Goal: Transaction & Acquisition: Complete application form

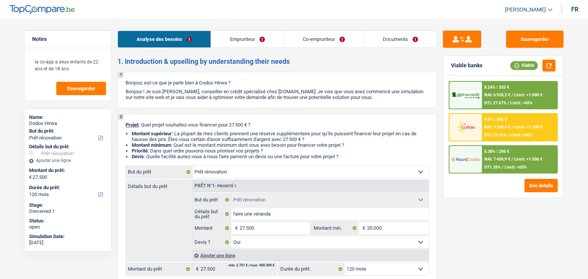
select select "renovation"
select select "120"
select select "renovation"
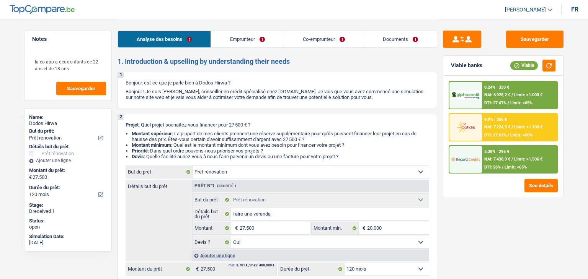
select select "yes"
select select "120"
select select "worker"
select select "privateEmployee"
select select "netSalary"
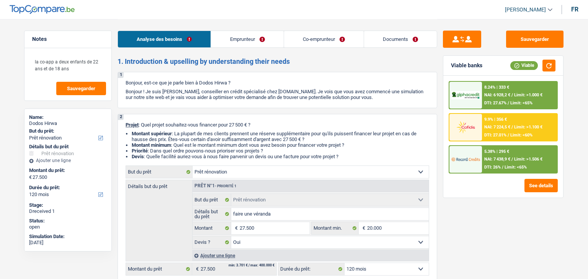
select select "mealVouchers"
select select "netSalary"
select select "parttimeSelfemployed"
select select "familyAllowances"
select select "mealVouchers"
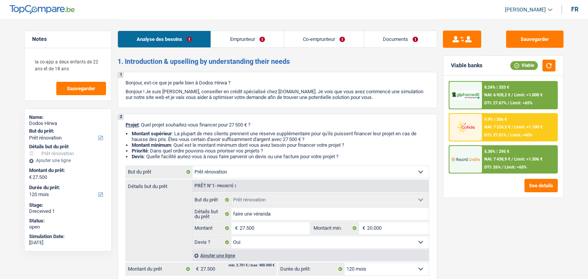
select select "ownerWithMortgage"
select select "mortgage"
select select "240"
select select "carLoan"
select select "60"
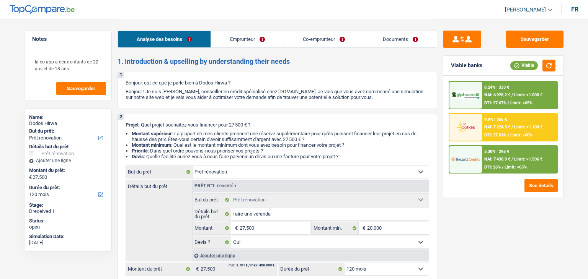
select select "renovation"
select select "yes"
select select "120"
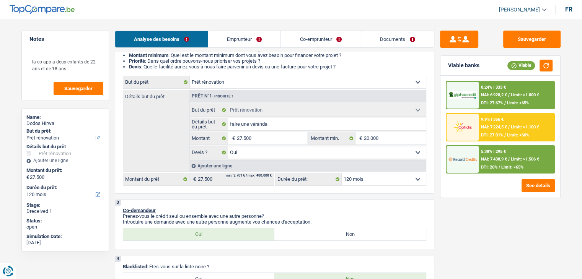
scroll to position [77, 0]
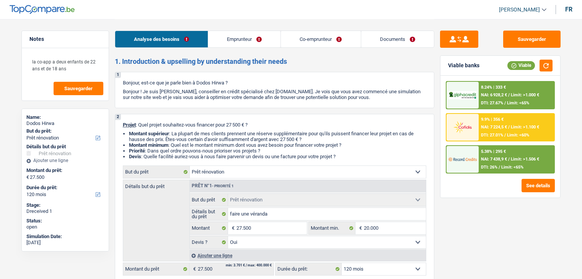
select select "renovation"
select select "120"
select select "renovation"
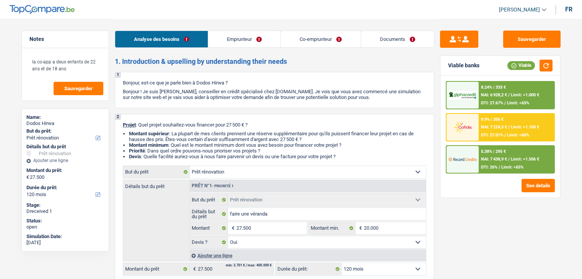
select select "yes"
select select "120"
select select "worker"
select select "privateEmployee"
select select "netSalary"
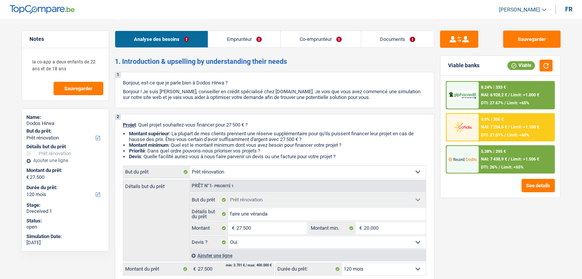
select select "mealVouchers"
select select "netSalary"
select select "parttimeSelfemployed"
select select "familyAllowances"
select select "mealVouchers"
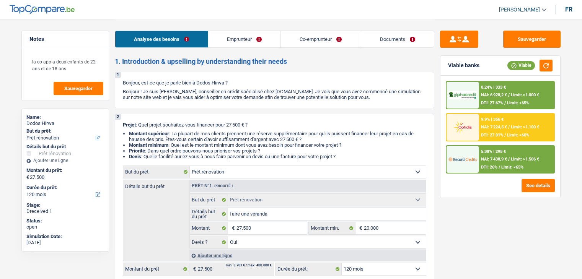
select select "ownerWithMortgage"
select select "mortgage"
select select "240"
select select "carLoan"
select select "60"
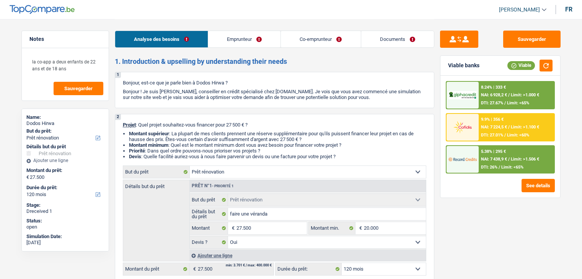
select select "renovation"
select select "yes"
select select "120"
select select "worker"
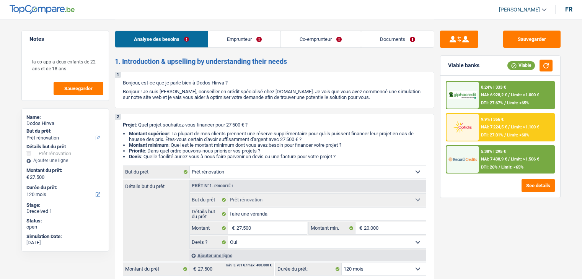
select select "netSalary"
select select "mealVouchers"
click at [246, 37] on link "Emprunteur" at bounding box center [244, 39] width 72 height 16
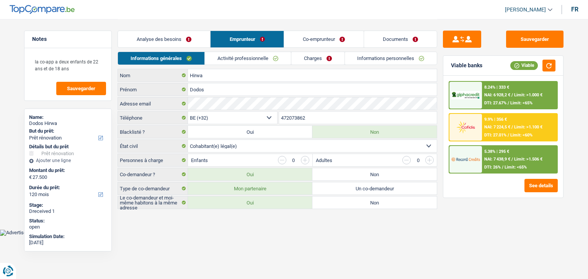
click at [303, 41] on link "Co-emprunteur" at bounding box center [324, 39] width 80 height 16
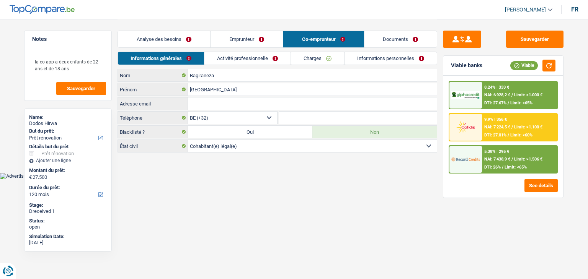
click at [248, 53] on link "Activité professionnelle" at bounding box center [247, 58] width 86 height 13
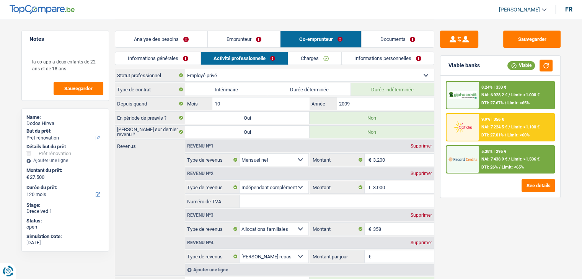
click at [241, 26] on div "Analyse des besoins Emprunteur Co-emprunteur Documents" at bounding box center [274, 35] width 319 height 33
click at [238, 35] on link "Emprunteur" at bounding box center [243, 39] width 72 height 16
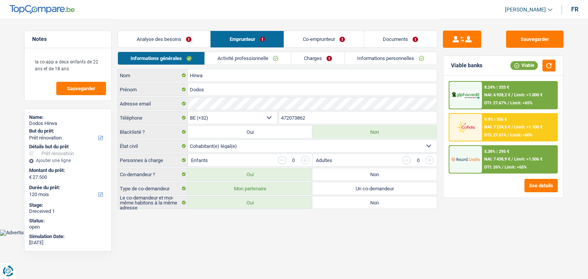
click at [228, 60] on link "Activité professionnelle" at bounding box center [248, 58] width 86 height 13
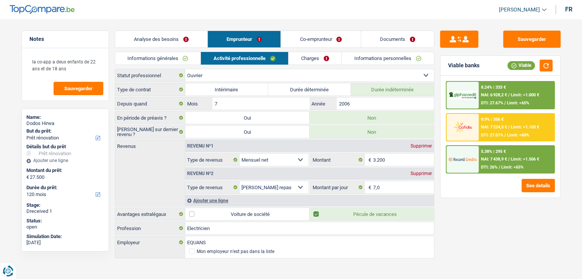
click at [295, 22] on div "Analyse des besoins Emprunteur Co-emprunteur Documents" at bounding box center [274, 35] width 319 height 33
click at [185, 57] on link "Informations générales" at bounding box center [158, 58] width 86 height 13
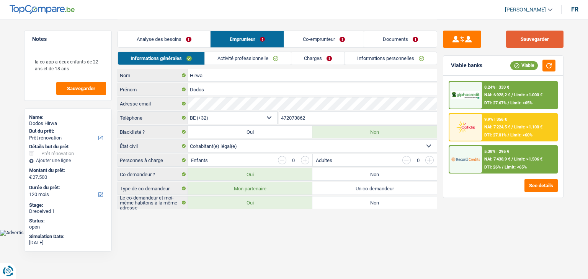
click at [536, 44] on button "Sauvegarder" at bounding box center [534, 39] width 57 height 17
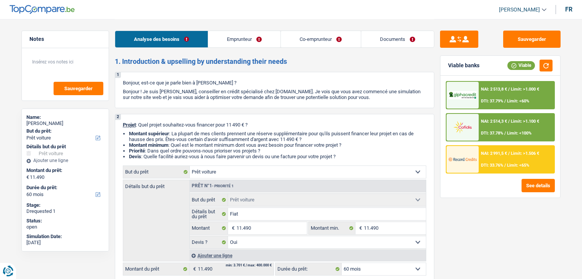
select select "car"
select select "60"
select select "car"
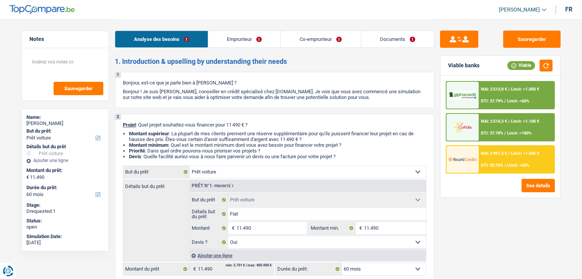
select select "yes"
select select "60"
select select "retired"
select select "privateEmployee"
select select "pension"
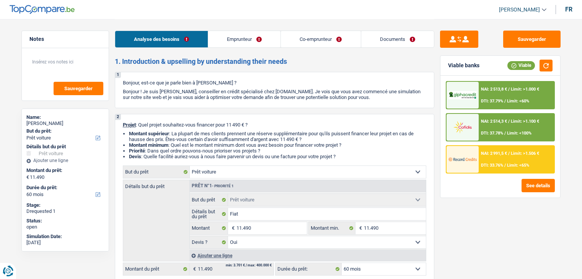
select select "netSalary"
select select "mealVouchers"
select select "ownerWithMortgage"
select select "mortgage"
select select "300"
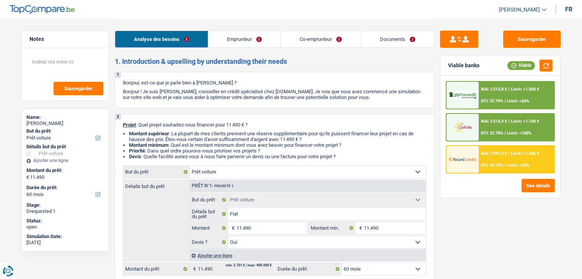
select select "personalLoan"
select select "homeFurnishingOrRelocation"
select select "42"
select select "cardOrCredit"
select select "car"
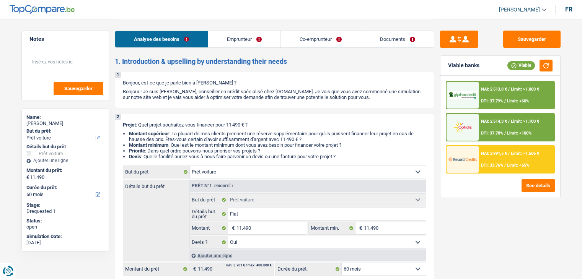
select select "car"
select select "yes"
select select "60"
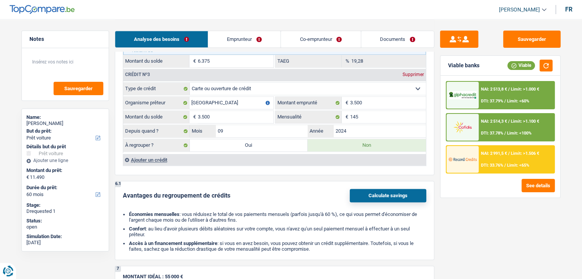
scroll to position [842, 0]
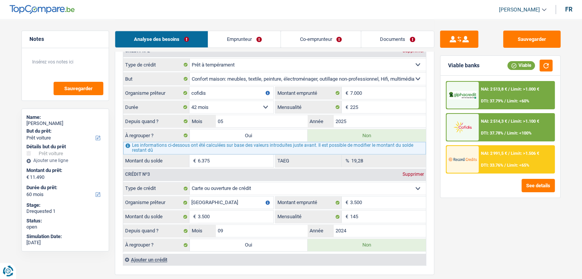
click at [437, 96] on div "Sauvegarder Viable banks Viable NAI: 2 513,8 € / Limit: >1.000 € DTI: 37.79% / …" at bounding box center [500, 149] width 132 height 236
click at [250, 131] on label "Oui" at bounding box center [249, 135] width 118 height 12
click at [250, 131] on input "Oui" at bounding box center [249, 135] width 118 height 12
radio input "true"
type input "17.865"
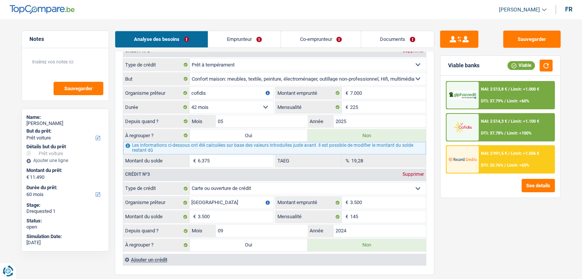
type input "6.375"
select select
radio input "false"
type input "6.375"
select select
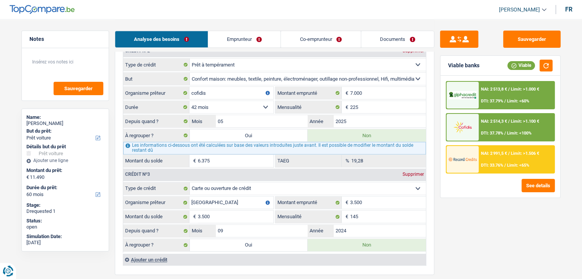
radio input "false"
select select "refinancing"
select select "84"
select select "refinancing"
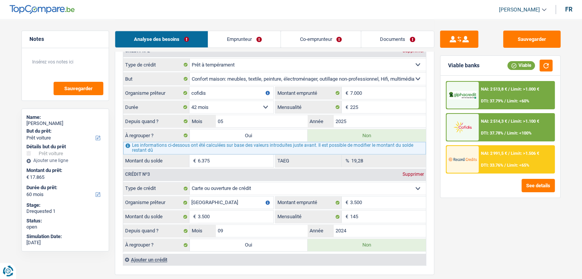
select select "refinancing"
select select "84"
select select "refinancing"
select select "84"
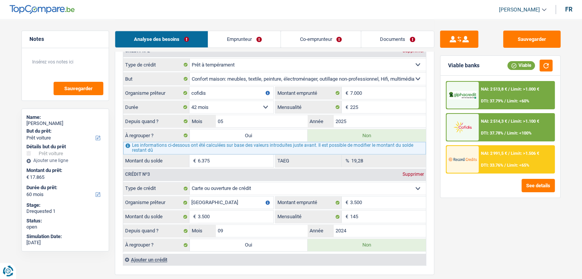
select select "car"
select select "yes"
select select "car"
select select "yes"
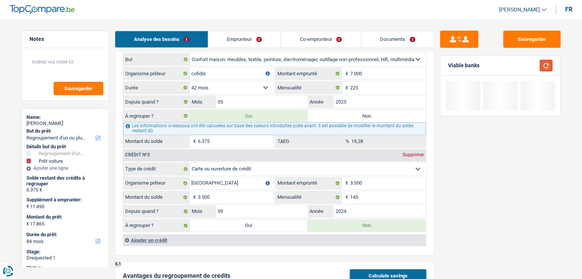
click at [542, 68] on button "button" at bounding box center [545, 66] width 13 height 12
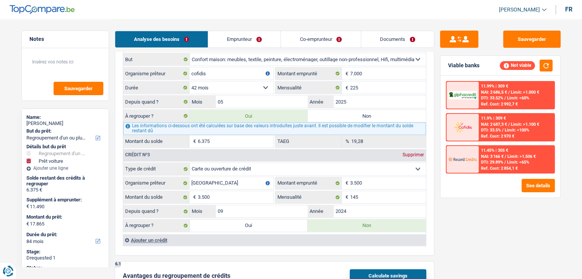
click at [352, 114] on label "Non" at bounding box center [367, 116] width 118 height 12
click at [352, 114] on input "Non" at bounding box center [367, 116] width 118 height 12
radio input "true"
select select "car"
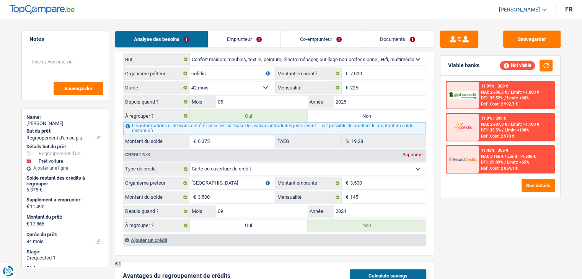
select select "60"
select select "car"
type input "Fiat"
type input "11.490"
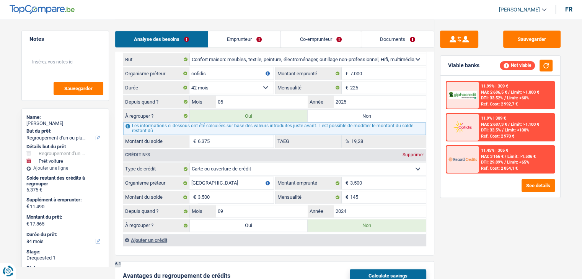
type input "11.490"
select select "yes"
select select "60"
radio input "false"
select select "car"
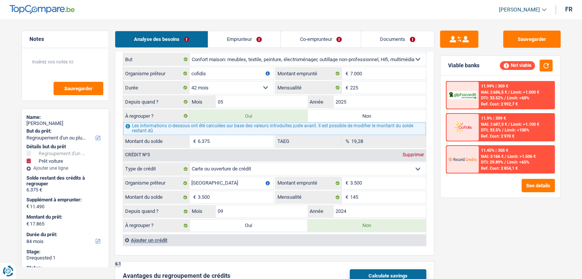
select select "car"
type input "Fiat"
type input "11.490"
select select "yes"
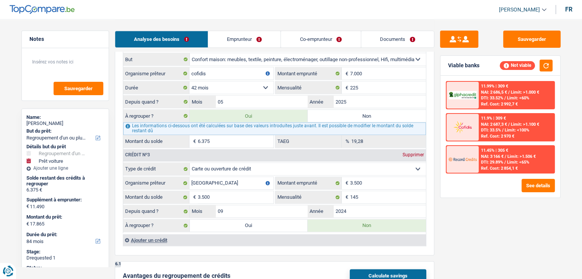
select select "60"
type input "11.490"
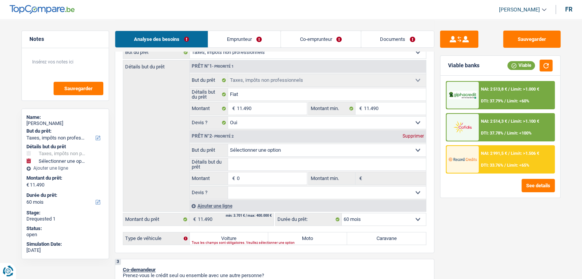
scroll to position [153, 0]
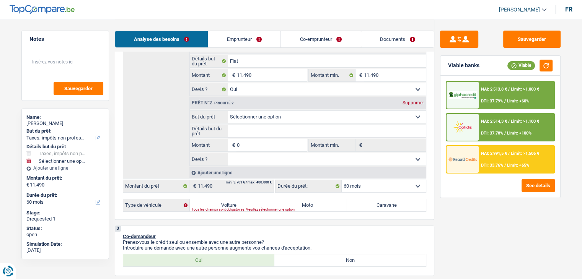
click at [254, 141] on input "0" at bounding box center [271, 145] width 70 height 12
select select
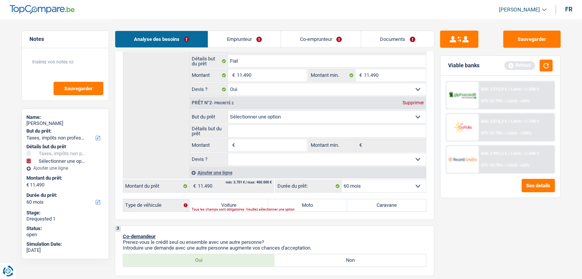
select select
type input "6"
select select
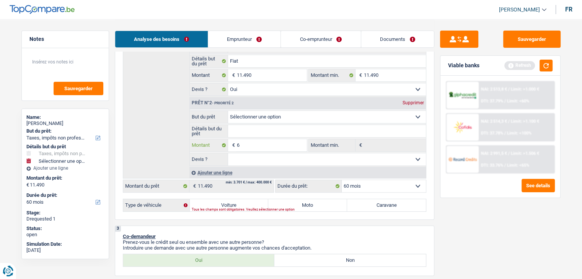
type input "63"
select select
type input "639"
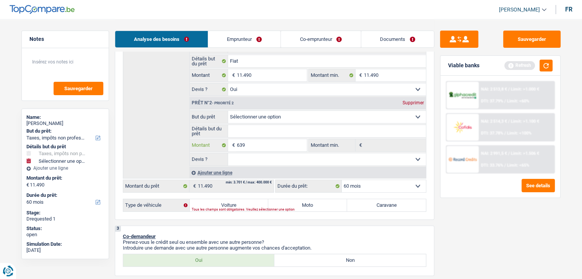
select select
type input "6.390"
select select
type input "6.390"
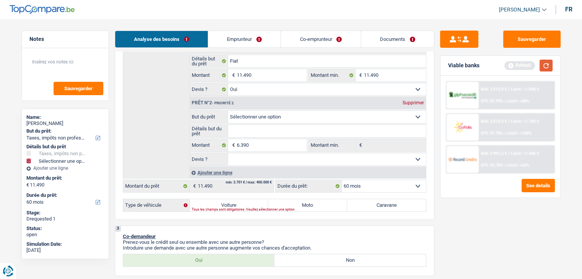
type input "17.880"
click at [546, 64] on button "button" at bounding box center [545, 66] width 13 height 12
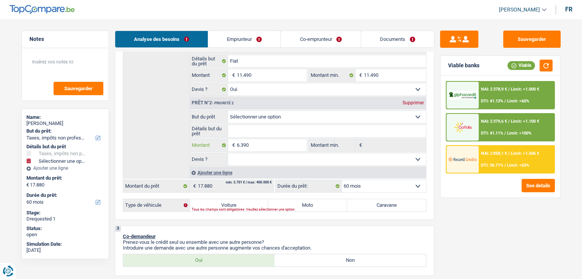
click at [262, 141] on input "6.390" at bounding box center [271, 145] width 70 height 12
select select
type input "639"
select select
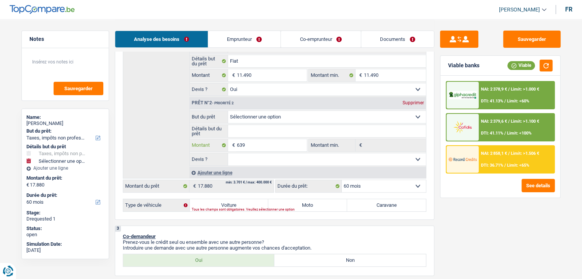
select select
type input "63"
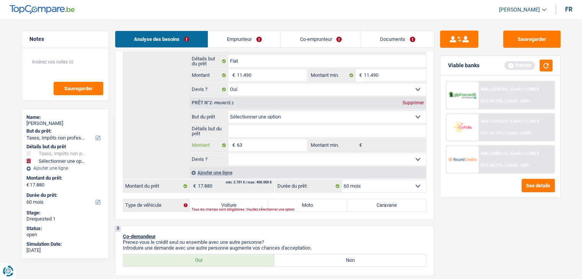
select select
type input "637"
select select
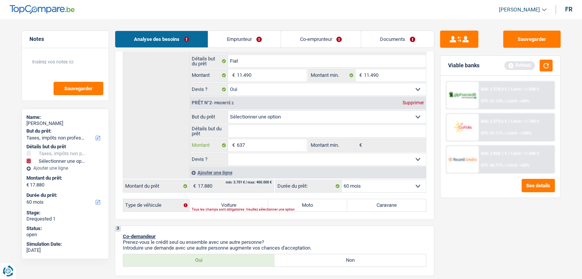
type input "6.375"
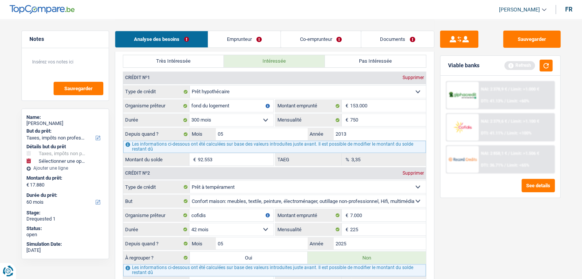
select select
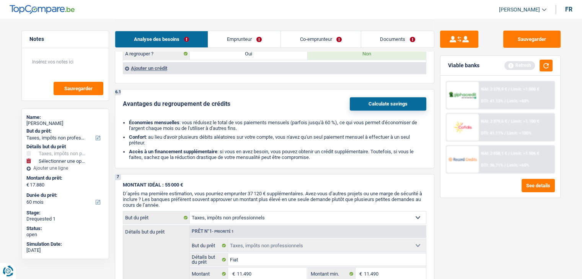
scroll to position [803, 0]
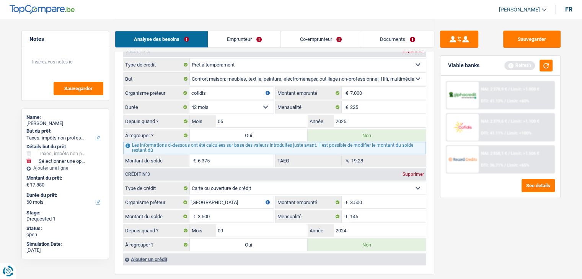
type input "6.375"
type input "17.865"
click at [495, 231] on div "Sauvegarder Viable banks Refresh NAI: 2 378,9 € / Limit: >1.000 € DTI: 41.13% /…" at bounding box center [500, 149] width 132 height 236
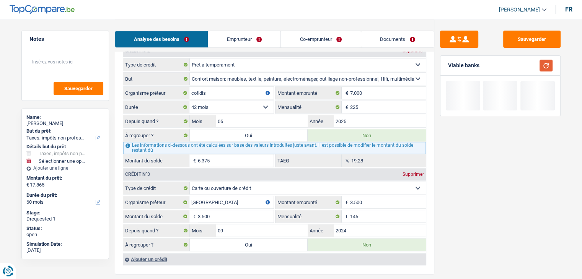
click at [542, 69] on button "button" at bounding box center [545, 66] width 13 height 12
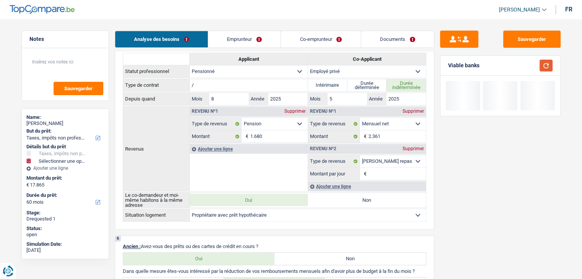
scroll to position [153, 0]
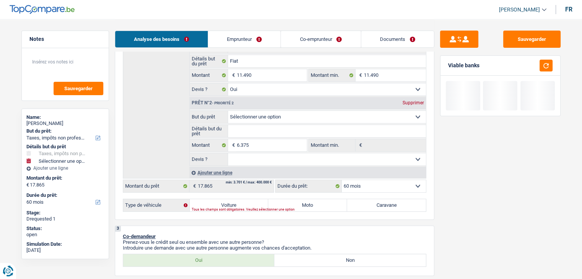
click at [216, 173] on div "Ajouter une ligne" at bounding box center [307, 172] width 236 height 11
select select
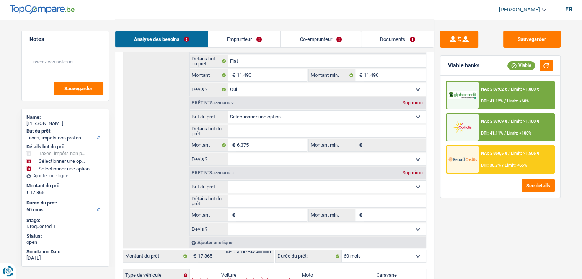
click at [238, 214] on input "Montant" at bounding box center [271, 215] width 70 height 12
select select
type input "3"
select select
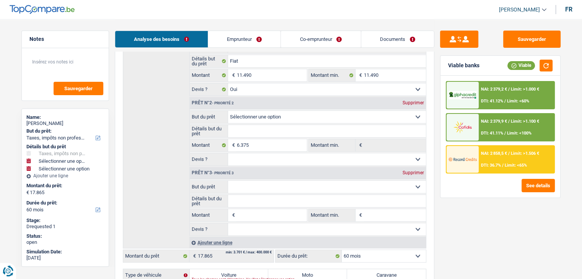
type input "3"
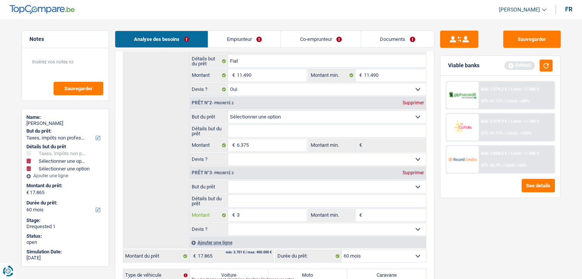
select select
type input "35"
select select
type input "35"
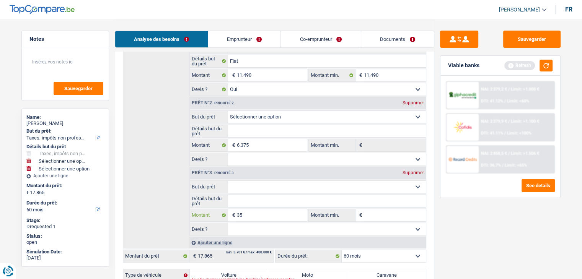
select select
type input "350"
select select
type input "350"
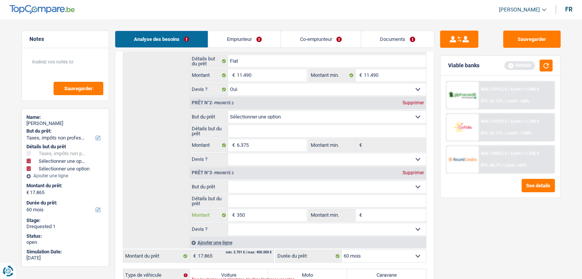
select select
type input "3.500"
select select
type input "3.500"
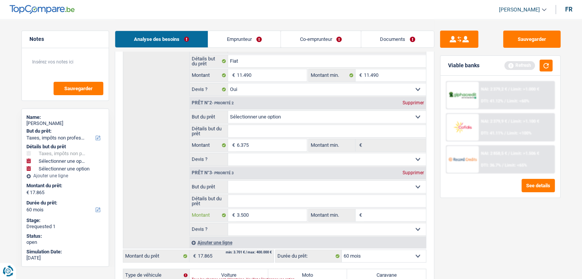
select select
type input "3.500"
type input "21.365"
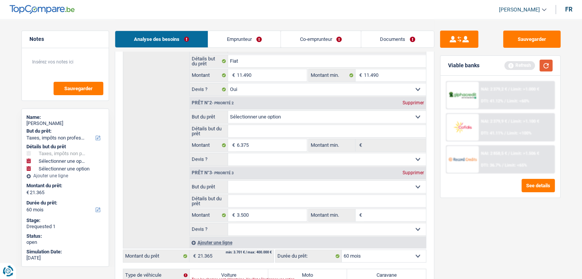
click at [547, 68] on button "button" at bounding box center [545, 66] width 13 height 12
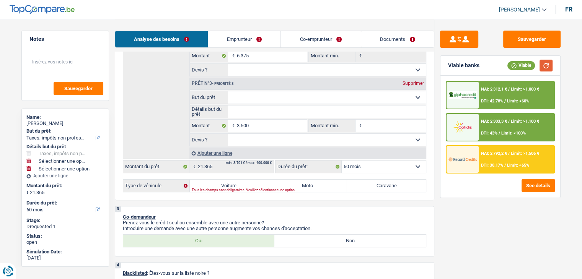
scroll to position [230, 0]
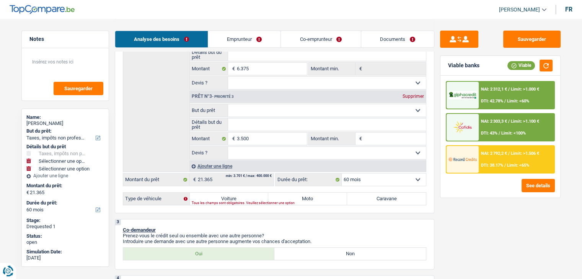
click at [488, 92] on div "NAI: 2 312,1 € / Limit: >1.000 € DTI: 42.78% / Limit: <60%" at bounding box center [516, 95] width 75 height 27
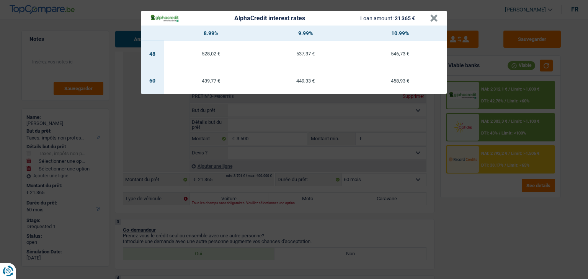
click at [469, 213] on div "AlphaCredit interest rates Loan amount: 21 365 € × 8.99% 9.99% 10.99% 48 528,02…" at bounding box center [294, 139] width 588 height 279
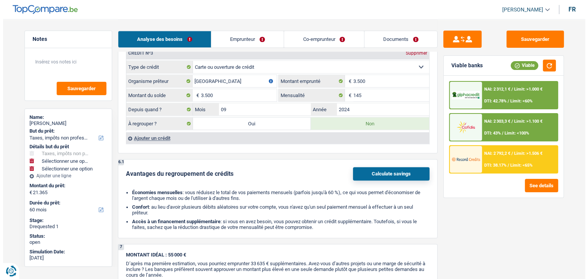
scroll to position [956, 0]
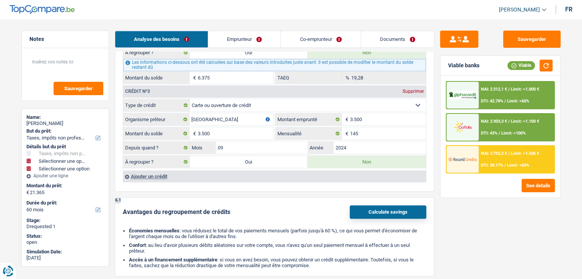
click at [492, 152] on span "NAI: 2 792,2 €" at bounding box center [494, 153] width 26 height 5
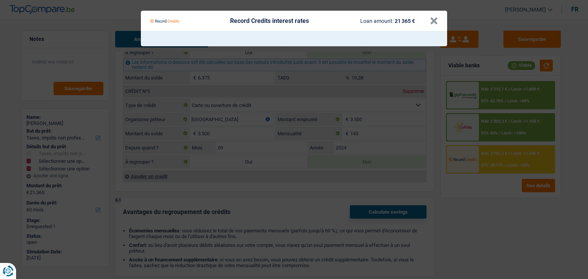
click at [487, 210] on Credits "Record Credits interest rates Loan amount: 21 365 € ×" at bounding box center [294, 139] width 588 height 279
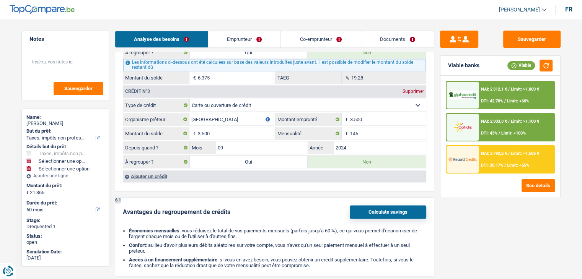
click at [494, 137] on div "NAI: 2 303,3 € / Limit: >1.100 € DTI: 43% / Limit: <100%" at bounding box center [516, 127] width 75 height 27
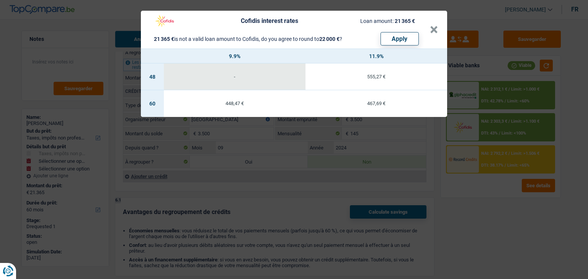
click at [481, 198] on div "Cofidis interest rates Loan amount: 21 365 € 21 365 € is not a valid loan amoun…" at bounding box center [294, 139] width 588 height 279
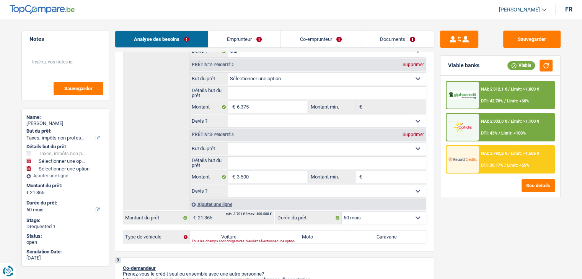
scroll to position [344, 0]
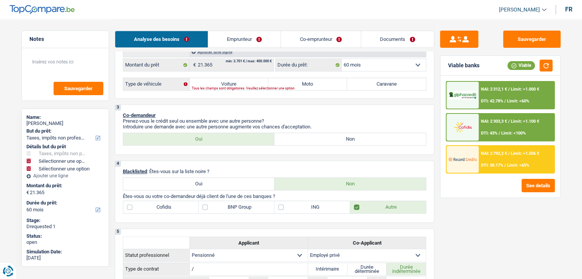
click at [235, 82] on label "Voiture" at bounding box center [229, 84] width 79 height 12
click at [235, 82] on input "Voiture" at bounding box center [229, 84] width 79 height 12
radio input "true"
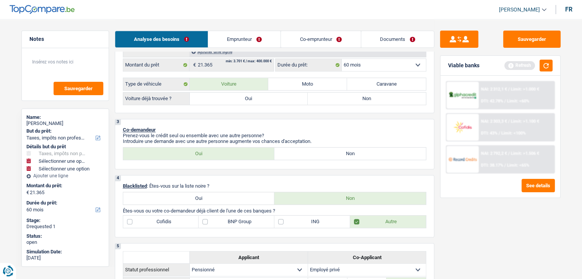
click at [224, 98] on label "Oui" at bounding box center [249, 99] width 118 height 12
click at [224, 98] on input "Oui" at bounding box center [249, 99] width 118 height 12
radio input "true"
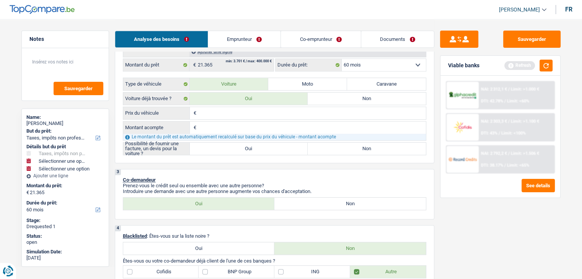
click at [225, 109] on input "Prix du véhicule" at bounding box center [312, 113] width 228 height 12
type input "1"
type input "11"
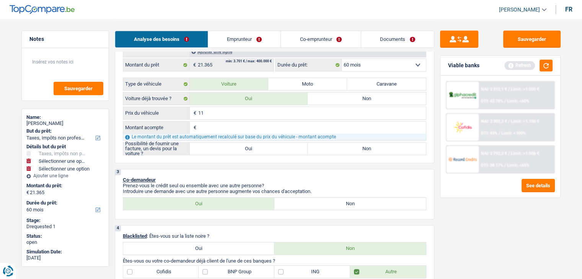
type input "114"
type input "1.149"
type input "11.490"
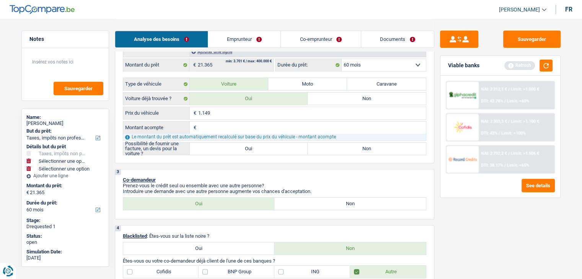
type input "11.490"
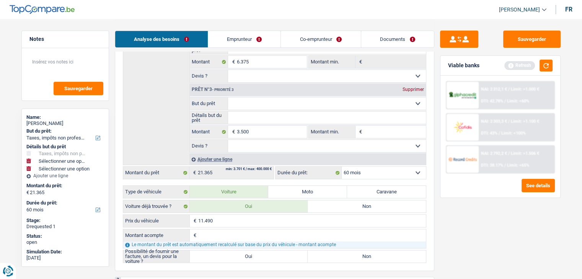
scroll to position [306, 0]
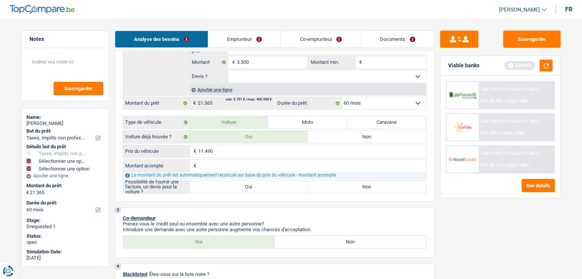
type input "11.490"
click at [221, 162] on input "Montant acompte" at bounding box center [312, 166] width 228 height 12
type input "0"
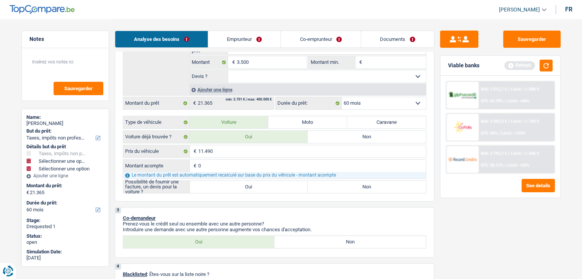
click at [277, 183] on label "Oui" at bounding box center [249, 187] width 118 height 12
click at [277, 183] on input "Oui" at bounding box center [249, 187] width 118 height 12
radio input "true"
select select
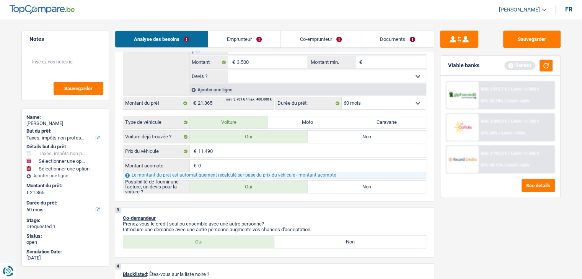
select select
radio input "true"
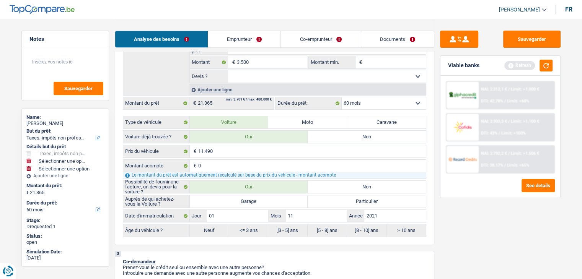
click at [245, 197] on label "Garage" at bounding box center [249, 201] width 118 height 12
click at [245, 197] on input "Garage" at bounding box center [249, 201] width 118 height 12
radio input "true"
click at [542, 66] on button "button" at bounding box center [545, 66] width 13 height 12
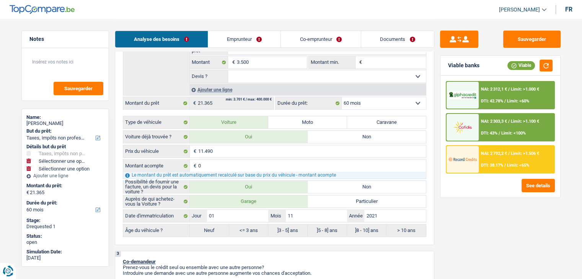
click at [492, 161] on div "NAI: 2 792,2 € / Limit: >1.506 € DTI: 38.17% / Limit: <65%" at bounding box center [516, 159] width 75 height 27
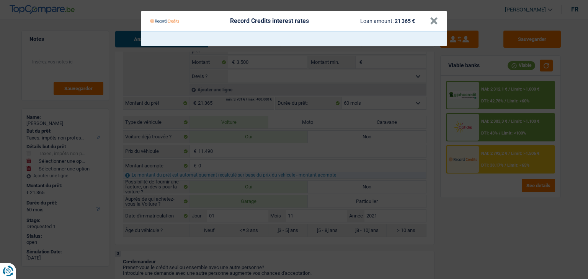
click at [492, 203] on Credits "Record Credits interest rates Loan amount: 21 365 € ×" at bounding box center [294, 139] width 588 height 279
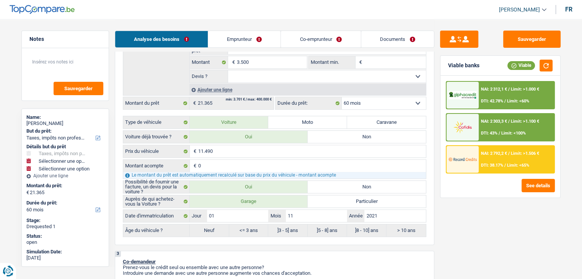
click at [497, 129] on div "NAI: 2 303,3 € / Limit: >1.100 € DTI: 43% / Limit: <100%" at bounding box center [516, 127] width 75 height 27
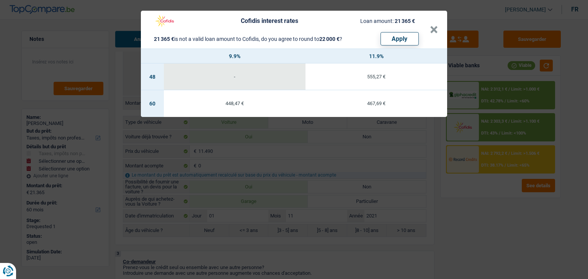
click at [497, 208] on div "Cofidis interest rates Loan amount: 21 365 € 21 365 € is not a valid loan amoun…" at bounding box center [294, 139] width 588 height 279
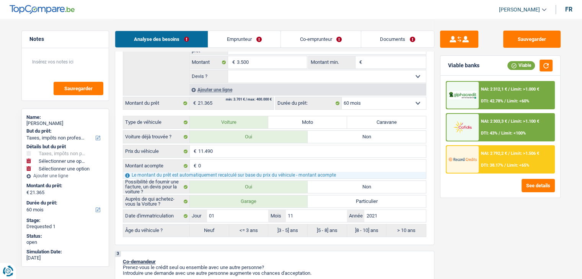
click at [488, 101] on span "DTI: 42.78%" at bounding box center [492, 101] width 22 height 5
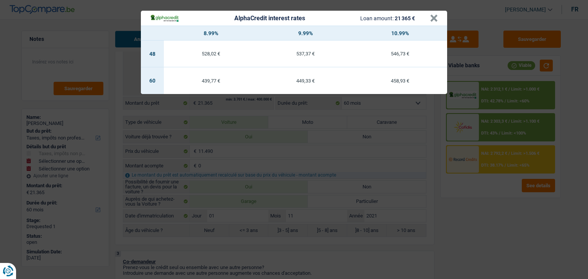
click at [487, 192] on div "AlphaCredit interest rates Loan amount: 21 365 € × 8.99% 9.99% 10.99% 48 528,02…" at bounding box center [294, 139] width 588 height 279
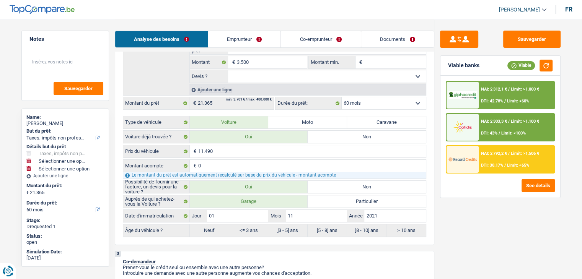
click at [493, 112] on div "NAI: 2 312,1 € / Limit: >1.000 € DTI: 42.78% / Limit: <60% NAI: 2 303,3 € / Lim…" at bounding box center [500, 127] width 109 height 93
click at [494, 123] on div "NAI: 2 303,3 € / Limit: >1.100 € DTI: 43% / Limit: <100%" at bounding box center [516, 127] width 75 height 27
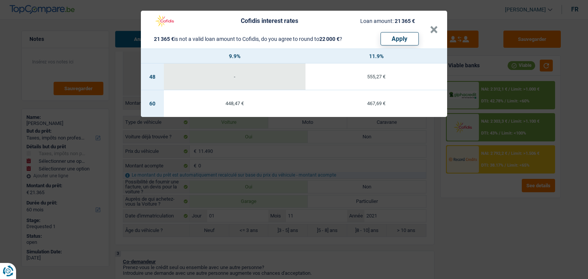
click at [488, 182] on div "Cofidis interest rates Loan amount: 21 365 € 21 365 € is not a valid loan amoun…" at bounding box center [294, 139] width 588 height 279
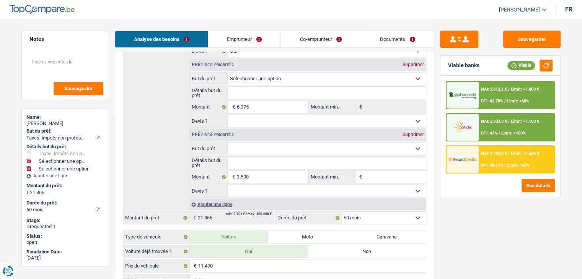
scroll to position [77, 0]
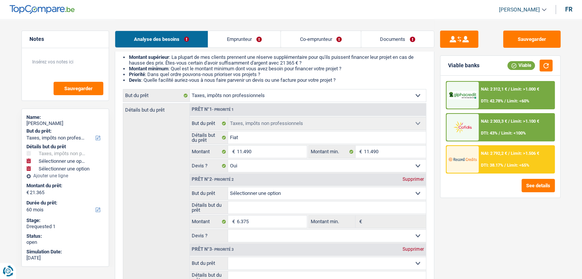
select select
select select "car"
select select "yes"
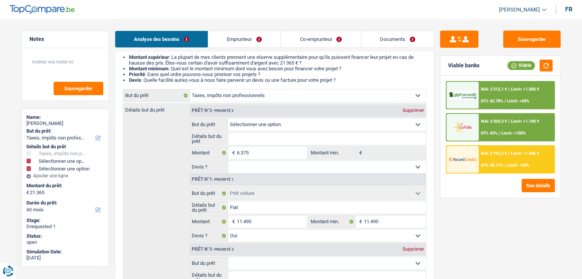
type input "6.375"
select select
radio input "false"
type input "Fiat"
type input "11.490"
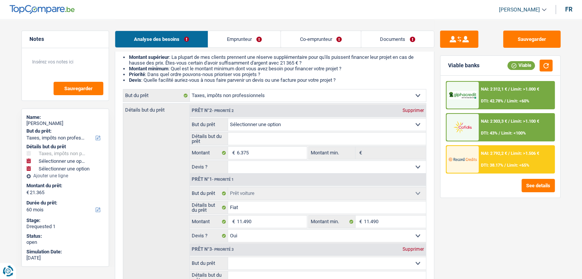
type input "11.490"
select select "yes"
type input "Fiat"
type input "11.490"
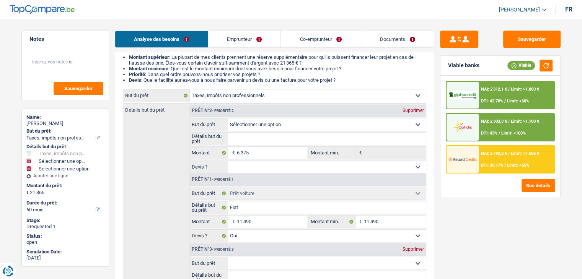
select select "yes"
type input "6.375"
select select
select select "refinancing"
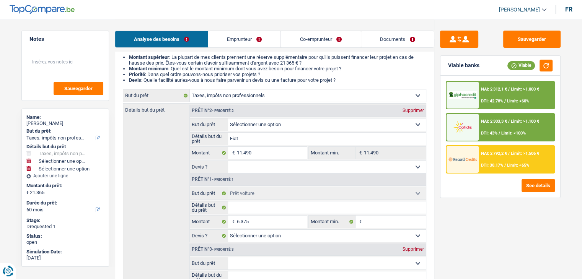
select select "120"
select select "refinancing"
select select "120"
select select "refinancing"
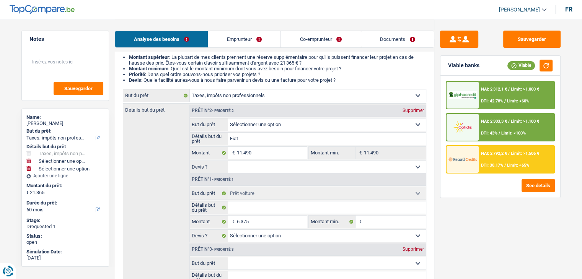
select select "120"
select select "car"
select select "refinancing"
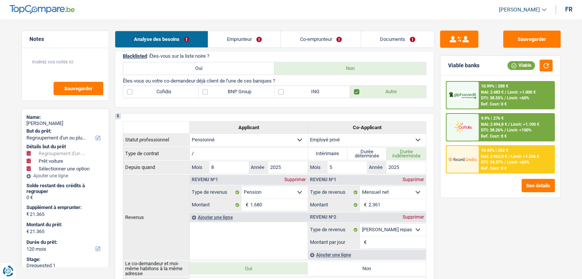
scroll to position [421, 0]
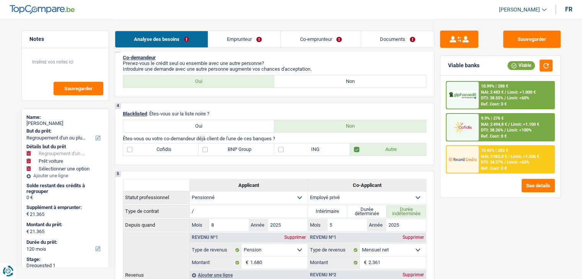
click at [468, 161] on img at bounding box center [462, 159] width 28 height 14
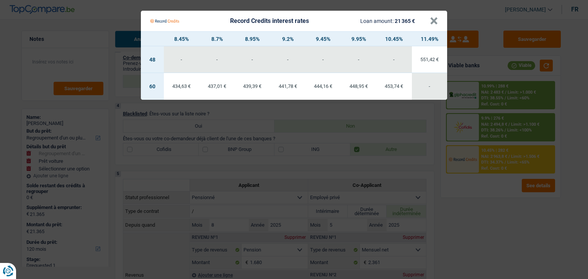
click at [482, 216] on Credits "Record Credits interest rates Loan amount: 21 365 € × 8.45% 8.7% 8.95% 9.2% 9.4…" at bounding box center [294, 139] width 588 height 279
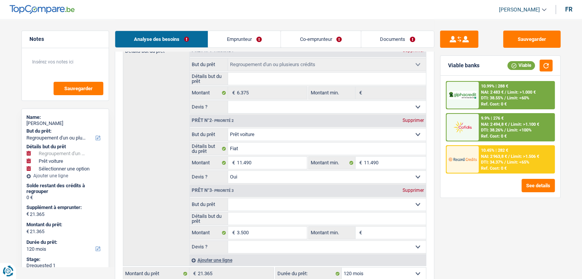
scroll to position [115, 0]
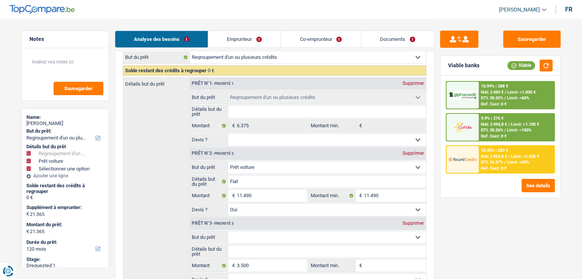
select select "refinancing"
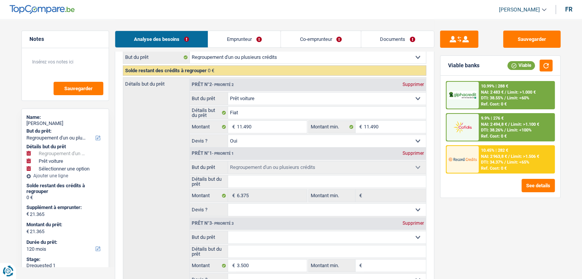
select select "refinancing"
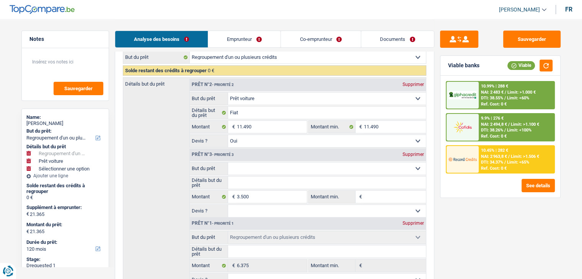
select select "car"
select select "60"
select select "car"
select select "60"
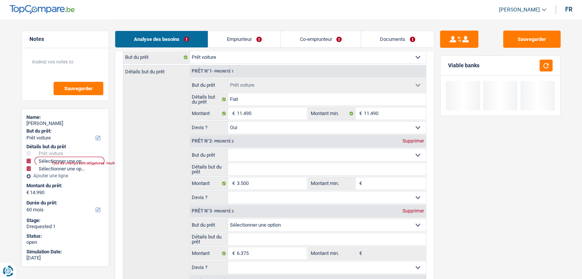
click at [259, 154] on select "Confort maison: meubles, textile, peinture, électroménager, outillage non-profe…" at bounding box center [327, 155] width 198 height 12
click at [260, 153] on select "Confort maison: meubles, textile, peinture, électroménager, outillage non-profe…" at bounding box center [327, 155] width 198 height 12
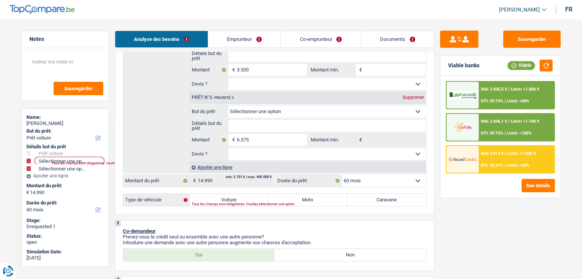
scroll to position [230, 0]
click at [256, 68] on input "3.500" at bounding box center [271, 69] width 70 height 12
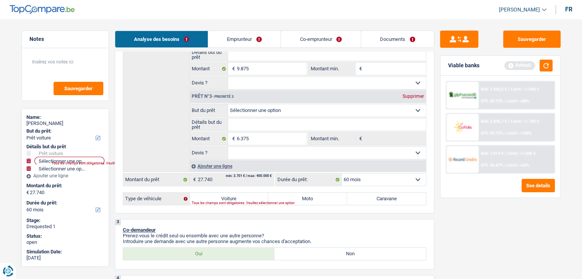
click at [405, 94] on div "Supprimer" at bounding box center [413, 96] width 25 height 5
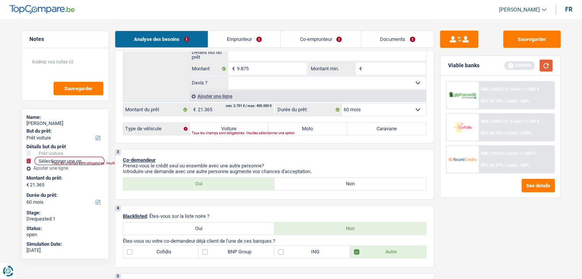
click at [541, 68] on button "button" at bounding box center [545, 66] width 13 height 12
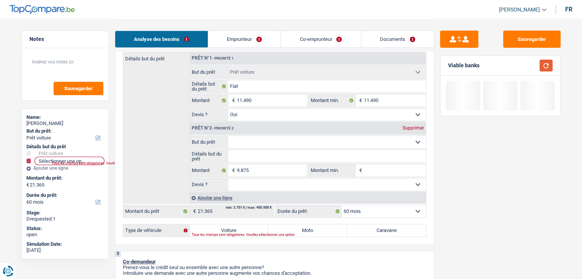
scroll to position [115, 0]
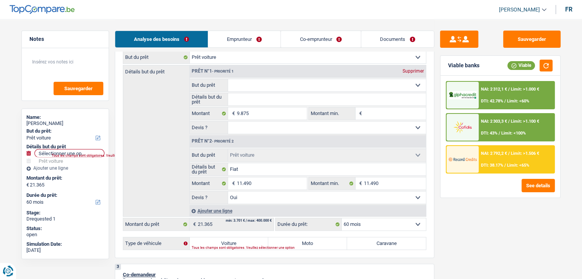
click at [256, 78] on div "Prêt n°1 - Priorité 1 Supprimer Confort maison: meubles, textile, peinture, éle…" at bounding box center [307, 99] width 236 height 69
click at [256, 80] on select "Confort maison: meubles, textile, peinture, électroménager, outillage non-profe…" at bounding box center [327, 85] width 198 height 12
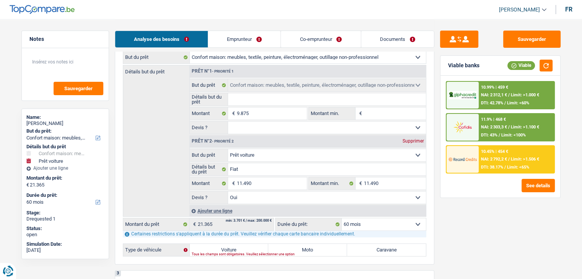
click at [508, 158] on span "/" at bounding box center [509, 159] width 2 height 5
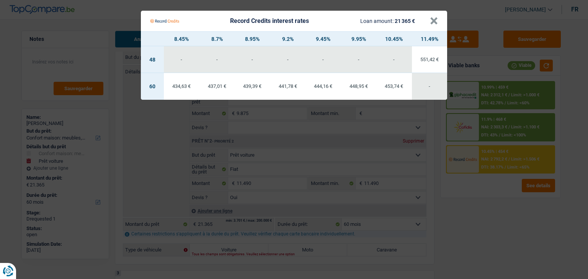
click at [484, 203] on Credits "Record Credits interest rates Loan amount: 21 365 € × 8.45% 8.7% 8.95% 9.2% 9.4…" at bounding box center [294, 139] width 588 height 279
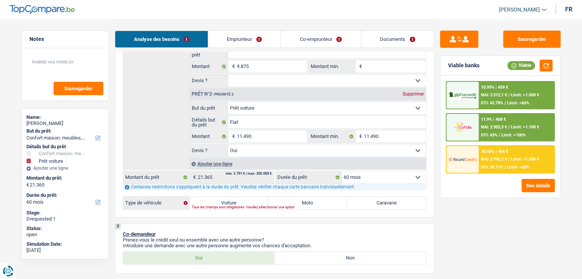
scroll to position [230, 0]
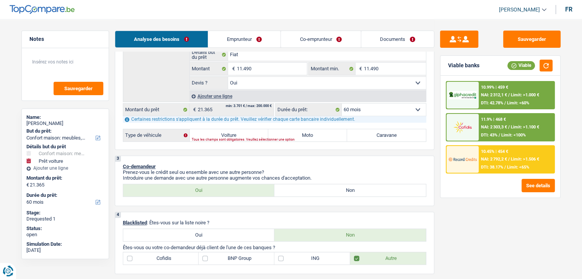
click at [232, 135] on label "Voiture" at bounding box center [229, 135] width 79 height 12
click at [232, 135] on input "Voiture" at bounding box center [229, 135] width 79 height 12
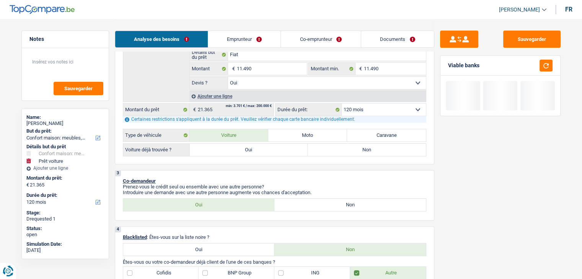
click at [226, 151] on label "Oui" at bounding box center [249, 150] width 118 height 12
click at [226, 151] on input "Oui" at bounding box center [249, 150] width 118 height 12
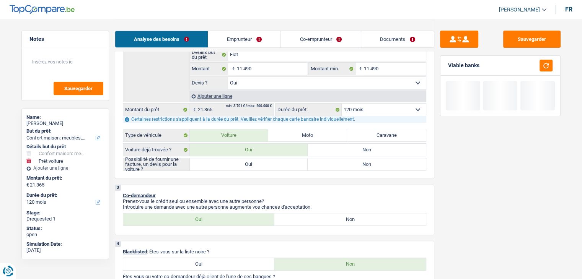
click at [227, 167] on label "Oui" at bounding box center [249, 164] width 118 height 12
click at [227, 167] on input "Oui" at bounding box center [249, 164] width 118 height 12
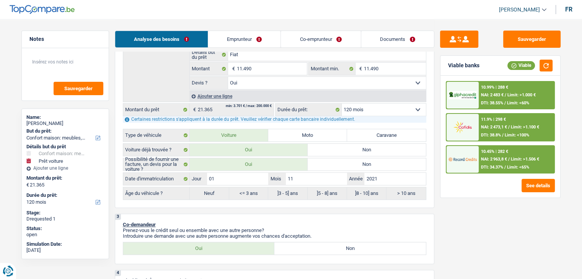
drag, startPoint x: 482, startPoint y: 66, endPoint x: 444, endPoint y: 62, distance: 38.4
click at [444, 62] on div "Viable banks Viable" at bounding box center [500, 66] width 120 height 20
click at [451, 67] on div "Viable banks" at bounding box center [463, 65] width 31 height 7
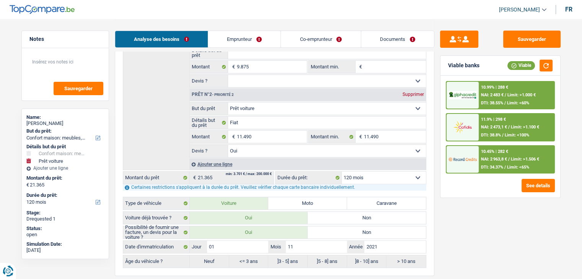
scroll to position [115, 0]
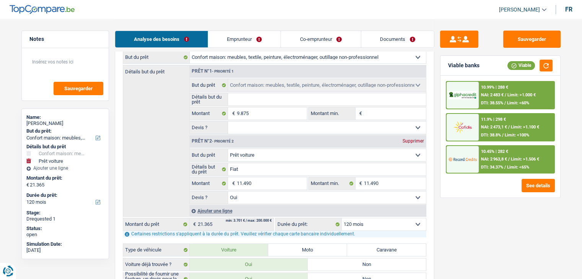
click at [459, 163] on img at bounding box center [462, 159] width 28 height 14
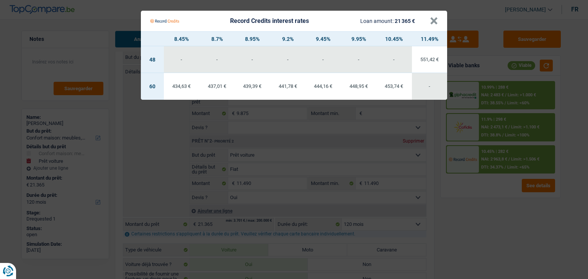
click at [466, 204] on Credits "Record Credits interest rates Loan amount: 21 365 € × 8.45% 8.7% 8.95% 9.2% 9.4…" at bounding box center [294, 139] width 588 height 279
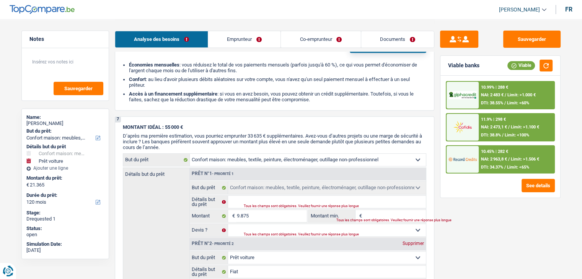
scroll to position [1054, 0]
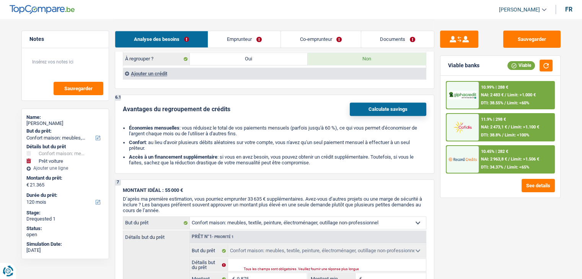
drag, startPoint x: 326, startPoint y: 155, endPoint x: 123, endPoint y: 120, distance: 205.3
click at [123, 125] on ul "Économies mensuelles : vous réduisez le total de vos paiements mensuels (parfoi…" at bounding box center [274, 145] width 303 height 41
click at [129, 125] on li "Économies mensuelles : vous réduisez le total de vos paiements mensuels (parfoi…" at bounding box center [277, 130] width 297 height 11
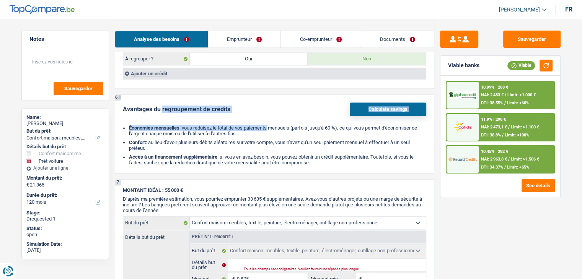
drag, startPoint x: 122, startPoint y: 100, endPoint x: 269, endPoint y: 123, distance: 148.3
click at [269, 123] on div "Avantages du regroupement de crédits Calculate savings Économies mensuelles : v…" at bounding box center [274, 134] width 303 height 63
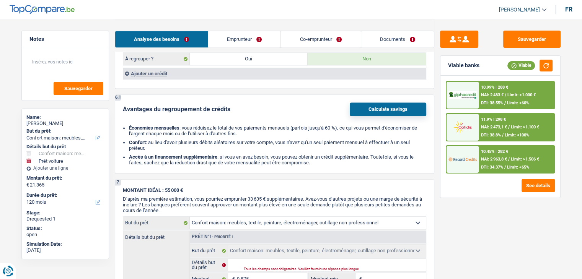
click at [270, 125] on li "Économies mensuelles : vous réduisez le total de vos paiements mensuels (parfoi…" at bounding box center [277, 130] width 297 height 11
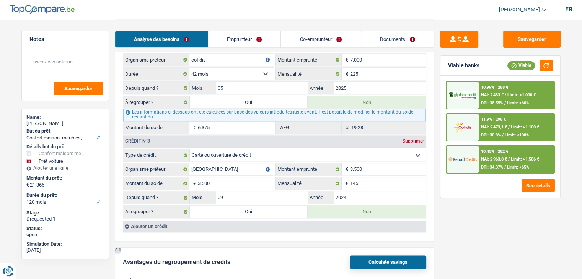
click at [434, 151] on div "Sauvegarder Viable banks Viable 10.99% | 288 € NAI: 2 483 € / Limit: >1.000 € D…" at bounding box center [500, 149] width 132 height 236
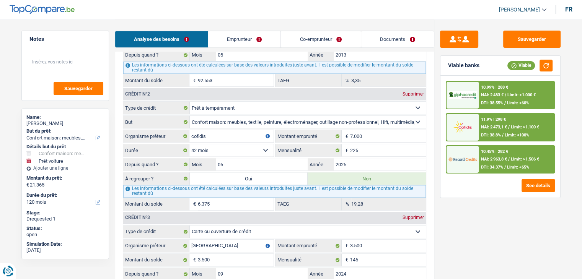
scroll to position [940, 0]
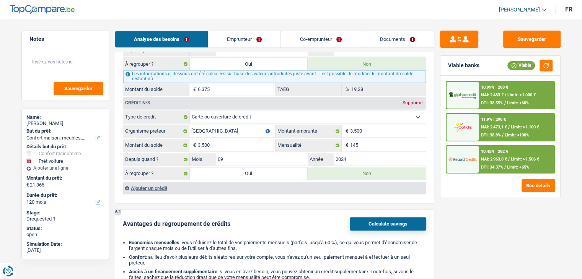
click at [227, 45] on link "Emprunteur" at bounding box center [244, 39] width 72 height 16
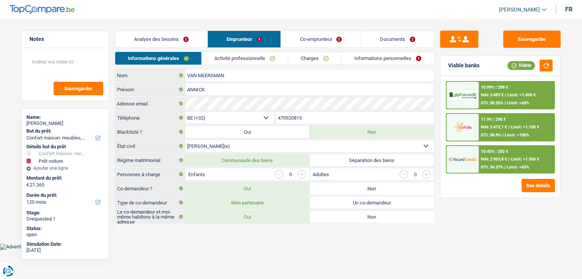
scroll to position [0, 0]
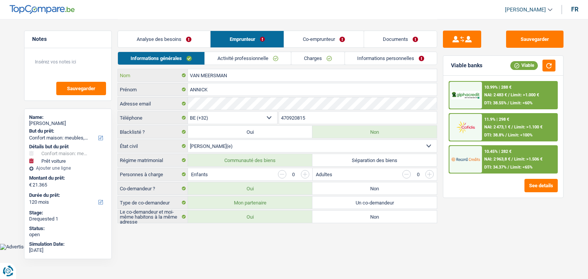
drag, startPoint x: 200, startPoint y: 75, endPoint x: 184, endPoint y: 77, distance: 15.8
click at [184, 77] on div "VAN MEERSMAN Nom" at bounding box center [277, 75] width 319 height 12
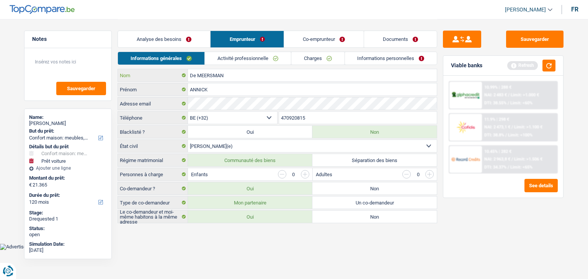
drag, startPoint x: 230, startPoint y: 75, endPoint x: 199, endPoint y: 76, distance: 31.0
click at [199, 76] on input "De MEERSMAN" at bounding box center [312, 75] width 249 height 12
click at [221, 75] on input "De MEERSMAN" at bounding box center [312, 75] width 249 height 12
click at [549, 65] on button "button" at bounding box center [548, 66] width 13 height 12
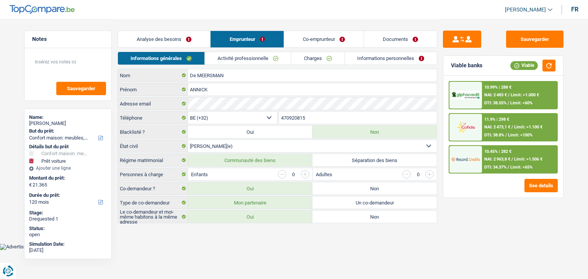
click at [190, 47] on li "Analyse des besoins" at bounding box center [163, 39] width 93 height 17
click at [191, 41] on link "Analyse des besoins" at bounding box center [164, 39] width 92 height 16
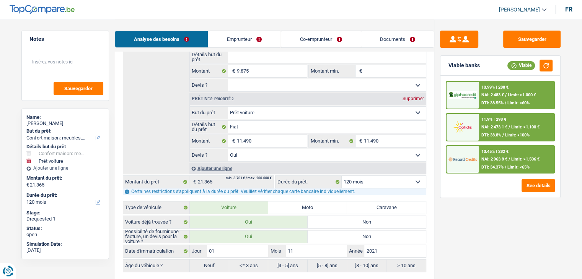
scroll to position [230, 0]
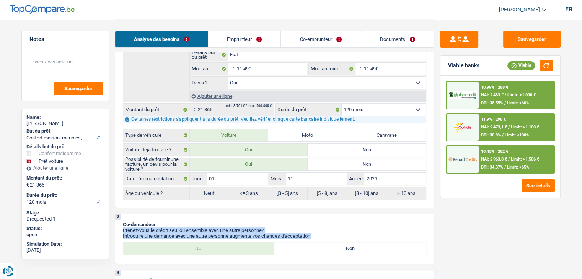
drag, startPoint x: 309, startPoint y: 234, endPoint x: 173, endPoint y: 221, distance: 137.6
click at [173, 221] on div "3 Co-demandeur Prenez-vous le crédit seul ou ensemble avec une autre personne? …" at bounding box center [274, 239] width 319 height 50
click at [238, 223] on p "Co-demandeur" at bounding box center [274, 225] width 303 height 6
drag, startPoint x: 314, startPoint y: 233, endPoint x: 205, endPoint y: 215, distance: 111.3
click at [130, 223] on div "3 Co-demandeur Prenez-vous le crédit seul ou ensemble avec une autre personne? …" at bounding box center [274, 239] width 319 height 50
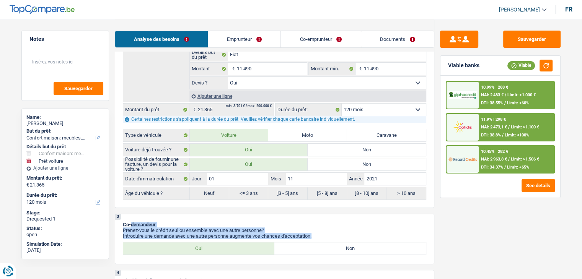
click at [208, 214] on div "3 Co-demandeur Prenez-vous le crédit seul ou ensemble avec une autre personne? …" at bounding box center [274, 239] width 319 height 50
click at [282, 214] on div "3 Co-demandeur Prenez-vous le crédit seul ou ensemble avec une autre personne? …" at bounding box center [274, 239] width 319 height 50
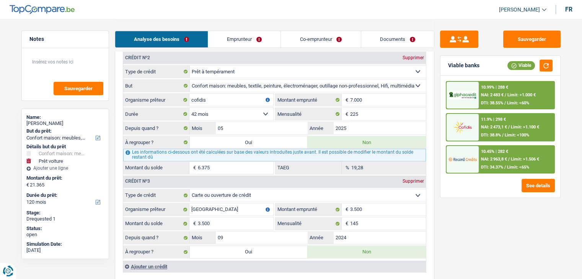
scroll to position [880, 0]
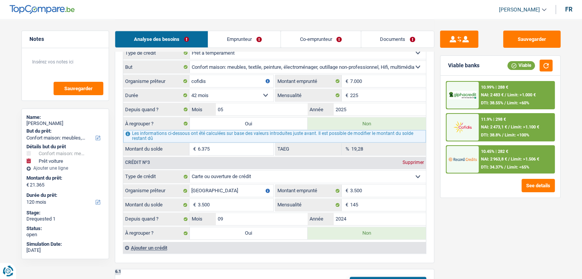
click at [438, 190] on div "Sauvegarder Viable banks Viable 10.99% | 288 € NAI: 2 483 € / Limit: >1.000 € D…" at bounding box center [500, 149] width 132 height 236
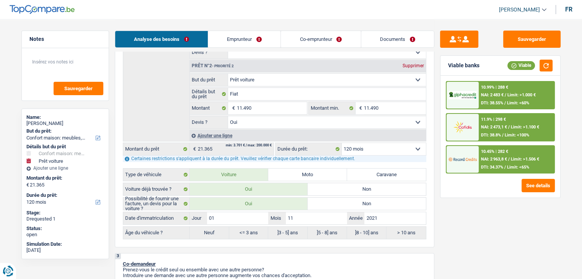
scroll to position [191, 0]
click at [494, 190] on div "See details" at bounding box center [500, 185] width 109 height 13
click at [493, 163] on div "10.45% | 282 € NAI: 2 963,8 € / Limit: >1.506 € DTI: 34.37% / Limit: <65%" at bounding box center [516, 159] width 75 height 27
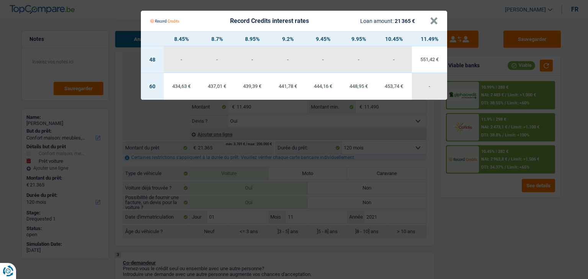
click at [473, 209] on Credits "Record Credits interest rates Loan amount: 21 365 € × 8.45% 8.7% 8.95% 9.2% 9.4…" at bounding box center [294, 139] width 588 height 279
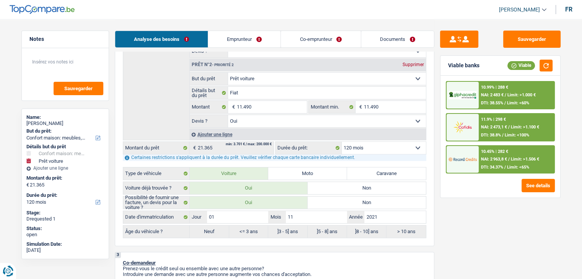
click at [386, 146] on select "12 mois 18 mois 24 mois 30 mois 36 mois 42 mois 48 mois 60 mois 72 mois 84 mois…" at bounding box center [384, 148] width 84 height 12
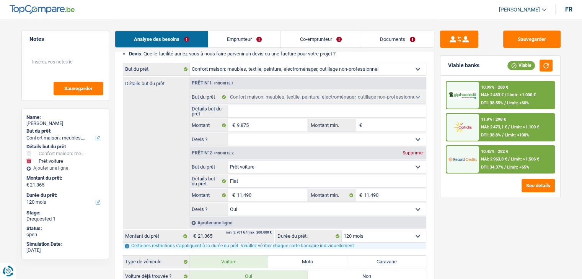
scroll to position [38, 0]
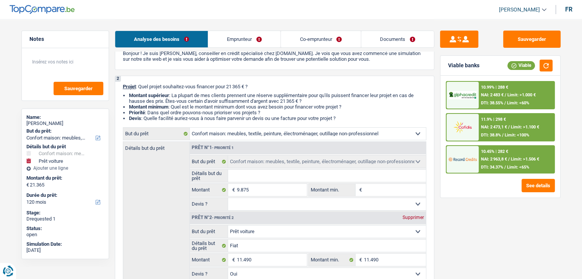
click at [500, 167] on span "DTI: 34.37%" at bounding box center [492, 167] width 22 height 5
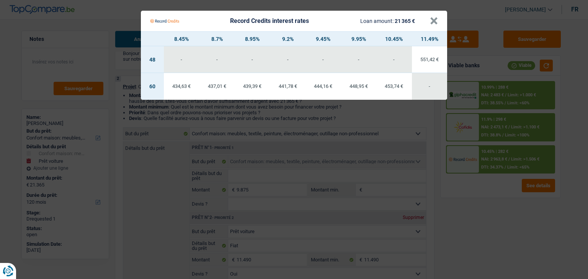
click at [469, 237] on Credits "Record Credits interest rates Loan amount: 21 365 € × 8.45% 8.7% 8.95% 9.2% 9.4…" at bounding box center [294, 139] width 588 height 279
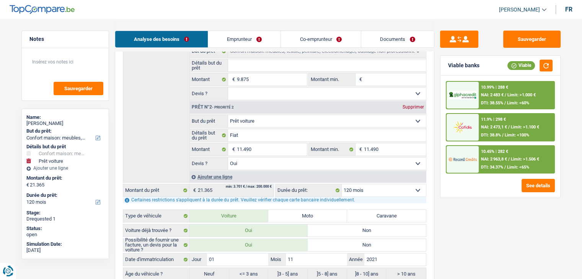
scroll to position [153, 0]
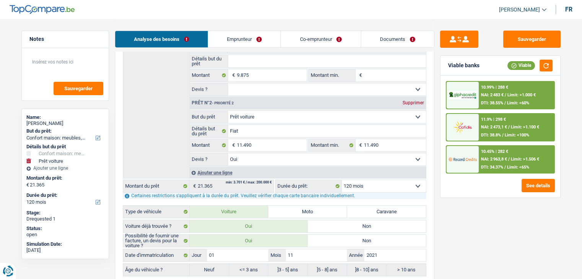
click at [481, 132] on div "11.9% | 298 € NAI: 2 473,1 € / Limit: >1.100 € DTI: 38.8% / Limit: <100%" at bounding box center [516, 127] width 75 height 27
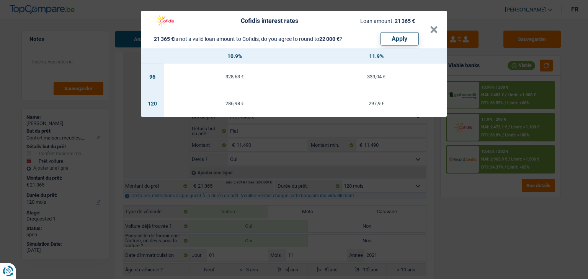
click at [473, 202] on div "Cofidis interest rates Loan amount: 21 365 € 21 365 € is not a valid loan amoun…" at bounding box center [294, 139] width 588 height 279
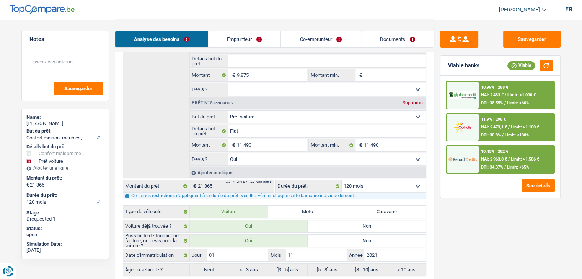
click at [479, 98] on div "10.99% | 288 € NAI: 2 483 € / Limit: >1.000 € DTI: 38.55% / Limit: <60%" at bounding box center [516, 95] width 75 height 27
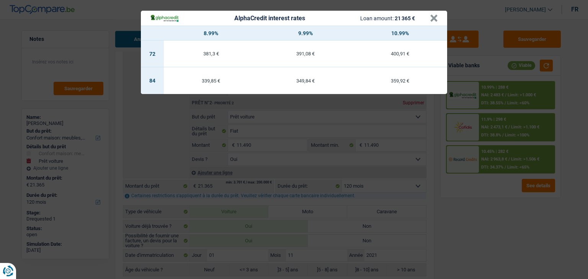
click at [467, 224] on div "AlphaCredit interest rates Loan amount: 21 365 € × 8.99% 9.99% 10.99% 72 381,3 …" at bounding box center [294, 139] width 588 height 279
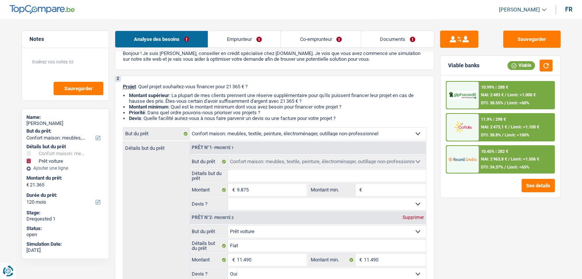
scroll to position [191, 0]
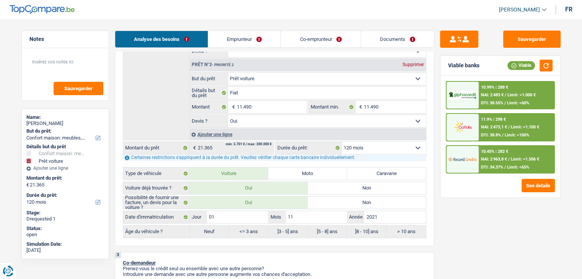
click at [226, 134] on div "Ajouter une ligne" at bounding box center [307, 134] width 236 height 11
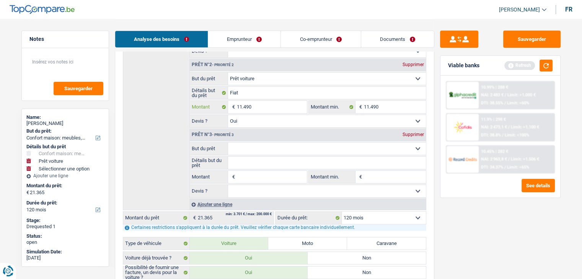
click at [256, 108] on input "11.490" at bounding box center [271, 107] width 70 height 12
click at [239, 105] on input "31.365" at bounding box center [271, 107] width 70 height 12
click at [409, 132] on div "Supprimer" at bounding box center [413, 134] width 25 height 5
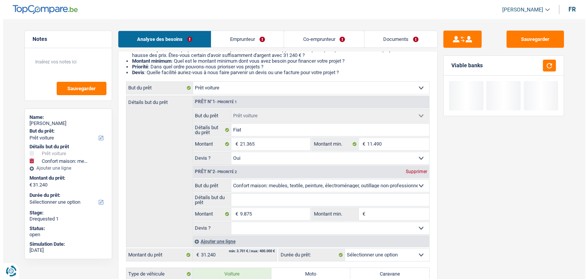
scroll to position [115, 0]
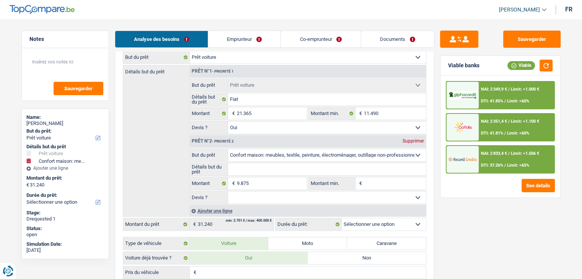
click at [402, 142] on div "Supprimer" at bounding box center [413, 141] width 25 height 5
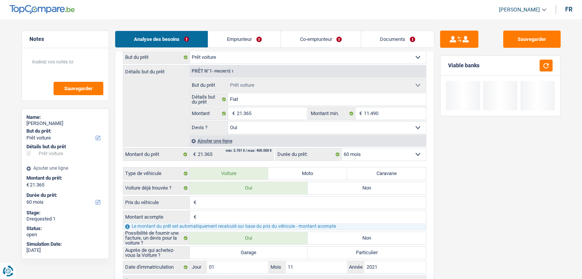
click at [265, 53] on select "Confort maison: meubles, textile, peinture, électroménager, outillage non-profe…" at bounding box center [308, 57] width 236 height 12
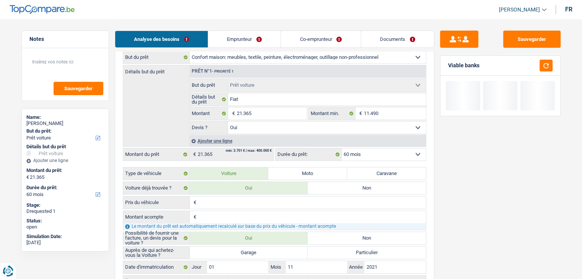
click at [190, 51] on select "Confort maison: meubles, textile, peinture, électroménager, outillage non-profe…" at bounding box center [308, 57] width 236 height 12
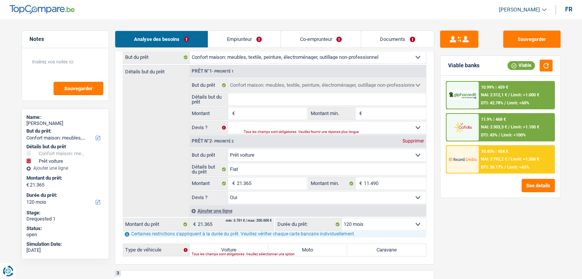
click at [415, 142] on div "Supprimer" at bounding box center [413, 141] width 25 height 5
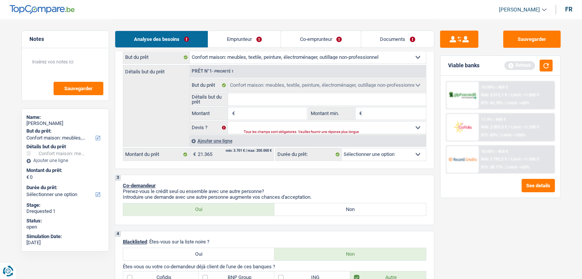
click at [270, 114] on input "Montant" at bounding box center [271, 113] width 70 height 12
click at [457, 213] on div "Sauvegarder Viable banks Refresh 10.99% | 288 € NAI: 2 483 € / Limit: >1.000 € …" at bounding box center [500, 149] width 132 height 236
click at [541, 66] on button "button" at bounding box center [545, 66] width 13 height 12
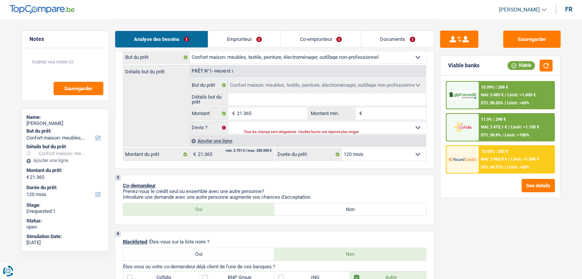
click at [393, 158] on select "12 mois 18 mois 24 mois 30 mois 36 mois 42 mois 48 mois 60 mois 72 mois 84 mois…" at bounding box center [384, 154] width 84 height 12
drag, startPoint x: 453, startPoint y: 243, endPoint x: 467, endPoint y: 205, distance: 39.8
click at [453, 243] on div "Sauvegarder Viable banks Viable 10.99% | 288 € NAI: 2 483 € / Limit: >1.000 € D…" at bounding box center [500, 149] width 132 height 236
click at [480, 164] on div "10.45% | 282 € NAI: 2 963,8 € / Limit: >1.506 € DTI: 34.37% / Limit: <65%" at bounding box center [516, 159] width 75 height 27
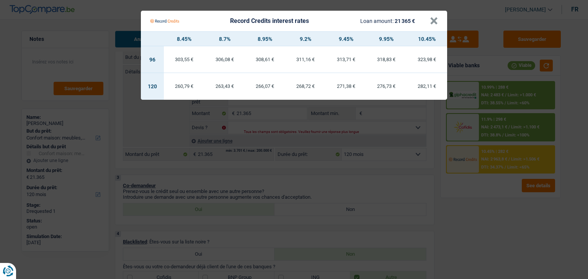
click at [406, 155] on Credits "Record Credits interest rates Loan amount: 21 365 € × 8.45% 8.7% 8.95% 9.2% 9.4…" at bounding box center [294, 139] width 588 height 279
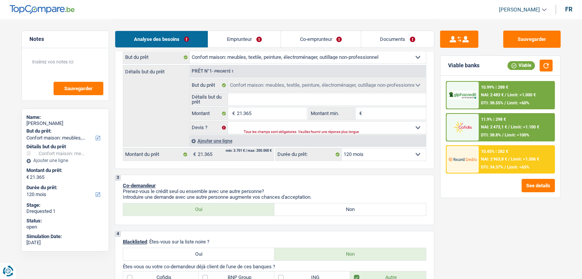
click at [372, 156] on select "12 mois 18 mois 24 mois 30 mois 36 mois 42 mois 48 mois 60 mois 72 mois 84 mois…" at bounding box center [384, 154] width 84 height 12
click at [342, 148] on select "12 mois 18 mois 24 mois 30 mois 36 mois 42 mois 48 mois 60 mois 72 mois 84 mois…" at bounding box center [384, 154] width 84 height 12
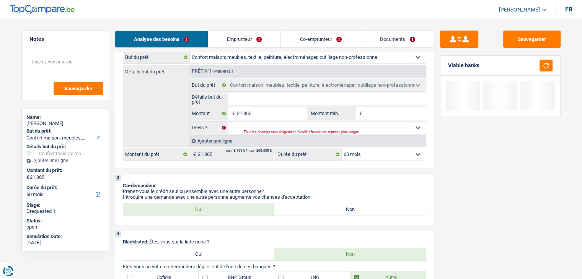
click at [396, 186] on p "Co-demandeur" at bounding box center [274, 186] width 303 height 6
click at [550, 67] on button "button" at bounding box center [545, 66] width 13 height 12
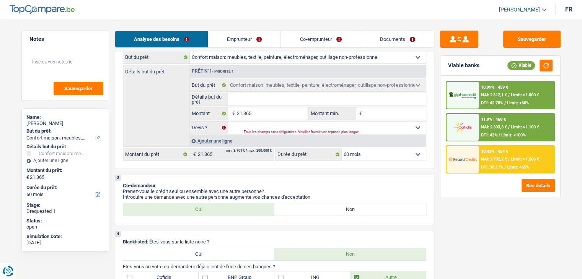
click at [495, 161] on div "10.45% | 454 € NAI: 2 792,2 € / Limit: >1.506 € DTI: 38.17% / Limit: <65%" at bounding box center [516, 159] width 75 height 27
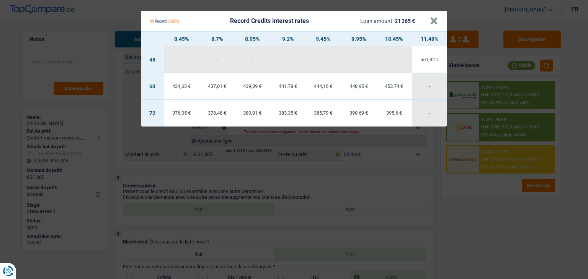
click at [472, 216] on Credits "Record Credits interest rates Loan amount: 21 365 € × 8.45% 8.7% 8.95% 9.2% 9.4…" at bounding box center [294, 139] width 588 height 279
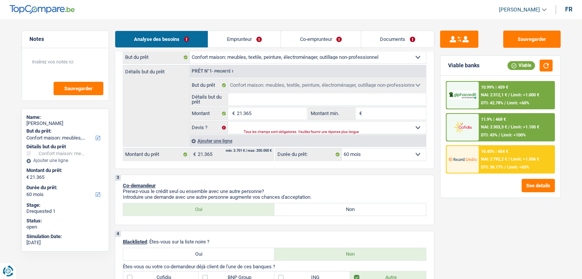
click at [491, 131] on div "11.9% | 468 € NAI: 2 303,3 € / Limit: >1.100 € DTI: 43% / Limit: <100%" at bounding box center [516, 127] width 75 height 27
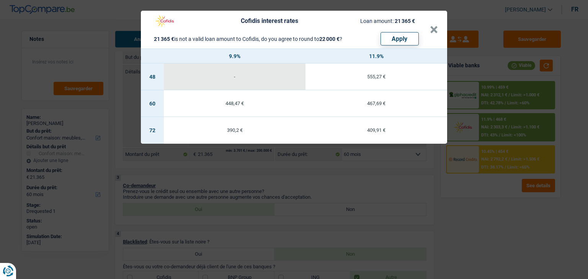
click at [500, 228] on div "Cofidis interest rates Loan amount: 21 365 € 21 365 € is not a valid loan amoun…" at bounding box center [294, 139] width 588 height 279
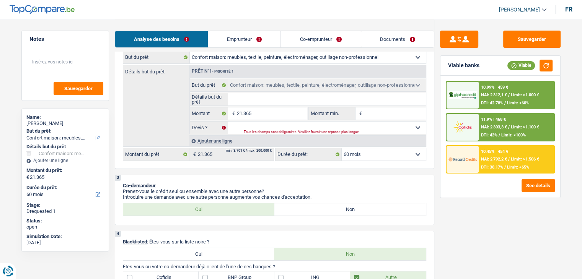
click at [513, 81] on div "10.99% | 459 € NAI: 2 312,1 € / Limit: >1.000 € DTI: 42.78% / Limit: <60%" at bounding box center [500, 95] width 109 height 28
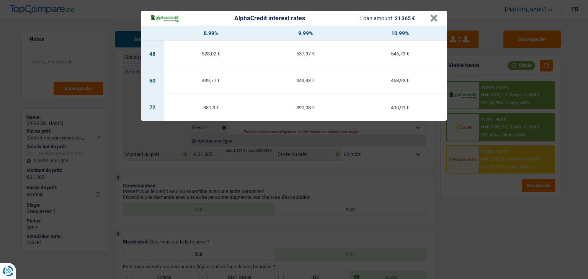
click at [478, 218] on div "AlphaCredit interest rates Loan amount: 21 365 € × 8.99% 9.99% 10.99% 48 528,02…" at bounding box center [294, 139] width 588 height 279
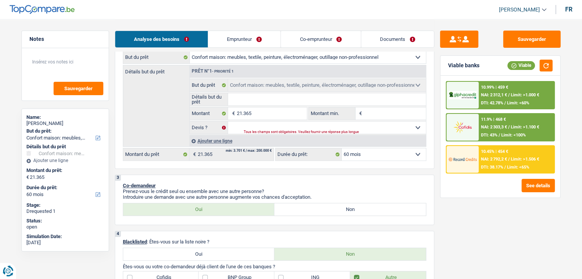
click at [491, 127] on span "NAI: 2 303,3 €" at bounding box center [494, 127] width 26 height 5
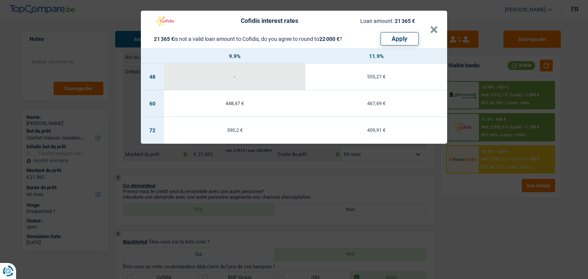
click at [389, 176] on div "Cofidis interest rates Loan amount: 21 365 € 21 365 € is not a valid loan amoun…" at bounding box center [294, 139] width 588 height 279
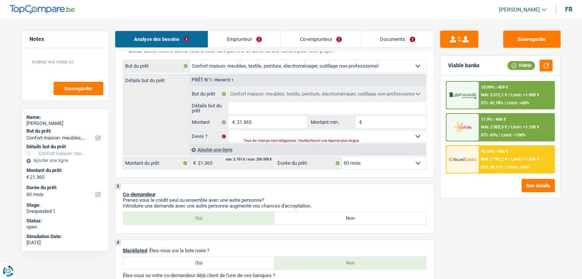
scroll to position [0, 0]
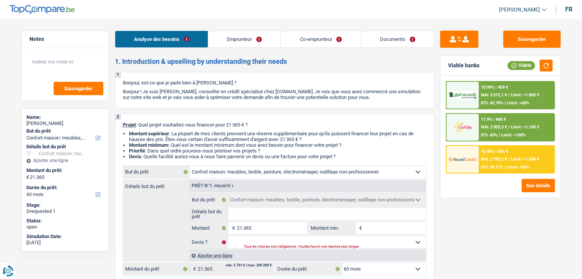
click at [514, 147] on div "10.45% | 454 € NAI: 2 792,2 € / Limit: >1.506 € DTI: 38.17% / Limit: <65%" at bounding box center [516, 159] width 75 height 27
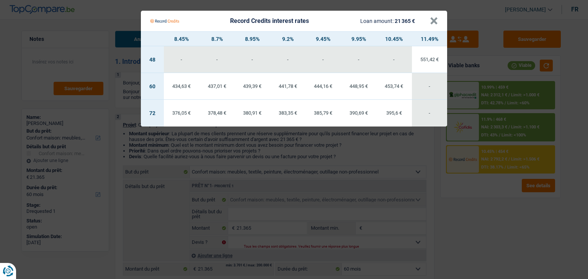
click at [360, 156] on Credits "Record Credits interest rates Loan amount: 21 365 € × 8.45% 8.7% 8.95% 9.2% 9.4…" at bounding box center [294, 139] width 588 height 279
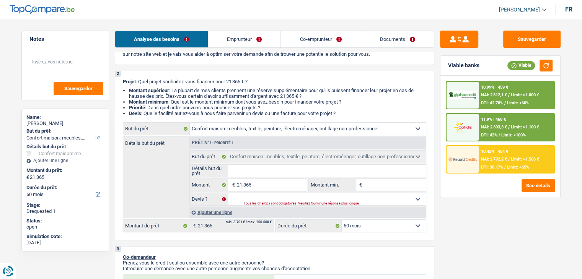
scroll to position [77, 0]
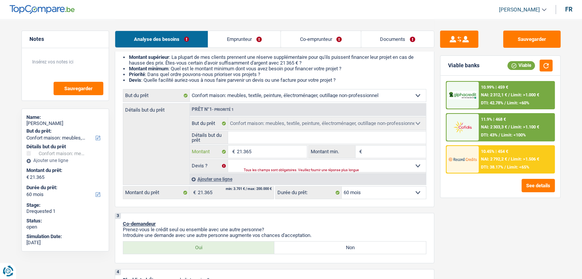
click at [288, 153] on input "21.365" at bounding box center [271, 152] width 70 height 12
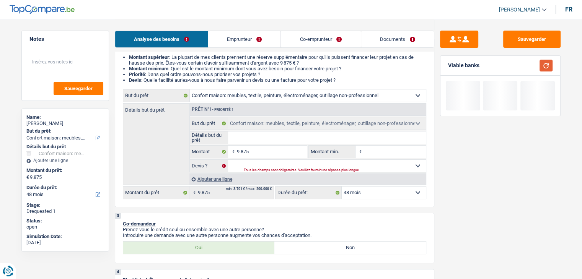
click at [548, 65] on button "button" at bounding box center [545, 66] width 13 height 12
drag, startPoint x: 357, startPoint y: 78, endPoint x: 121, endPoint y: 56, distance: 236.7
click at [121, 56] on div "2 Projet : Quel projet souhaitez-vous financer pour 9 875 € ? Montant supérieur…" at bounding box center [274, 122] width 319 height 170
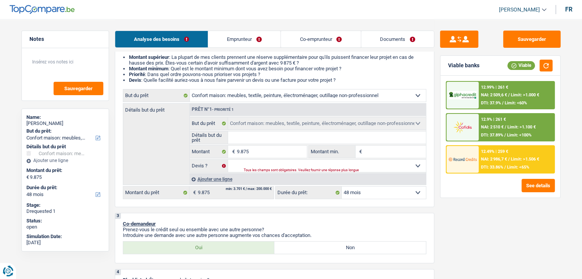
click at [241, 137] on input "Détails but du prêt" at bounding box center [327, 138] width 198 height 12
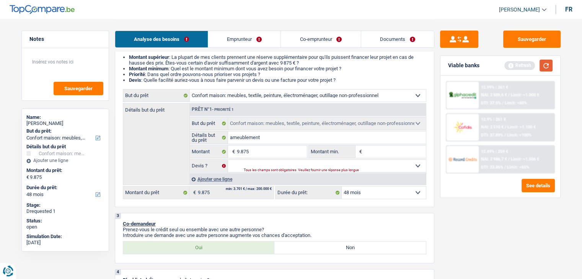
click at [541, 65] on button "button" at bounding box center [545, 66] width 13 height 12
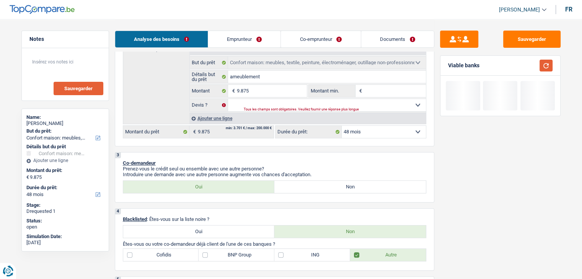
scroll to position [115, 0]
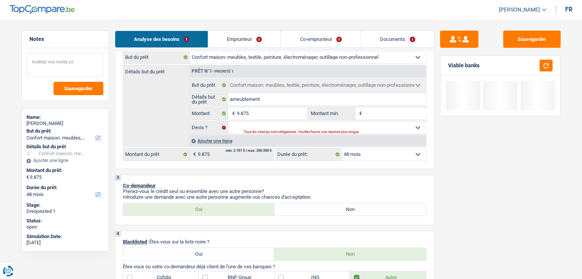
click at [77, 64] on textarea at bounding box center [65, 65] width 76 height 23
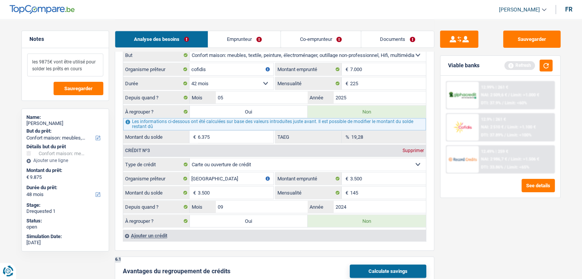
scroll to position [803, 0]
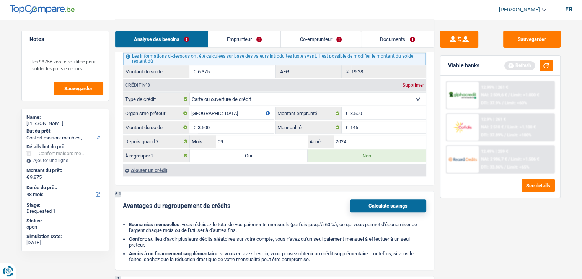
click at [262, 151] on label "Oui" at bounding box center [249, 156] width 118 height 12
click at [262, 151] on input "Oui" at bounding box center [249, 156] width 118 height 12
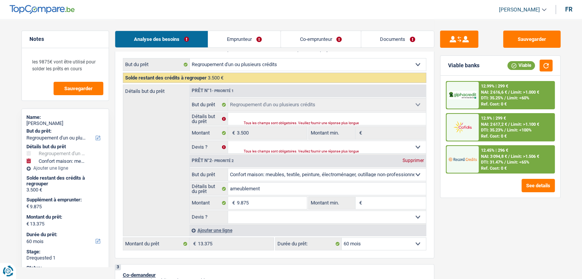
scroll to position [153, 0]
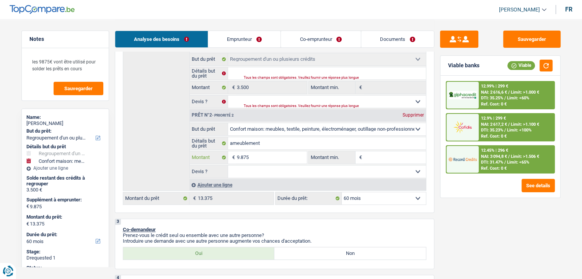
click at [259, 158] on input "9.875" at bounding box center [271, 157] width 70 height 12
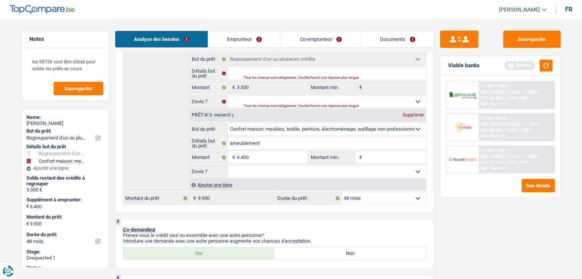
click at [537, 65] on div "Refresh" at bounding box center [528, 66] width 48 height 12
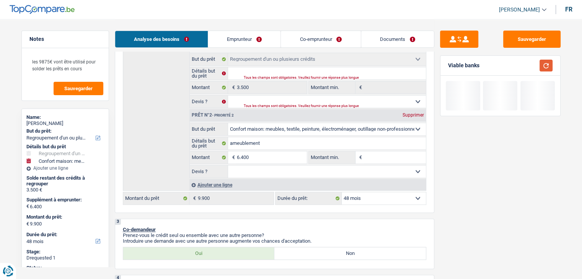
click at [544, 65] on button "button" at bounding box center [545, 66] width 13 height 12
click at [387, 160] on input "Montant min." at bounding box center [395, 157] width 62 height 12
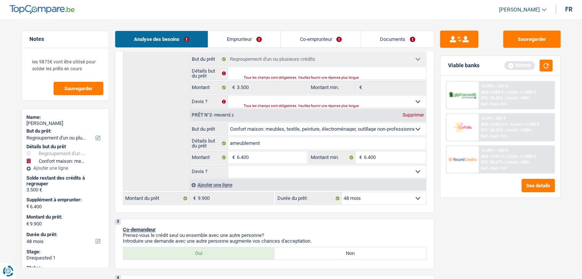
drag, startPoint x: 267, startPoint y: 168, endPoint x: 256, endPoint y: 176, distance: 13.7
click at [267, 168] on select "Oui Non Non répondu Sélectionner une option" at bounding box center [327, 172] width 198 height 12
click at [228, 166] on select "Oui Non Non répondu Sélectionner une option" at bounding box center [327, 172] width 198 height 12
click at [552, 64] on button "button" at bounding box center [545, 66] width 13 height 12
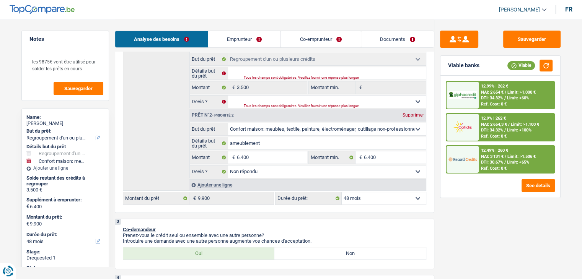
click at [406, 114] on div "Supprimer" at bounding box center [413, 115] width 25 height 5
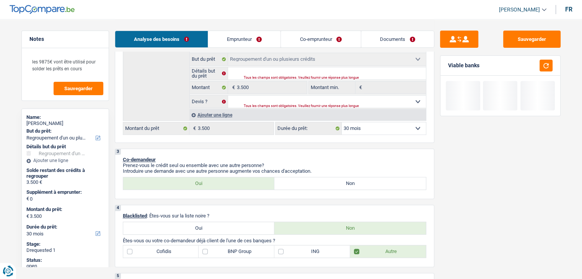
click at [433, 98] on div "2 Projet : Quel projet souhaitez-vous financer pour 3 500 € ? Montant supérieur…" at bounding box center [274, 52] width 319 height 182
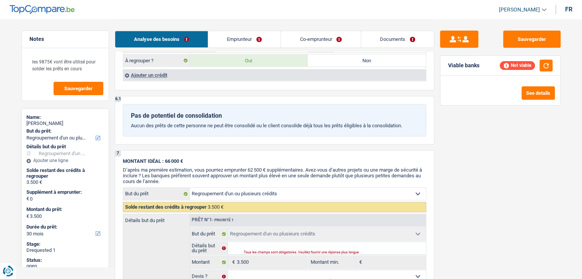
scroll to position [803, 0]
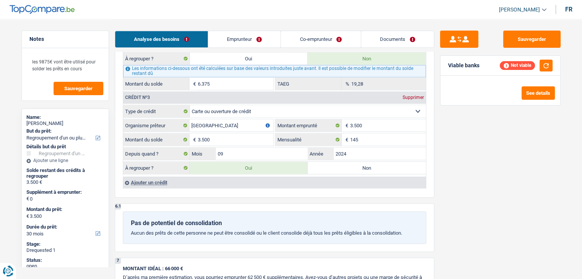
click at [326, 164] on label "Non" at bounding box center [367, 168] width 118 height 12
click at [326, 164] on input "Non" at bounding box center [367, 168] width 118 height 12
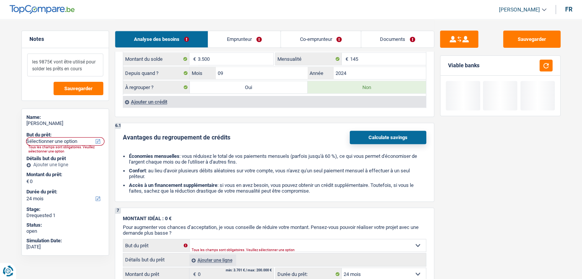
click at [87, 67] on textarea "les 9875€ vont être utilisé pour solder les prêts en cours" at bounding box center [65, 65] width 76 height 23
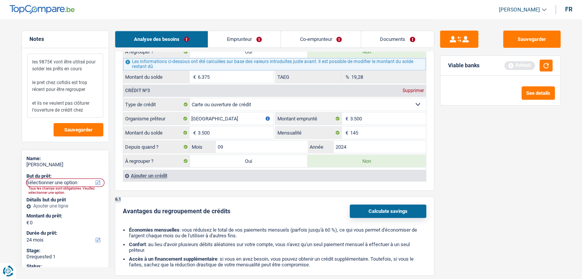
scroll to position [727, 0]
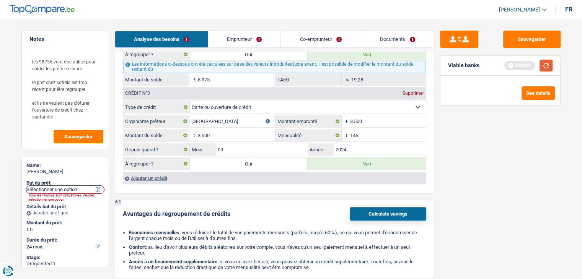
click at [550, 67] on button "button" at bounding box center [545, 66] width 13 height 12
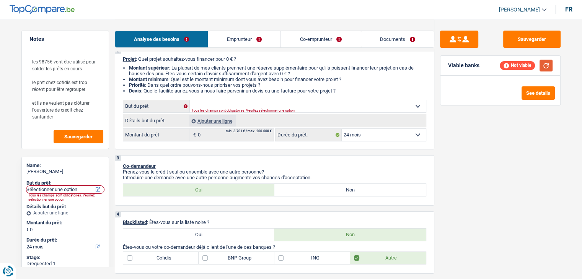
scroll to position [77, 0]
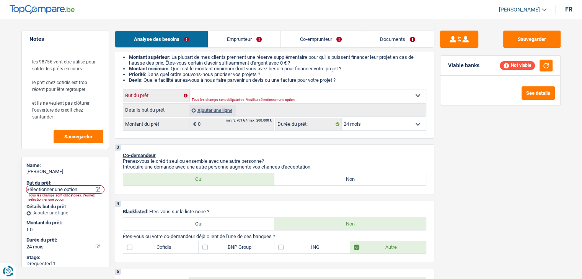
click at [219, 92] on select "Confort maison: meubles, textile, peinture, électroménager, outillage non-profe…" at bounding box center [308, 96] width 236 height 12
click at [190, 90] on select "Confort maison: meubles, textile, peinture, électroménager, outillage non-profe…" at bounding box center [308, 96] width 236 height 12
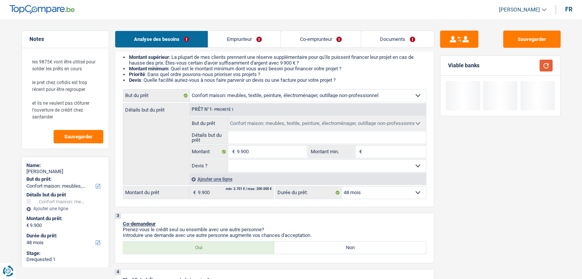
drag, startPoint x: 549, startPoint y: 65, endPoint x: 514, endPoint y: 80, distance: 38.4
click at [549, 65] on button "button" at bounding box center [545, 66] width 13 height 12
click at [285, 137] on input "Détails but du prêt" at bounding box center [327, 138] width 198 height 12
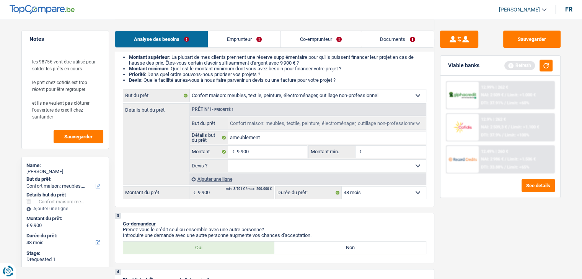
click at [381, 153] on input "Montant min." at bounding box center [395, 152] width 62 height 12
click at [382, 169] on select "Oui Non Non répondu Sélectionner une option" at bounding box center [327, 166] width 198 height 12
click at [228, 160] on select "Oui Non Non répondu Sélectionner une option" at bounding box center [327, 166] width 198 height 12
click at [545, 68] on button "button" at bounding box center [545, 66] width 13 height 12
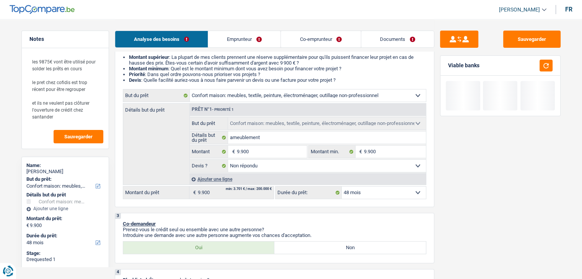
click at [219, 183] on div "Ajouter une ligne" at bounding box center [307, 179] width 236 height 11
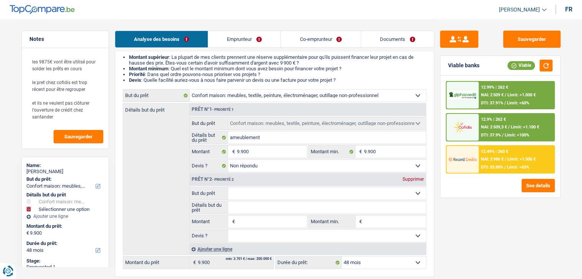
click at [256, 191] on select "Confort maison: meubles, textile, peinture, électroménager, outillage non-profe…" at bounding box center [327, 193] width 198 height 12
click at [228, 187] on select "Confort maison: meubles, textile, peinture, électroménager, outillage non-profe…" at bounding box center [327, 193] width 198 height 12
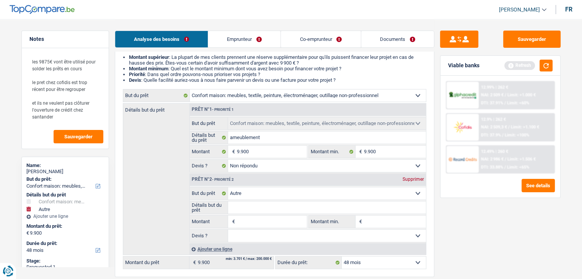
click at [257, 205] on input "Détails but du prêt" at bounding box center [327, 208] width 198 height 12
click at [549, 67] on button "button" at bounding box center [545, 66] width 13 height 12
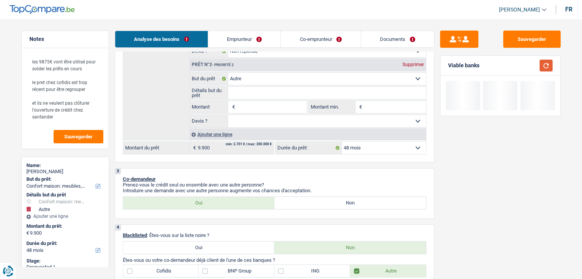
scroll to position [153, 0]
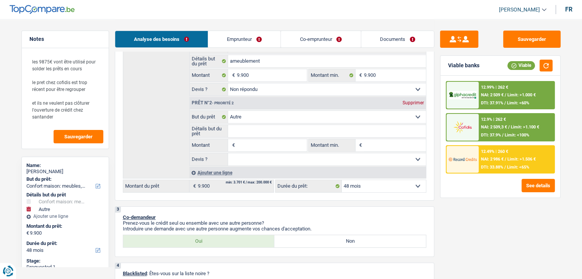
click at [255, 127] on input "Détails but du prêt" at bounding box center [327, 131] width 198 height 12
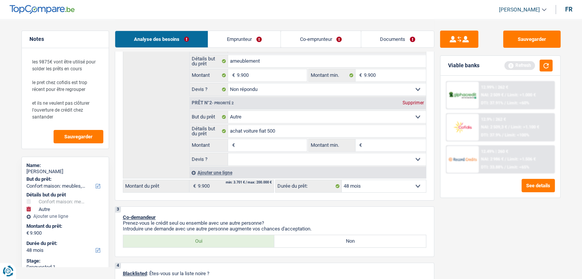
click at [279, 143] on input "Montant" at bounding box center [271, 145] width 70 height 12
click at [548, 66] on button "button" at bounding box center [545, 66] width 13 height 12
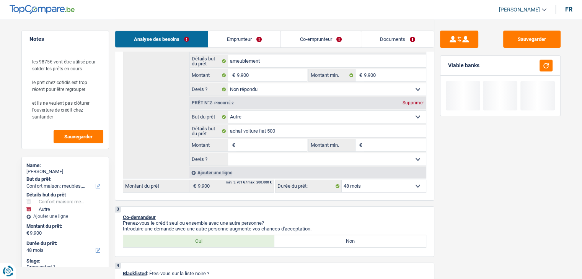
click at [259, 148] on input "Montant" at bounding box center [271, 145] width 70 height 12
click at [70, 119] on textarea "les 9875€ vont être utilisé pour solder les prêts en cours le pret chez cofidis…" at bounding box center [65, 89] width 76 height 71
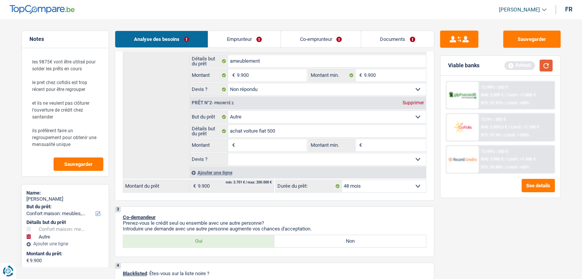
click at [547, 68] on button "button" at bounding box center [545, 66] width 13 height 12
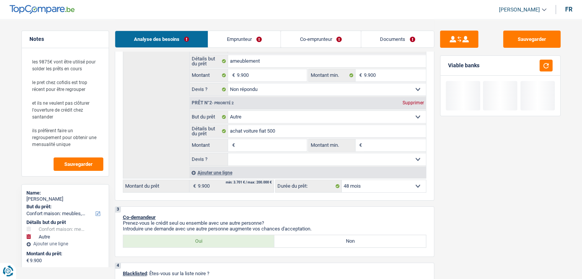
click at [254, 141] on input "Montant" at bounding box center [271, 145] width 70 height 12
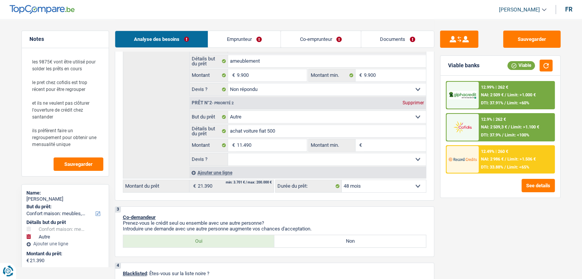
click at [404, 143] on input "Montant min." at bounding box center [395, 145] width 62 height 12
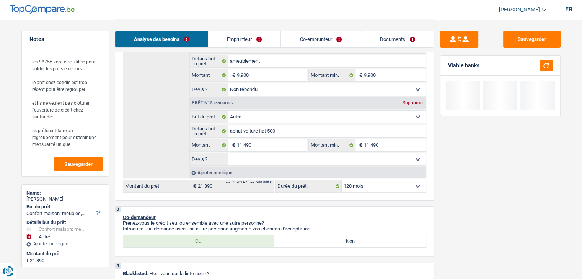
drag, startPoint x: 273, startPoint y: 158, endPoint x: 252, endPoint y: 164, distance: 21.4
click at [273, 158] on select "Oui Non Non répondu Sélectionner une option" at bounding box center [327, 159] width 198 height 12
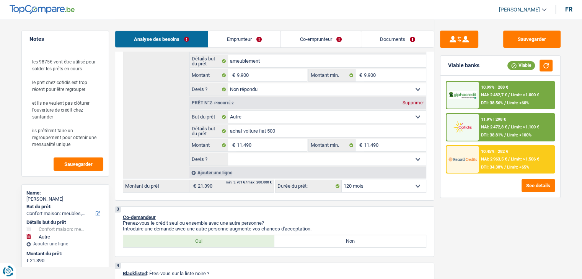
click at [228, 153] on select "Oui Non Non répondu Sélectionner une option" at bounding box center [327, 159] width 198 height 12
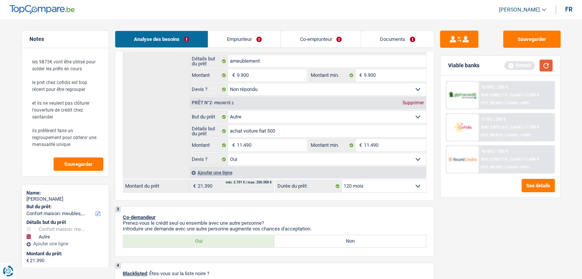
click at [548, 61] on button "button" at bounding box center [545, 66] width 13 height 12
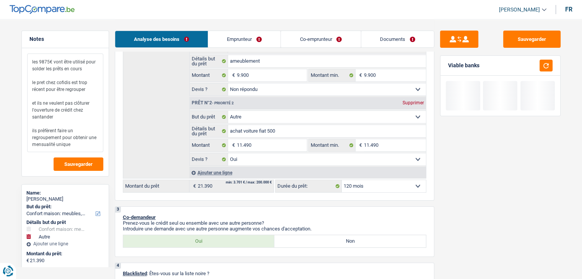
click at [89, 145] on textarea "les 9875€ vont être utilisé pour solder les prêts en cours le pret chez cofidis…" at bounding box center [65, 103] width 76 height 99
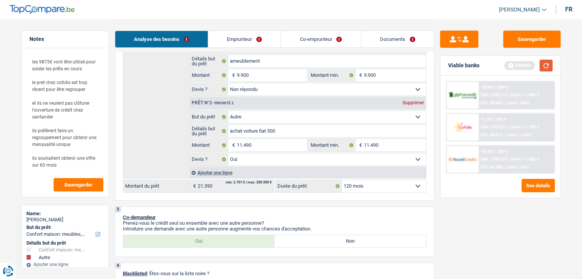
click at [545, 70] on button "button" at bounding box center [545, 66] width 13 height 12
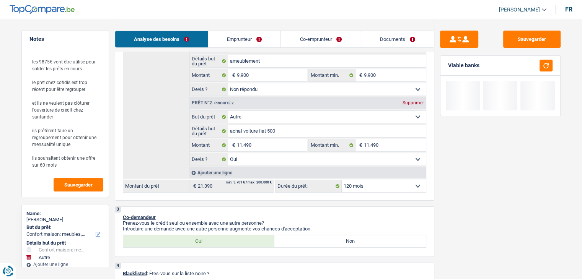
click at [398, 181] on select "12 mois 18 mois 24 mois 30 mois 36 mois 42 mois 48 mois 60 mois 72 mois 84 mois…" at bounding box center [384, 186] width 84 height 12
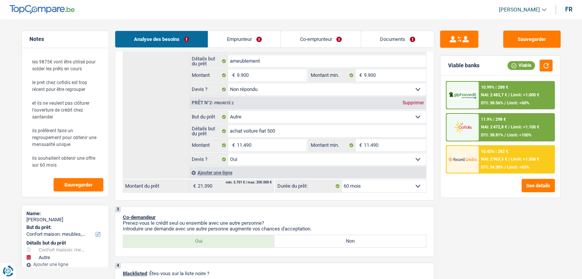
click at [342, 180] on select "12 mois 18 mois 24 mois 30 mois 36 mois 42 mois 48 mois 60 mois 72 mois 84 mois…" at bounding box center [384, 186] width 84 height 12
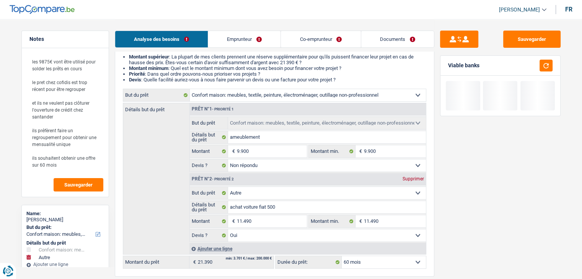
scroll to position [77, 0]
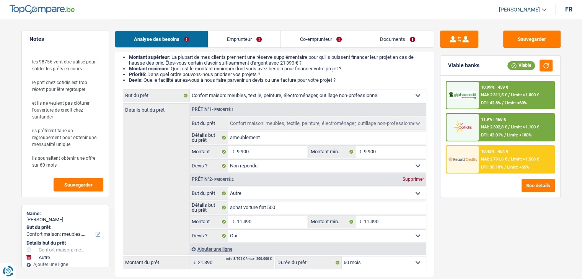
click at [497, 158] on span "NAI: 2 791,6 €" at bounding box center [494, 159] width 26 height 5
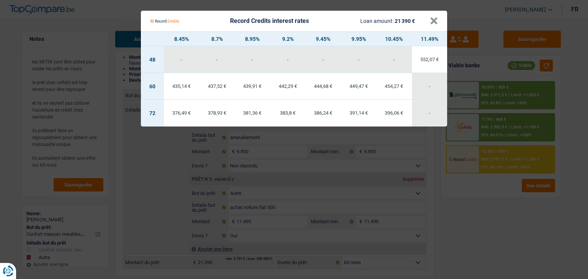
click at [490, 196] on Credits "Record Credits interest rates Loan amount: 21 390 € × 8.45% 8.7% 8.95% 9.2% 9.4…" at bounding box center [294, 139] width 588 height 279
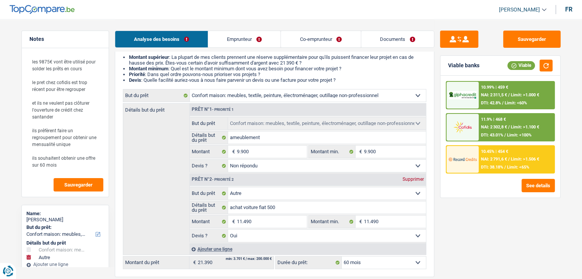
click at [490, 121] on div "11.9% | 468 €" at bounding box center [493, 119] width 25 height 5
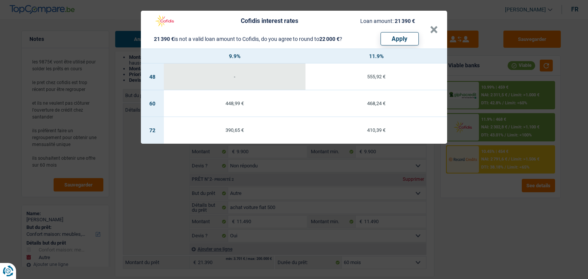
click at [495, 205] on div "Cofidis interest rates Loan amount: 21 390 € 21 390 € is not a valid loan amoun…" at bounding box center [294, 139] width 588 height 279
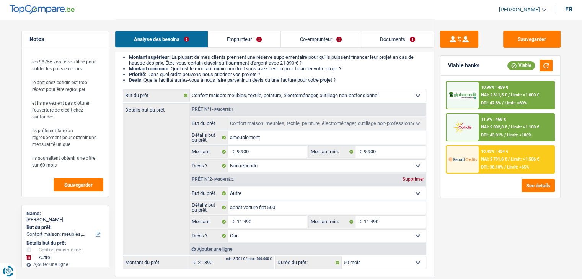
click at [480, 93] on div "10.99% | 459 € NAI: 2 311,5 € / Limit: >1.000 € DTI: 42.8% / Limit: <60%" at bounding box center [516, 95] width 75 height 27
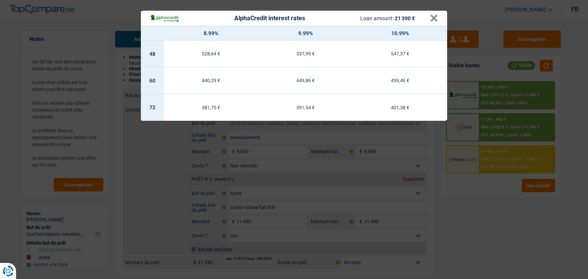
click at [497, 207] on div "AlphaCredit interest rates Loan amount: 21 390 € × 8.99% 9.99% 10.99% 48 528,64…" at bounding box center [294, 139] width 588 height 279
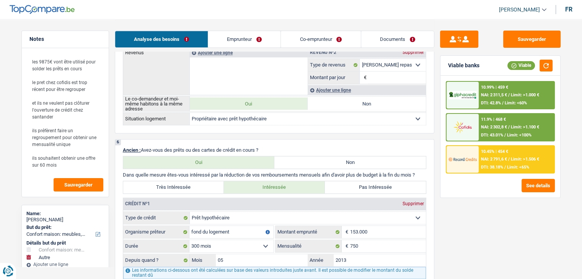
scroll to position [765, 0]
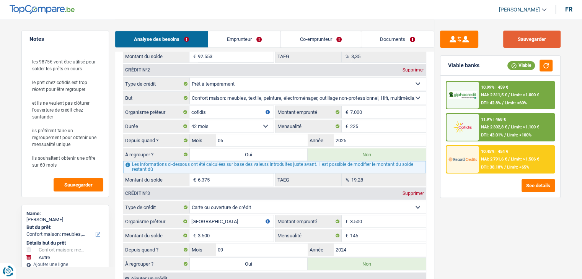
click at [520, 36] on button "Sauvegarder" at bounding box center [531, 39] width 57 height 17
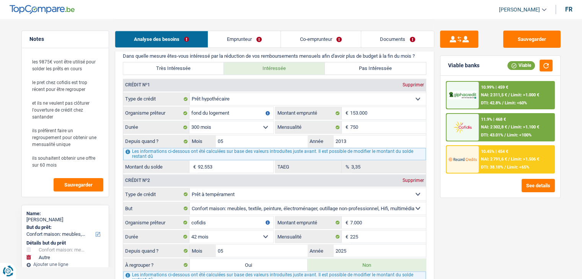
scroll to position [612, 0]
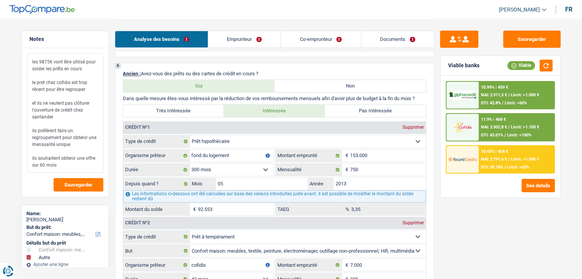
click at [54, 117] on textarea "les 9875€ vont être utilisé pour solder les prêts en cours le pret chez cofidis…" at bounding box center [65, 113] width 76 height 119
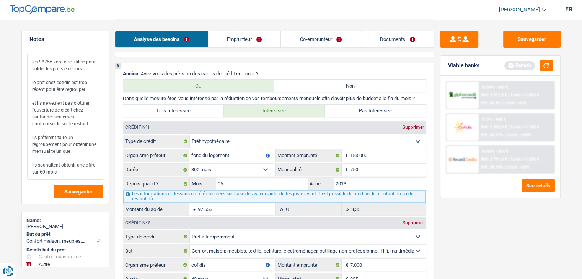
scroll to position [38, 0]
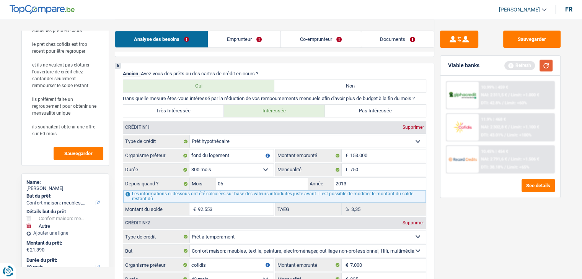
click at [548, 65] on button "button" at bounding box center [545, 66] width 13 height 12
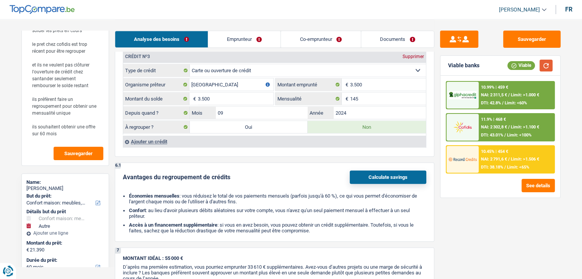
scroll to position [956, 0]
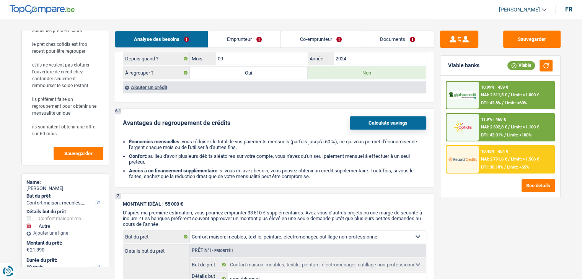
drag, startPoint x: 278, startPoint y: 121, endPoint x: 526, endPoint y: 90, distance: 250.3
click at [278, 121] on div "Avantages du regroupement de crédits Calculate savings" at bounding box center [274, 122] width 303 height 13
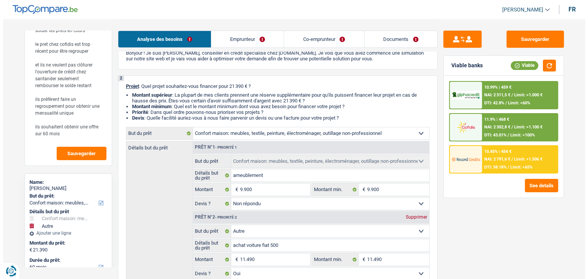
scroll to position [0, 0]
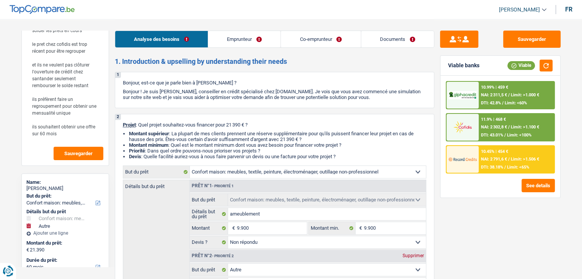
click at [243, 49] on div "Analyse des besoins Emprunteur Co-emprunteur Documents" at bounding box center [274, 35] width 319 height 33
drag, startPoint x: 239, startPoint y: 38, endPoint x: 234, endPoint y: 39, distance: 5.0
click at [239, 38] on link "Emprunteur" at bounding box center [244, 39] width 72 height 16
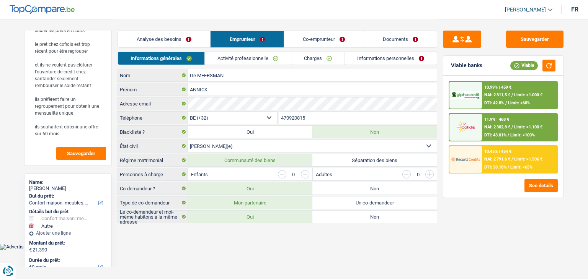
click at [168, 52] on link "Informations générales" at bounding box center [161, 58] width 86 height 13
click at [236, 58] on link "Activité professionnelle" at bounding box center [248, 58] width 86 height 13
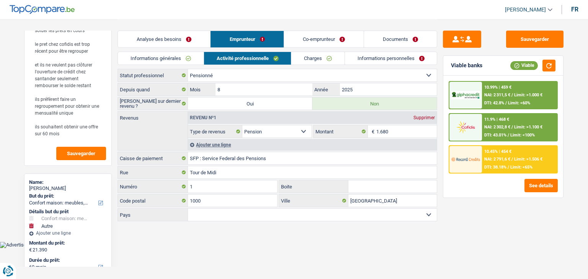
click at [306, 61] on link "Charges" at bounding box center [317, 58] width 53 height 13
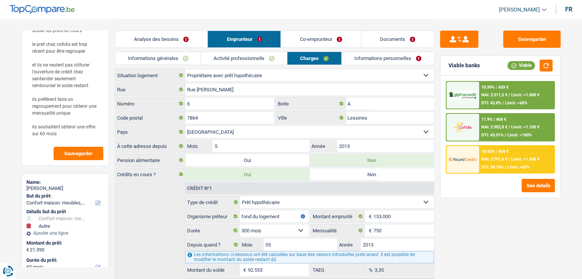
click at [376, 62] on link "Informations personnelles" at bounding box center [388, 58] width 92 height 13
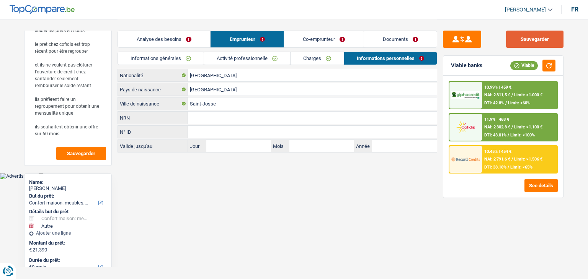
click at [554, 46] on button "Sauvegarder" at bounding box center [534, 39] width 57 height 17
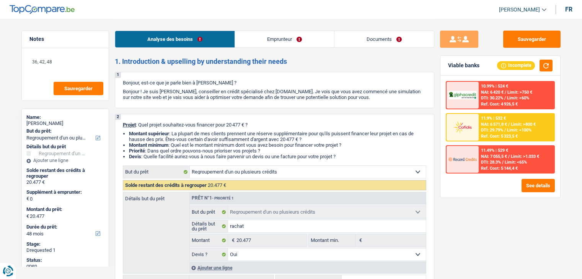
select select "refinancing"
select select "48"
select select "refinancing"
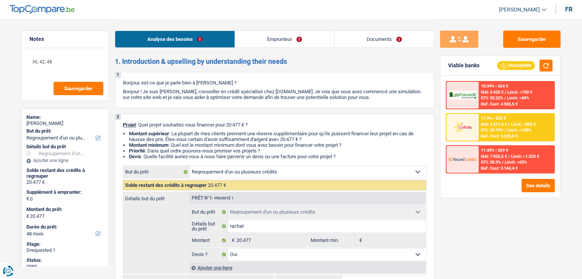
select select "yes"
select select "48"
select select "privateEmployee"
select select "netSalary"
select select "mealVouchers"
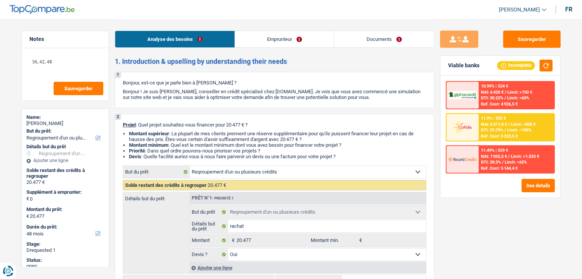
select select "pension"
select select "rents"
select select "personalLoan"
select select "education"
select select "60"
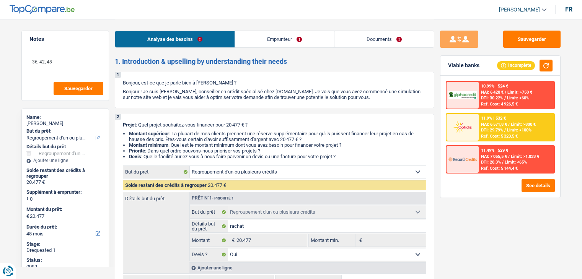
select select "carLoan"
select select "48"
select select "refinancing"
select select "yes"
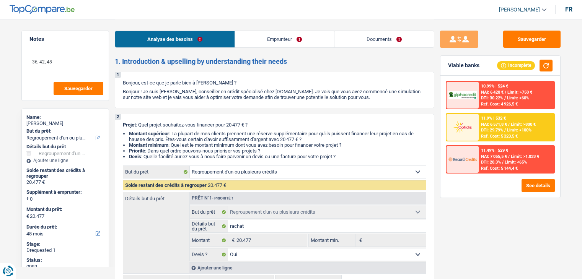
select select "48"
drag, startPoint x: 244, startPoint y: 85, endPoint x: 217, endPoint y: 62, distance: 35.6
click at [244, 85] on p "Bonjour, est-ce que je parle bien à [PERSON_NAME] ?" at bounding box center [274, 83] width 303 height 6
click at [205, 78] on div "1 Bonjour, est-ce que je parle bien à gilles Fartek ? Bonjour ! Je suis Yanis D…" at bounding box center [274, 90] width 319 height 36
select select "refinancing"
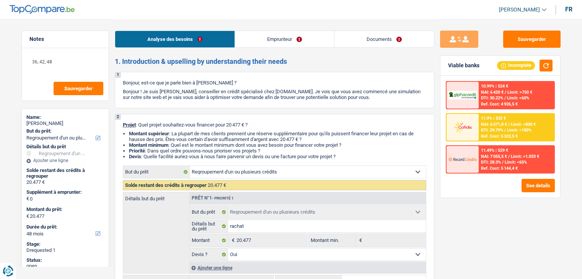
select select "refinancing"
select select "48"
select select "refinancing"
select select "yes"
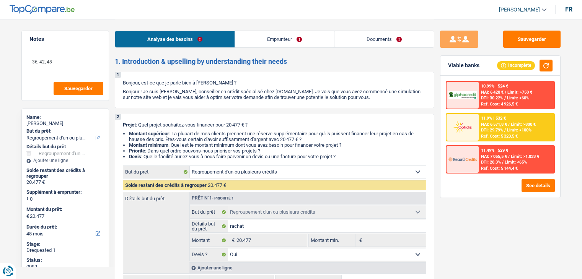
select select "48"
select select "privateEmployee"
select select "netSalary"
select select "mealVouchers"
select select "pension"
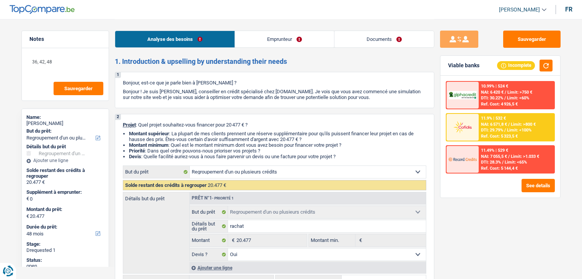
select select "rents"
select select "personalLoan"
select select "education"
select select "60"
select select "carLoan"
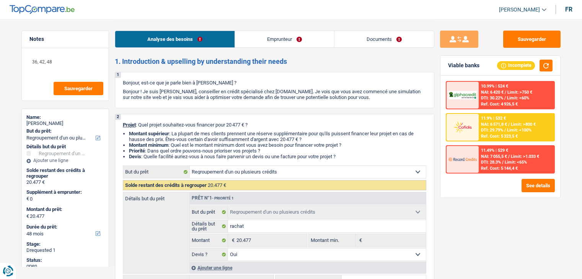
select select "48"
select select "refinancing"
select select "yes"
select select "48"
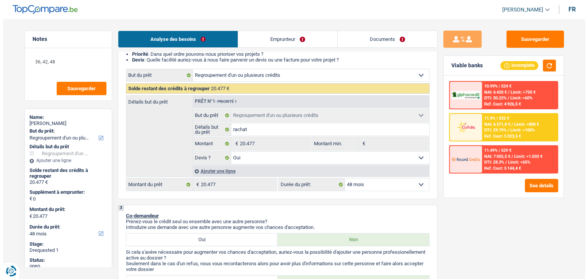
scroll to position [153, 0]
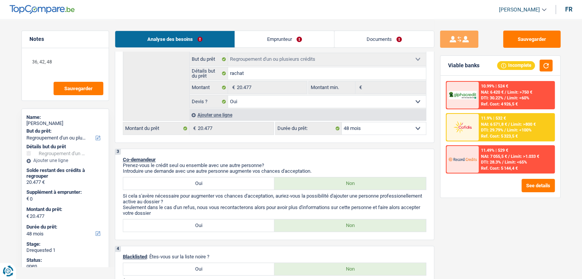
click at [481, 137] on div "Ref. Cost: 5 323,5 €" at bounding box center [499, 136] width 37 height 5
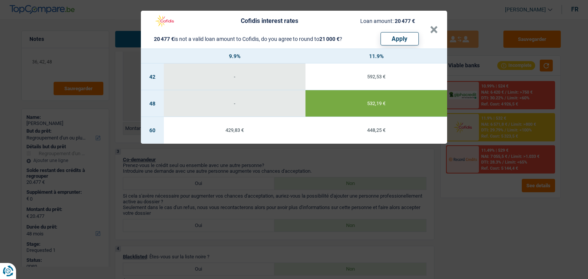
click at [342, 166] on div "Cofidis interest rates Loan amount: 20 477 € 20 477 € is not a valid loan amoun…" at bounding box center [294, 139] width 588 height 279
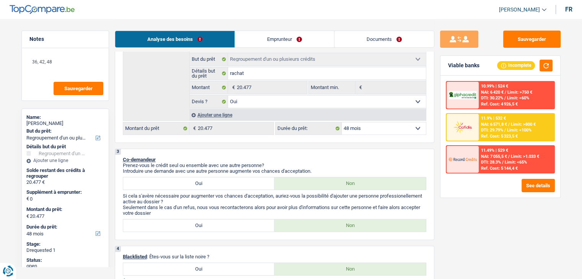
click at [358, 150] on div "3 Co-demandeur Prenez-vous le crédit seul ou ensemble avec une autre personne? …" at bounding box center [274, 194] width 319 height 91
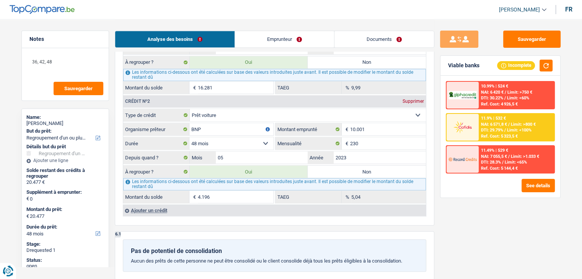
scroll to position [727, 0]
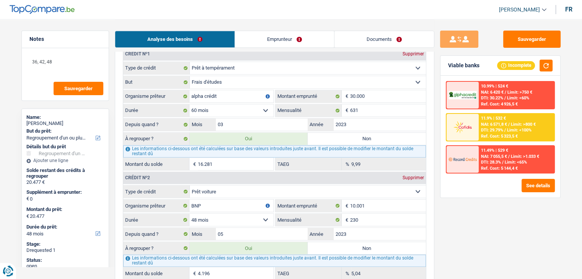
click at [520, 121] on div "11.9% | 532 € NAI: 6 571,8 € / Limit: >800 € DTI: 29.79% / Limit: <100% Ref. Co…" at bounding box center [516, 127] width 75 height 27
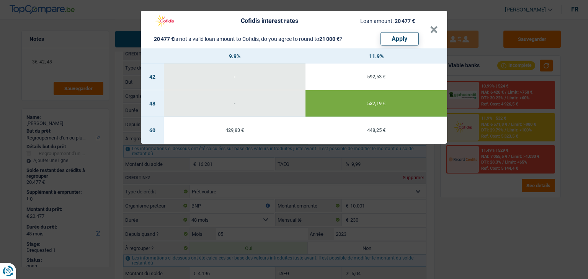
click at [478, 189] on div "Cofidis interest rates Loan amount: 20 477 € 20 477 € is not a valid loan amoun…" at bounding box center [294, 139] width 588 height 279
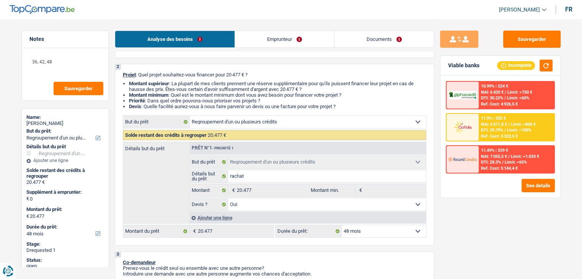
scroll to position [153, 0]
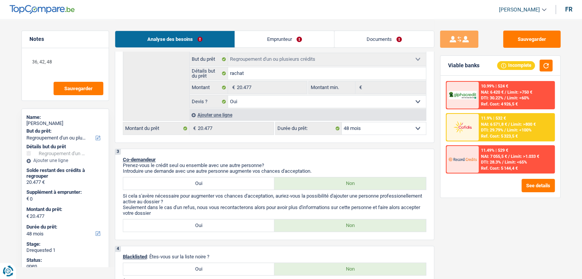
click at [337, 150] on div "3 Co-demandeur Prenez-vous le crédit seul ou ensemble avec une autre personne? …" at bounding box center [274, 194] width 319 height 91
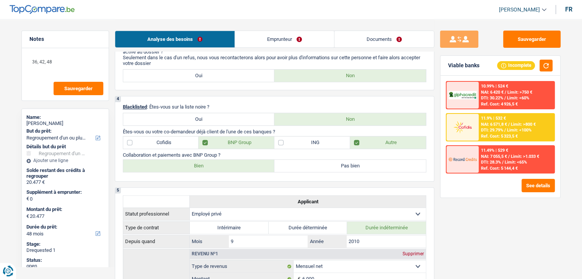
scroll to position [268, 0]
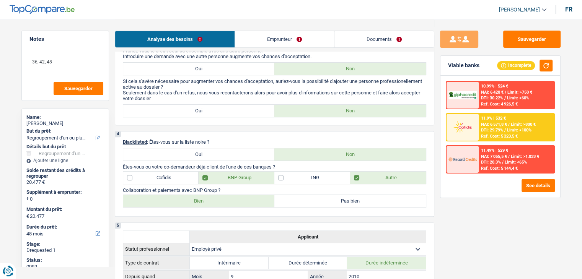
click at [520, 129] on span "Limit: <100%" at bounding box center [519, 130] width 24 height 5
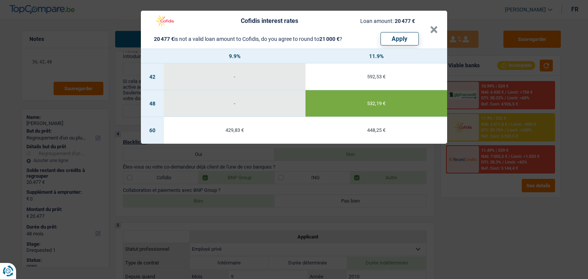
click at [484, 217] on div "Cofidis interest rates Loan amount: 20 477 € 20 477 € is not a valid loan amoun…" at bounding box center [294, 139] width 588 height 279
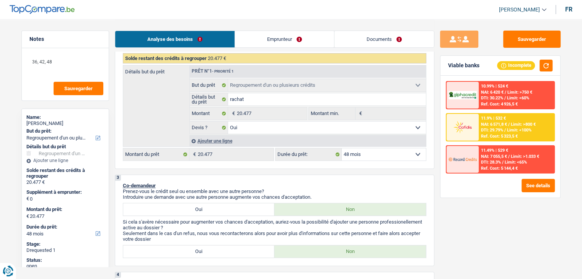
scroll to position [191, 0]
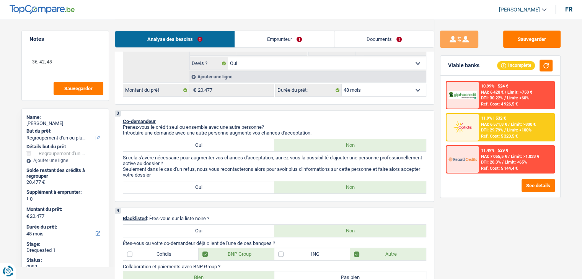
click at [480, 126] on div "11.9% | 532 € NAI: 6 571,8 € / Limit: >800 € DTI: 29.79% / Limit: <100% Ref. Co…" at bounding box center [516, 127] width 75 height 27
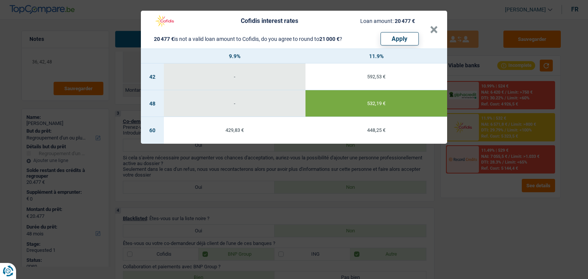
click at [384, 159] on div "Cofidis interest rates Loan amount: 20 477 € 20 477 € is not a valid loan amoun…" at bounding box center [294, 139] width 588 height 279
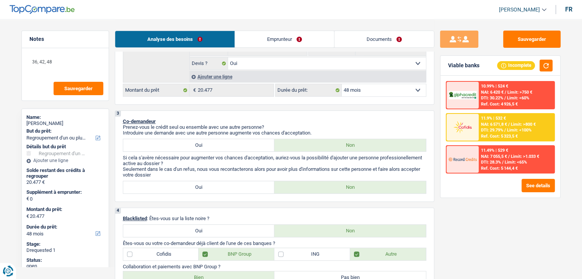
click at [500, 155] on span "NAI: 7 055,5 €" at bounding box center [494, 156] width 26 height 5
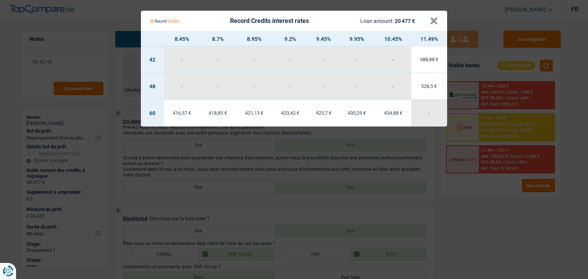
click at [307, 150] on Credits "Record Credits interest rates Loan amount: 20 477 € × 8.45% 8.7% 8.95% 9.2% 9.4…" at bounding box center [294, 139] width 588 height 279
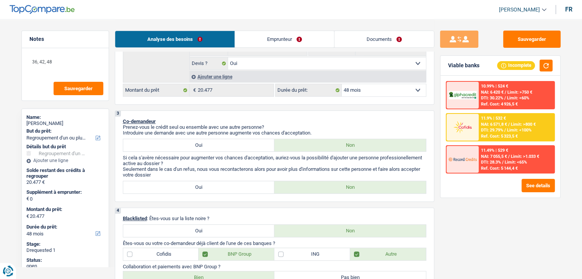
click at [368, 91] on select "12 mois 18 mois 24 mois 30 mois 36 mois 42 mois 48 mois 60 mois 72 mois 84 mois…" at bounding box center [384, 90] width 84 height 12
select select "36"
click at [342, 84] on select "12 mois 18 mois 24 mois 30 mois 36 mois 42 mois 48 mois 60 mois 72 mois 84 mois…" at bounding box center [384, 90] width 84 height 12
select select "36"
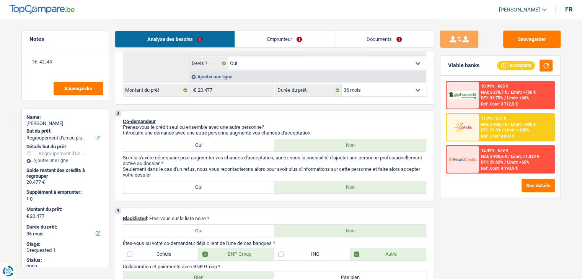
click at [517, 124] on span "Limit: >800 €" at bounding box center [523, 124] width 25 height 5
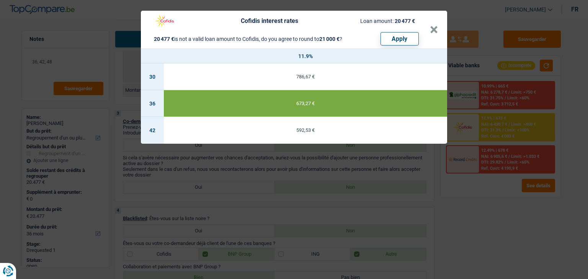
click at [502, 194] on div "Cofidis interest rates Loan amount: 20 477 € 20 477 € is not a valid loan amoun…" at bounding box center [294, 139] width 588 height 279
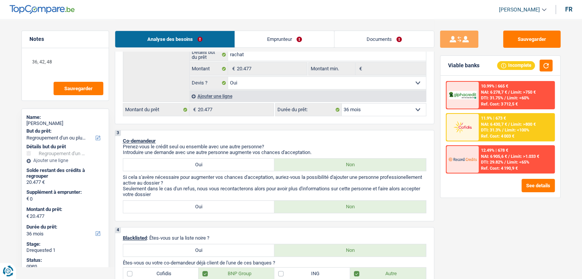
scroll to position [344, 0]
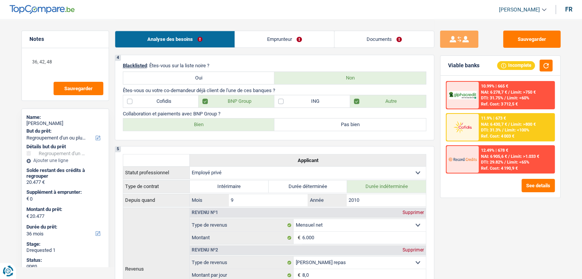
click at [500, 137] on div "Ref. Cost: 4 003 €" at bounding box center [497, 136] width 33 height 5
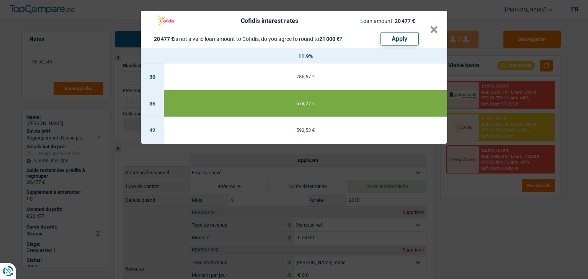
click at [503, 230] on div "Cofidis interest rates Loan amount: 20 477 € 20 477 € is not a valid loan amoun…" at bounding box center [294, 139] width 588 height 279
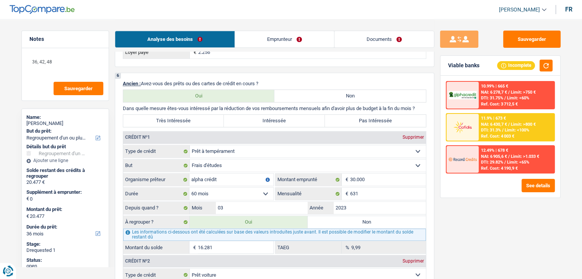
scroll to position [650, 0]
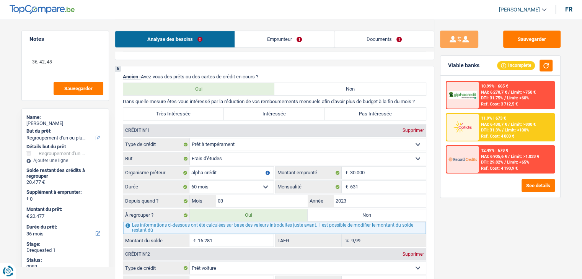
click at [489, 230] on div "Sauvegarder Viable banks Incomplete 10.99% | 665 € NAI: 6 278,7 € / Limit: >750…" at bounding box center [500, 149] width 132 height 236
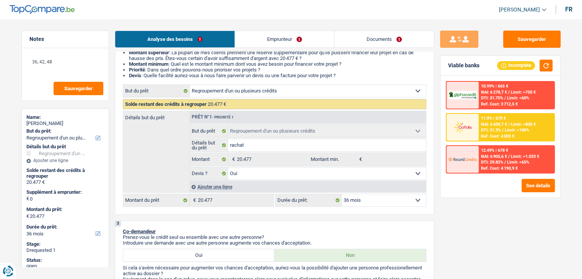
scroll to position [77, 0]
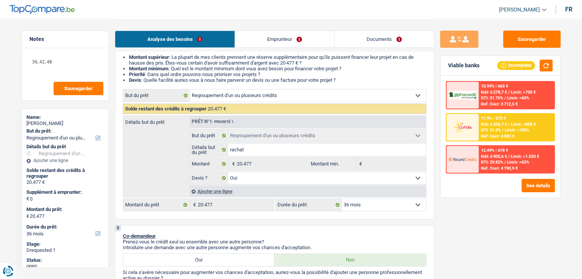
click at [361, 201] on select "12 mois 18 mois 24 mois 30 mois 36 mois 42 mois 48 mois 60 mois 72 mois 84 mois…" at bounding box center [384, 205] width 84 height 12
select select "48"
click at [342, 199] on select "12 mois 18 mois 24 mois 30 mois 36 mois 42 mois 48 mois 60 mois 72 mois 84 mois…" at bounding box center [384, 205] width 84 height 12
select select "48"
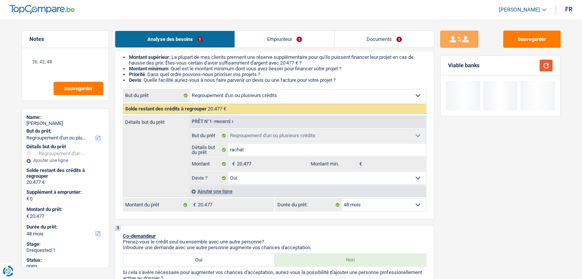
click at [549, 65] on button "button" at bounding box center [545, 66] width 13 height 12
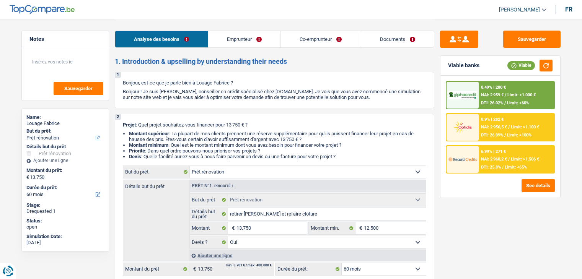
select select "renovation"
select select "60"
select select "renovation"
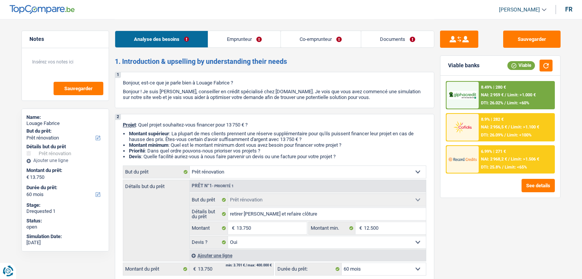
select select "yes"
select select "60"
select select "mutuality"
select select "mutualityIndemnity"
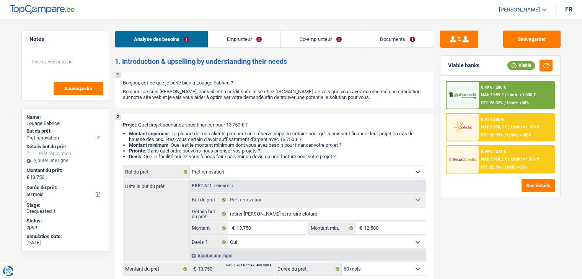
select select "other"
select select "mutualityIndemnity"
select select "ownerWithMortgage"
select select "mortgage"
select select "240"
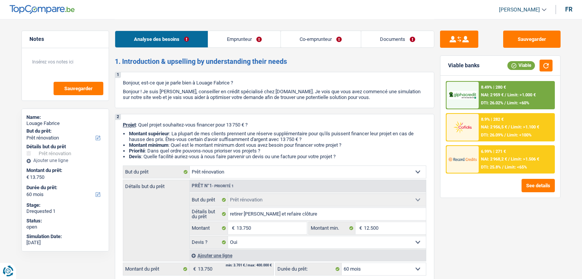
select select "renovationLoan"
select select "120"
select select "renovation"
select select "yes"
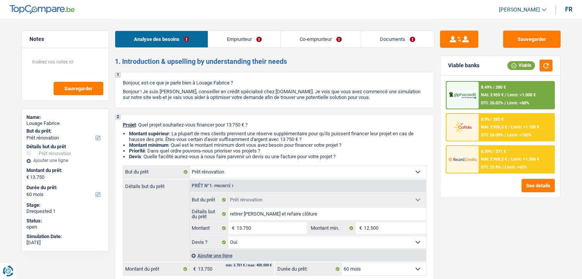
select select "60"
click at [239, 39] on link "Emprunteur" at bounding box center [244, 39] width 72 height 16
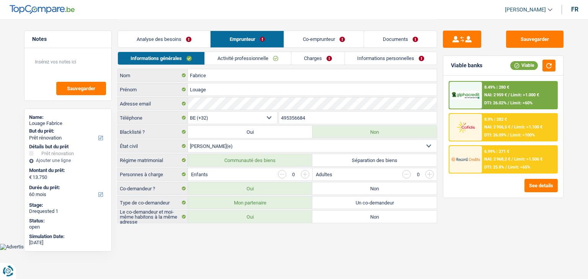
click at [216, 58] on link "Activité professionnelle" at bounding box center [248, 58] width 86 height 13
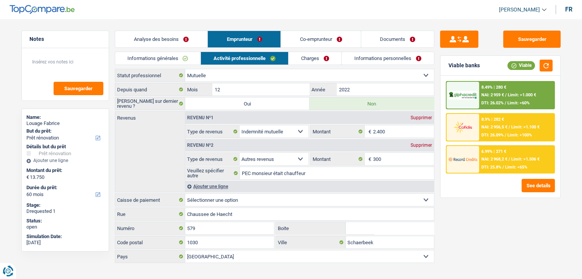
click at [329, 36] on link "Co-emprunteur" at bounding box center [321, 39] width 80 height 16
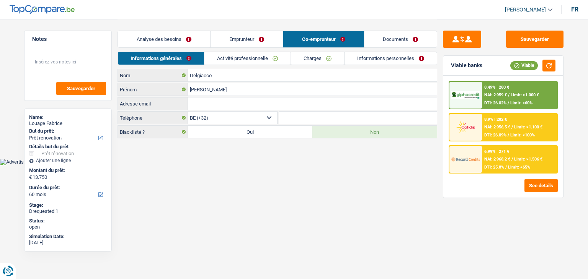
click at [215, 54] on link "Activité professionnelle" at bounding box center [247, 58] width 86 height 13
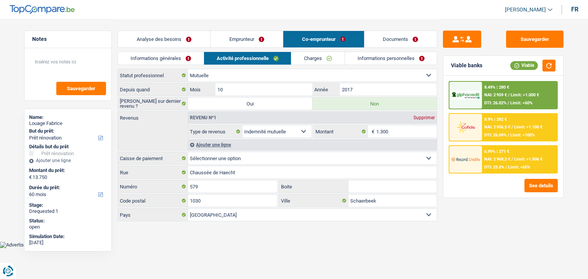
click at [179, 55] on link "Informations générales" at bounding box center [161, 58] width 86 height 13
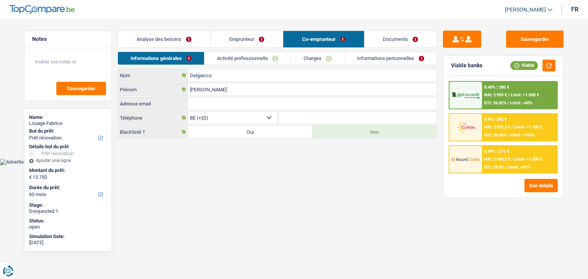
click at [248, 39] on link "Emprunteur" at bounding box center [246, 39] width 72 height 16
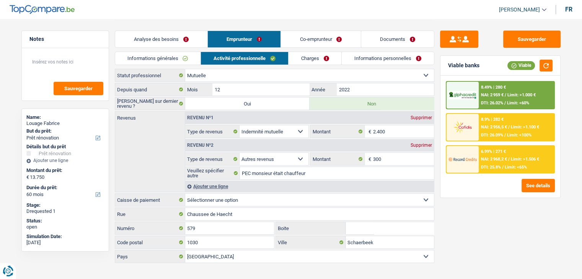
click at [176, 57] on link "Informations générales" at bounding box center [158, 58] width 86 height 13
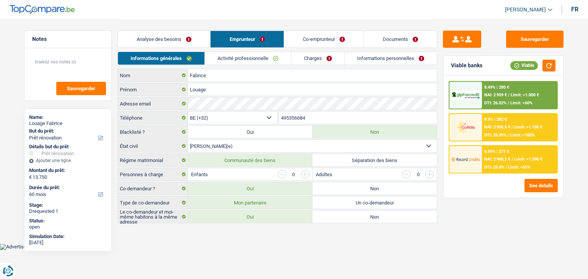
click at [298, 41] on link "Co-emprunteur" at bounding box center [324, 39] width 80 height 16
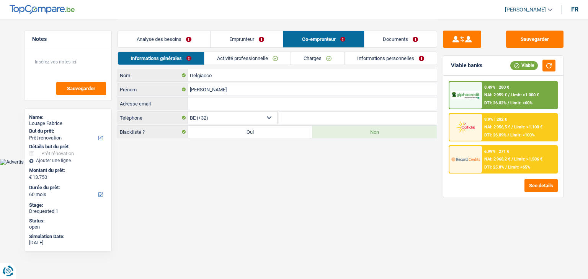
click at [198, 33] on link "Analyse des besoins" at bounding box center [164, 39] width 92 height 16
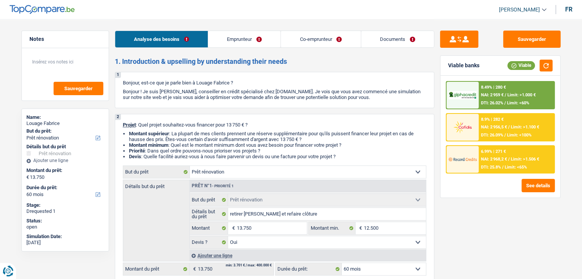
drag, startPoint x: 290, startPoint y: 65, endPoint x: 114, endPoint y: 65, distance: 176.4
click at [114, 65] on div "Notes Sauvegarder Name: Louage Fabrice But du prêt: Confort maison: meubles, te…" at bounding box center [65, 149] width 99 height 236
drag, startPoint x: 112, startPoint y: 61, endPoint x: 325, endPoint y: 47, distance: 213.2
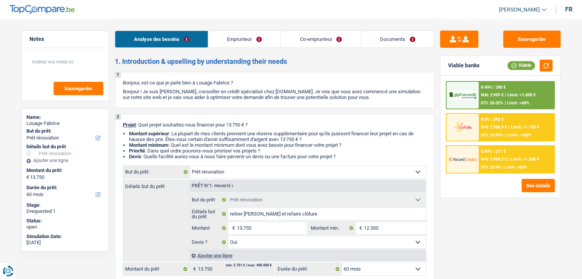
drag, startPoint x: 297, startPoint y: 63, endPoint x: 111, endPoint y: 60, distance: 186.0
click at [111, 60] on div "Notes Sauvegarder Name: Louage Fabrice But du prêt: Confort maison: meubles, te…" at bounding box center [65, 149] width 99 height 236
drag, startPoint x: 115, startPoint y: 62, endPoint x: 315, endPoint y: 64, distance: 200.5
click at [315, 64] on h2 "1. Introduction & upselling by understanding their needs" at bounding box center [274, 61] width 319 height 8
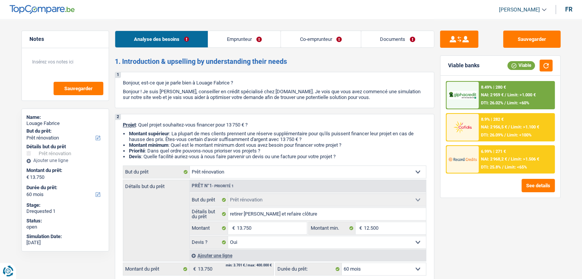
click at [493, 161] on div "6.99% | 271 € NAI: 2 968,2 € / Limit: >1.506 € DTI: 25.8% / Limit: <65%" at bounding box center [516, 159] width 75 height 27
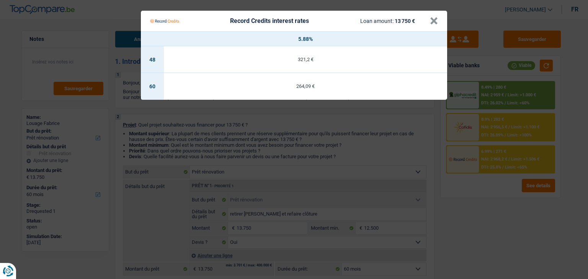
click at [486, 205] on Credits "Record Credits interest rates Loan amount: 13 750 € × 5.88% 48 321,2 € 60 264,0…" at bounding box center [294, 139] width 588 height 279
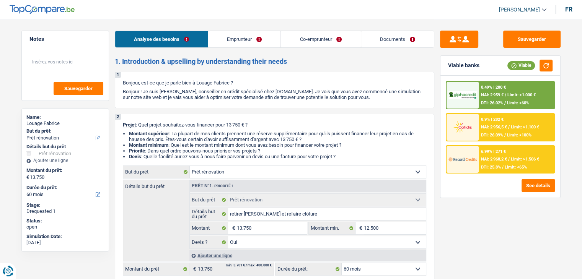
click at [489, 124] on div "8.9% | 282 € NAI: 2 956,5 € / Limit: >1.100 € DTI: 26.09% / Limit: <100%" at bounding box center [516, 127] width 75 height 27
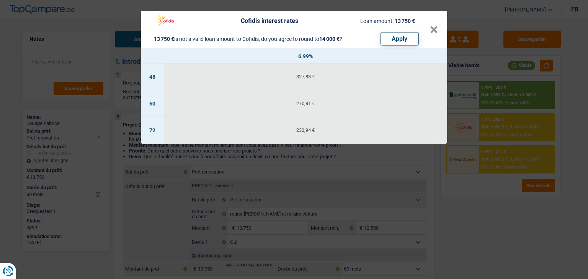
click at [492, 210] on div "Cofidis interest rates Loan amount: 13 750 € 13 750 € is not a valid loan amoun…" at bounding box center [294, 139] width 588 height 279
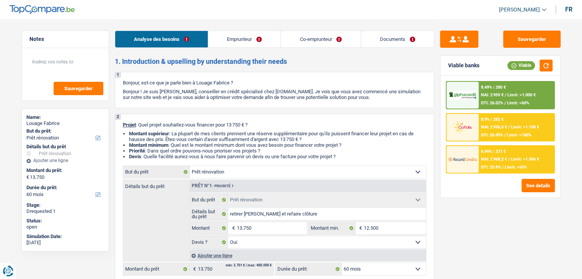
click at [493, 88] on div "8.49% | 280 €" at bounding box center [493, 87] width 25 height 5
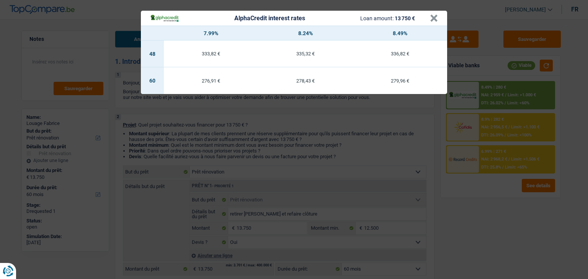
click at [499, 201] on div "AlphaCredit interest rates Loan amount: 13 750 € × 7.99% 8.24% 8.49% 48 333,82 …" at bounding box center [294, 139] width 588 height 279
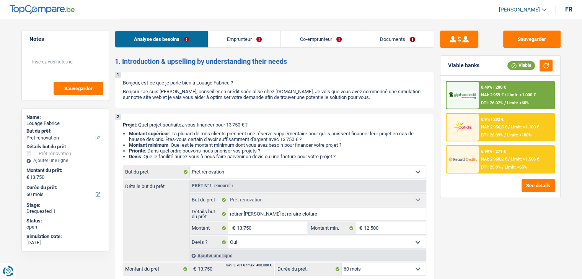
click at [495, 161] on div "6.99% | 271 € NAI: 2 968,2 € / Limit: >1.506 € DTI: 25.8% / Limit: <65%" at bounding box center [516, 159] width 75 height 27
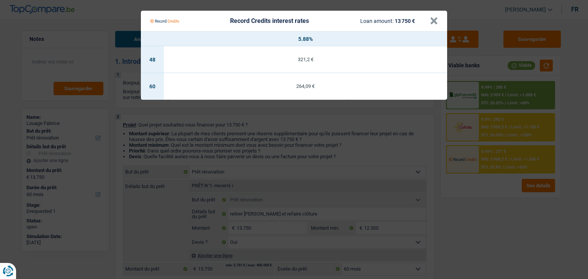
click at [482, 210] on Credits "Record Credits interest rates Loan amount: 13 750 € × 5.88% 48 321,2 € 60 264,0…" at bounding box center [294, 139] width 588 height 279
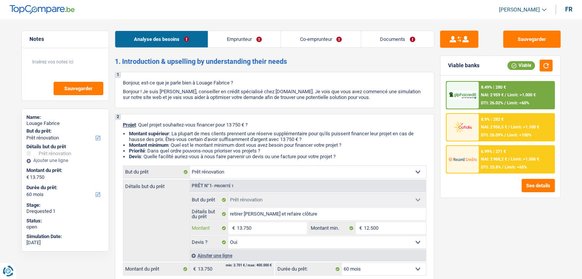
click at [272, 230] on input "13.750" at bounding box center [271, 228] width 70 height 12
type input "1.375"
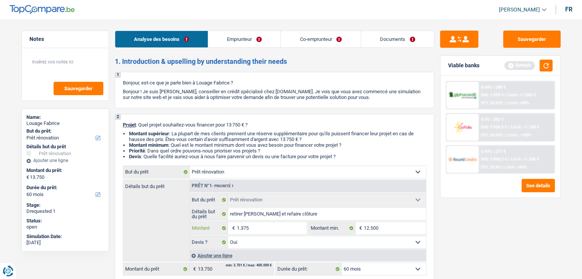
type input "137"
type input "13"
type input "1"
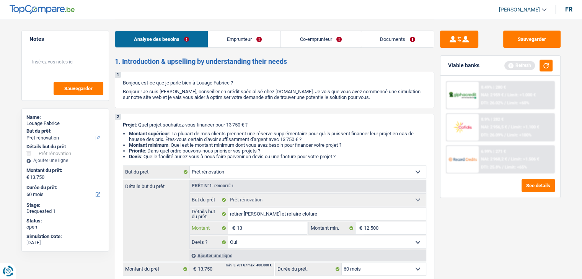
type input "1"
type input "14"
type input "140"
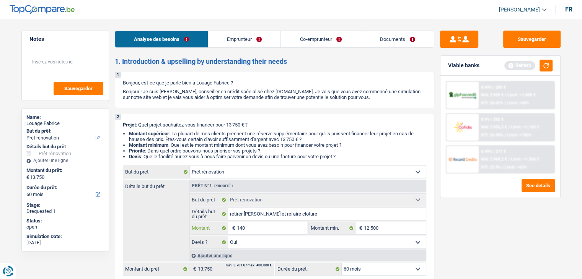
type input "1.400"
type input "14.000"
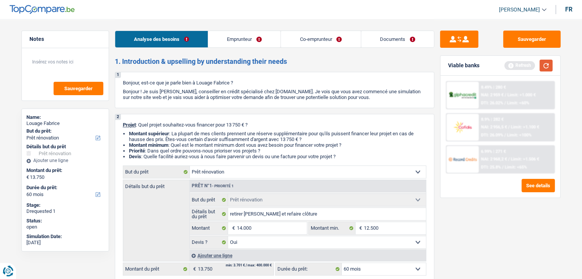
type input "14.000"
click at [541, 66] on button "button" at bounding box center [545, 66] width 13 height 12
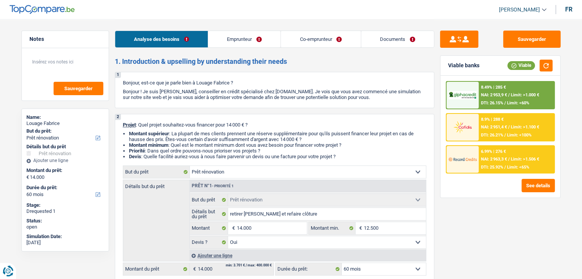
click at [518, 160] on span "Limit: >1.506 €" at bounding box center [525, 159] width 28 height 5
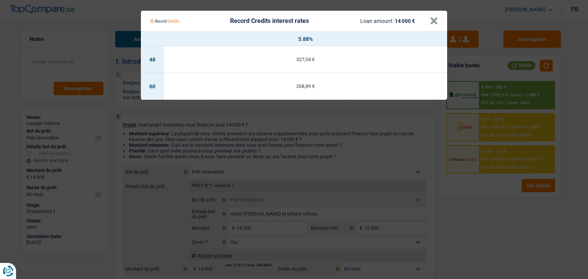
click at [498, 134] on Credits "Record Credits interest rates Loan amount: 14 000 € × 5.88% 48 327,04 € 60 268,…" at bounding box center [294, 139] width 588 height 279
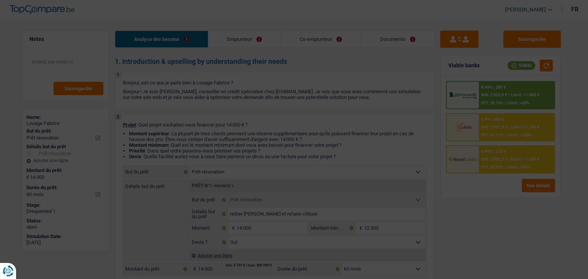
click at [497, 133] on span "DTI: 26.21%" at bounding box center [492, 135] width 22 height 5
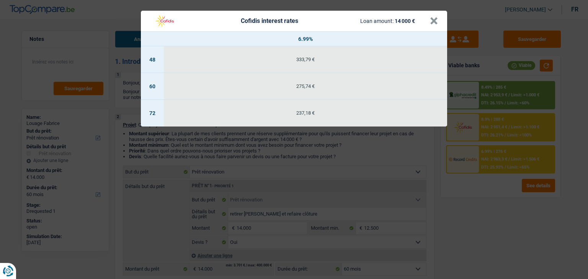
click at [491, 102] on div "Cofidis interest rates Loan amount: 14 000 € × 6.99% 48 333,79 € 60 275,74 € 72…" at bounding box center [294, 139] width 588 height 279
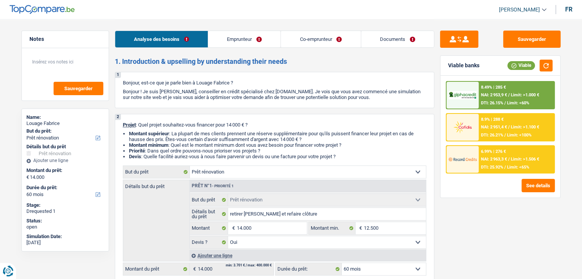
click at [488, 91] on div "8.49% | 285 € NAI: 2 953,9 € / Limit: >1.000 € DTI: 26.15% / Limit: <60%" at bounding box center [516, 95] width 75 height 27
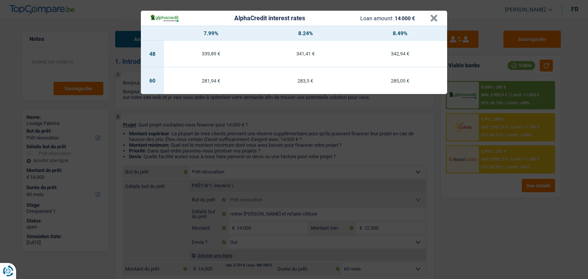
click at [326, 172] on div "AlphaCredit interest rates Loan amount: 14 000 € × 7.99% 8.24% 8.49% 48 339,89 …" at bounding box center [294, 139] width 588 height 279
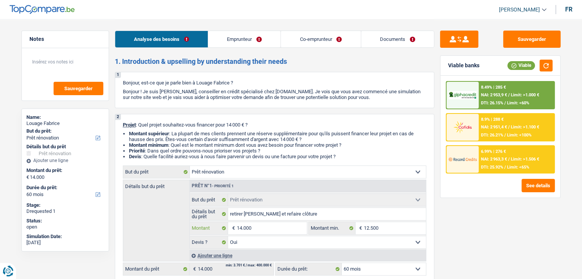
click at [272, 224] on input "14.000" at bounding box center [271, 228] width 70 height 12
type input "1.400"
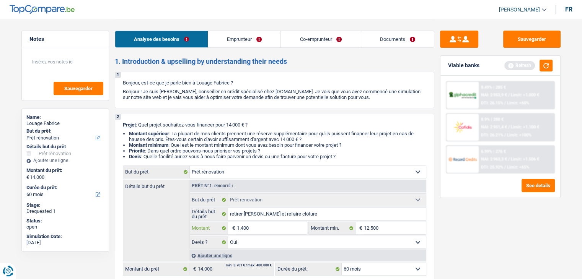
type input "140"
type input "14"
type input "1"
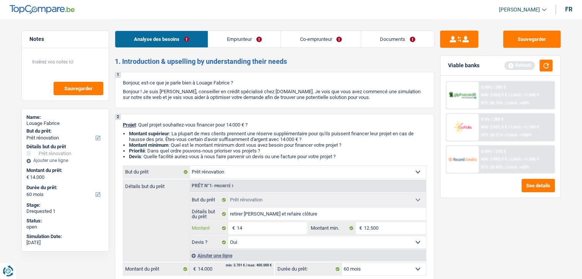
type input "1"
type input "15"
type input "150"
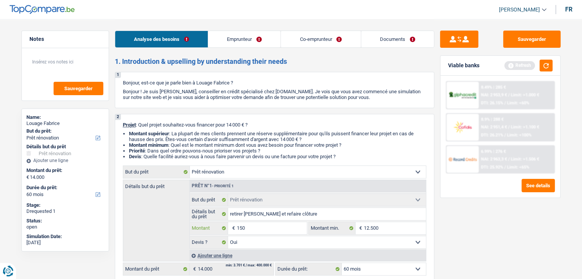
type input "1.500"
type input "15.000"
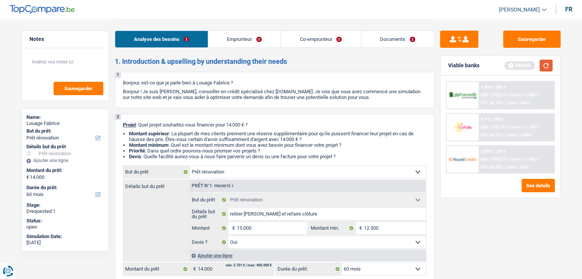
type input "15.000"
click at [545, 62] on button "button" at bounding box center [545, 66] width 13 height 12
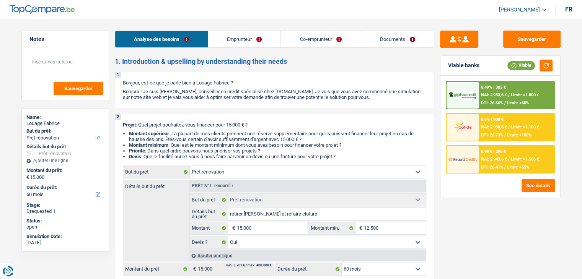
click at [490, 101] on span "DTI: 26.66%" at bounding box center [492, 103] width 22 height 5
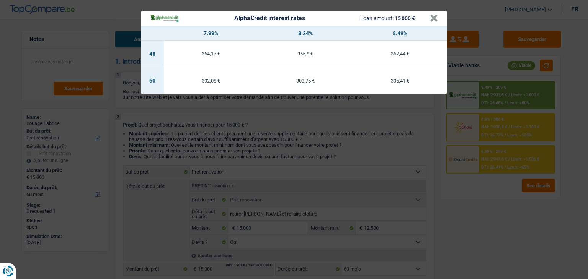
click at [486, 128] on div "AlphaCredit interest rates Loan amount: 15 000 € × 7.99% 8.24% 8.49% 48 364,17 …" at bounding box center [294, 139] width 588 height 279
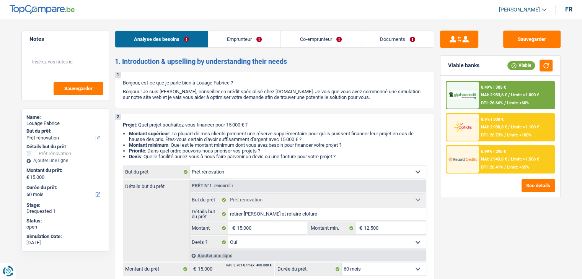
click at [486, 128] on span "NAI: 2 930,8 €" at bounding box center [494, 127] width 26 height 5
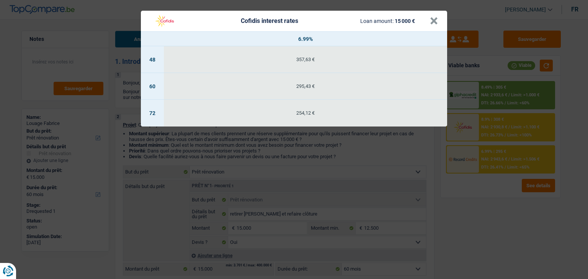
click at [489, 173] on div "Cofidis interest rates Loan amount: 15 000 € × 6.99% 48 357,63 € 60 295,43 € 72…" at bounding box center [294, 139] width 588 height 279
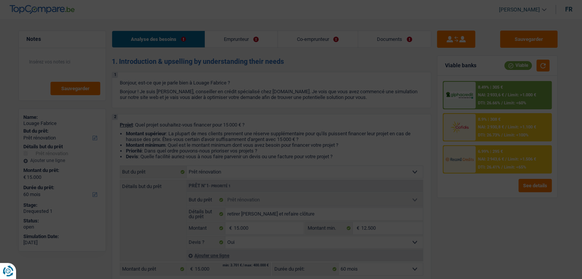
click at [489, 173] on div "8.49% | 305 € NAI: 2 933,6 € / Limit: >1.000 € DTI: 26.66% / Limit: <60% 8.9% |…" at bounding box center [497, 137] width 120 height 122
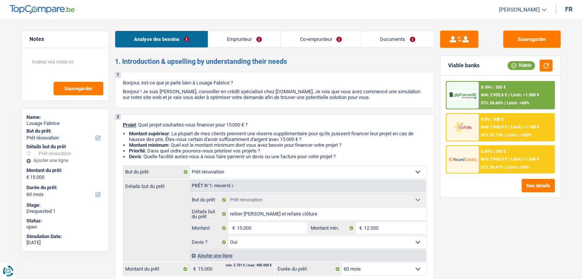
click at [488, 165] on span "DTI: 26.41%" at bounding box center [492, 167] width 22 height 5
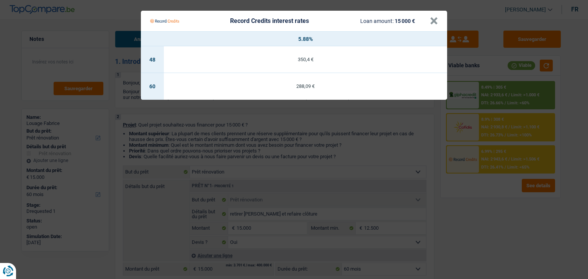
click at [493, 198] on Credits "Record Credits interest rates Loan amount: 15 000 € × 5.88% 48 350,4 € 60 288,0…" at bounding box center [294, 139] width 588 height 279
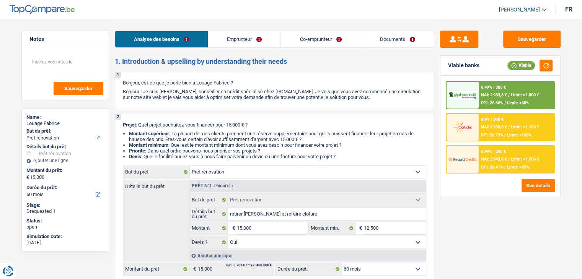
click at [492, 90] on div "8.49% | 305 € NAI: 2 933,6 € / Limit: >1.000 € DTI: 26.66% / Limit: <60%" at bounding box center [516, 95] width 75 height 27
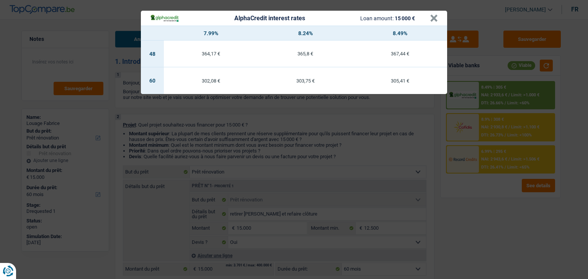
click at [490, 181] on div "AlphaCredit interest rates Loan amount: 15 000 € × 7.99% 8.24% 8.49% 48 364,17 …" at bounding box center [294, 139] width 588 height 279
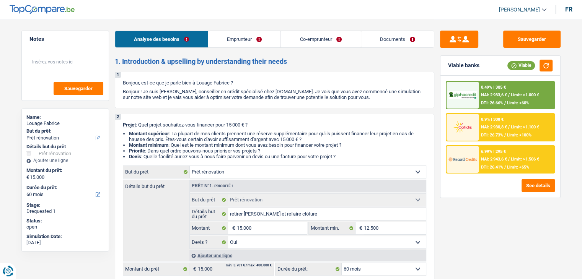
click at [489, 157] on span "NAI: 2 943,6 €" at bounding box center [494, 159] width 26 height 5
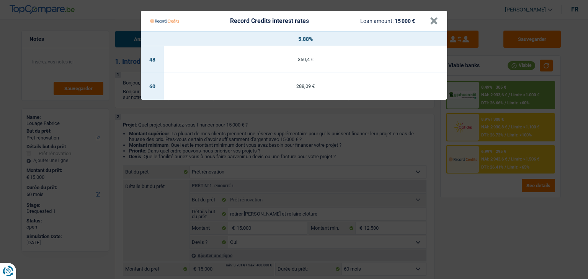
click at [488, 196] on Credits "Record Credits interest rates Loan amount: 15 000 € × 5.88% 48 350,4 € 60 288,0…" at bounding box center [294, 139] width 588 height 279
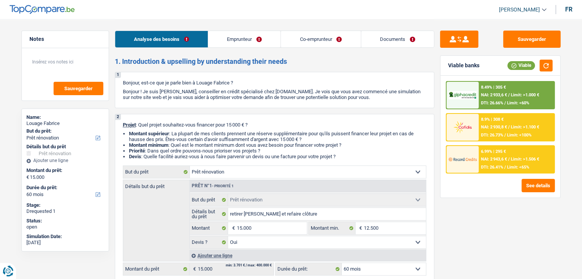
click at [490, 88] on div "8.49% | 305 €" at bounding box center [493, 87] width 25 height 5
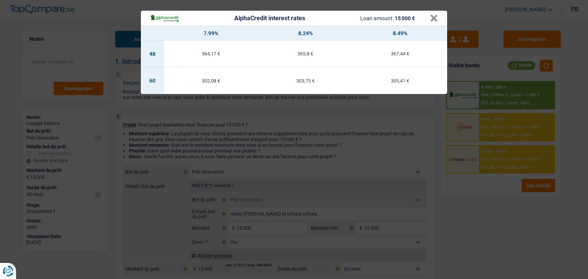
click at [342, 149] on div "AlphaCredit interest rates Loan amount: 15 000 € × 7.99% 8.24% 8.49% 48 364,17 …" at bounding box center [294, 139] width 588 height 279
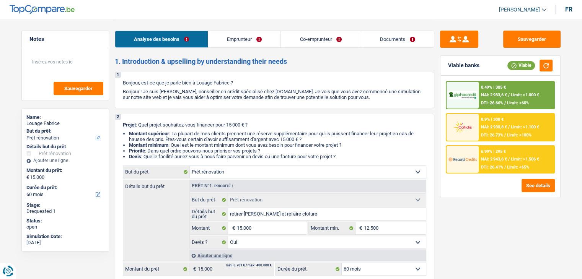
drag, startPoint x: 343, startPoint y: 157, endPoint x: 113, endPoint y: 125, distance: 232.2
click at [129, 134] on li "Montant supérieur : La plupart de mes clients prennent une réserve supplémentai…" at bounding box center [277, 136] width 297 height 11
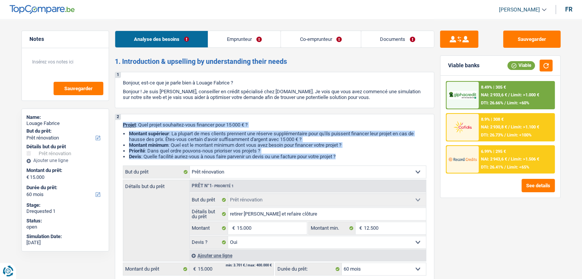
drag, startPoint x: 119, startPoint y: 123, endPoint x: 343, endPoint y: 162, distance: 226.7
click at [343, 162] on div "2 Projet : Quel projet souhaitez-vous financer pour 15 000 € ? Montant supérieu…" at bounding box center [274, 199] width 319 height 170
click at [368, 40] on link "Documents" at bounding box center [397, 39] width 73 height 16
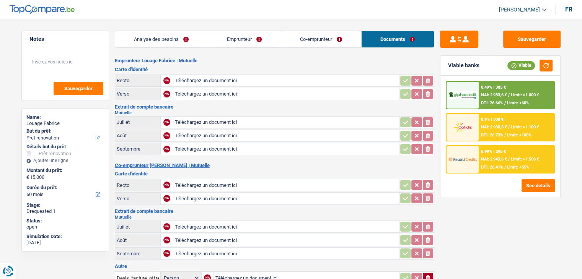
click at [305, 34] on link "Co-emprunteur" at bounding box center [321, 39] width 80 height 16
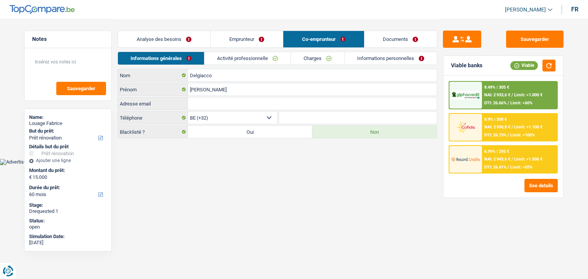
click at [401, 36] on link "Documents" at bounding box center [400, 39] width 73 height 16
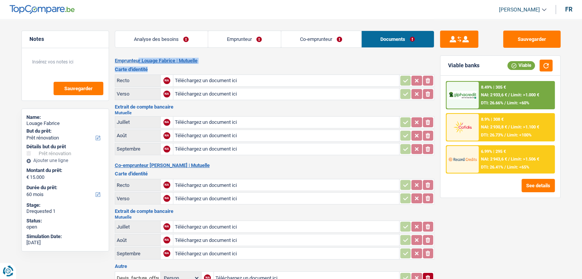
drag, startPoint x: 150, startPoint y: 68, endPoint x: 114, endPoint y: 59, distance: 37.7
click at [114, 59] on div "Notes Sauvegarder Name: Louage Fabrice But du prêt: Confort maison: meubles, te…" at bounding box center [291, 244] width 551 height 451
click at [113, 59] on div "Notes Sauvegarder Name: Louage Fabrice But du prêt: Confort maison: meubles, te…" at bounding box center [65, 149] width 99 height 236
drag, startPoint x: 115, startPoint y: 60, endPoint x: 154, endPoint y: 68, distance: 39.8
click at [154, 68] on div "Emprunteur Louage Fabrice | Mutuelle Carte d'identité Recto NA Téléchargez un d…" at bounding box center [274, 264] width 319 height 412
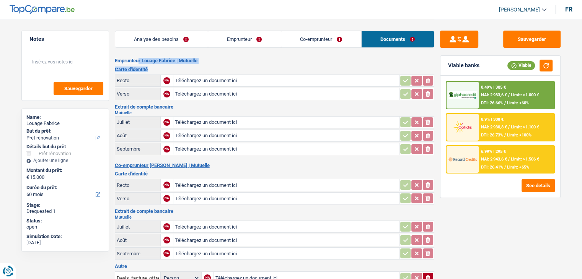
click at [154, 68] on h3 "Carte d'identité" at bounding box center [274, 69] width 319 height 5
drag, startPoint x: 176, startPoint y: 42, endPoint x: 180, endPoint y: 42, distance: 4.3
click at [176, 42] on link "Analyse des besoins" at bounding box center [161, 39] width 93 height 16
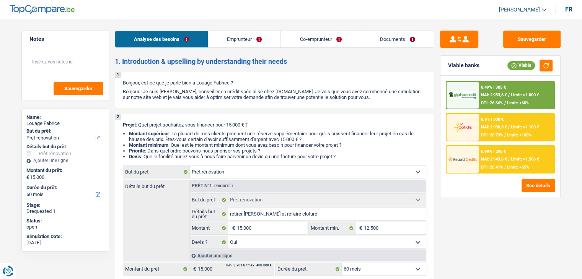
click at [342, 155] on li "Devis : Quelle facilité auriez-vous à nous faire parvenir un devis ou une factu…" at bounding box center [277, 157] width 297 height 6
click at [531, 47] on button "Sauvegarder" at bounding box center [531, 39] width 57 height 17
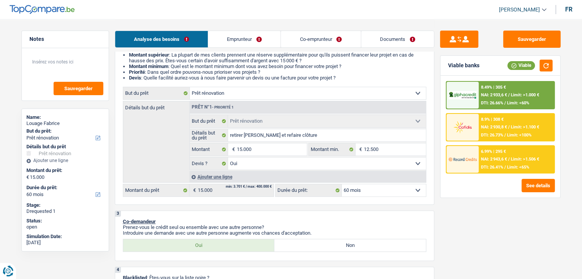
scroll to position [153, 0]
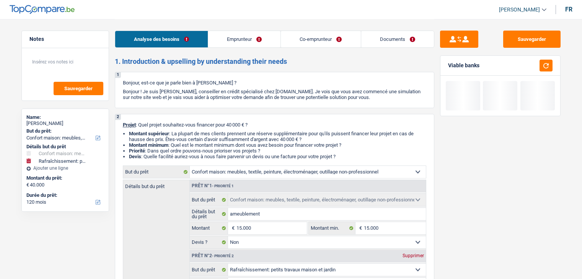
select select "household"
select select "houseOrGarden"
select select "120"
select select "household"
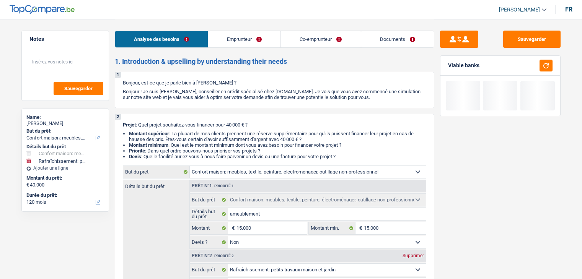
select select "household"
select select "false"
select select "houseOrGarden"
select select "120"
select select "independent"
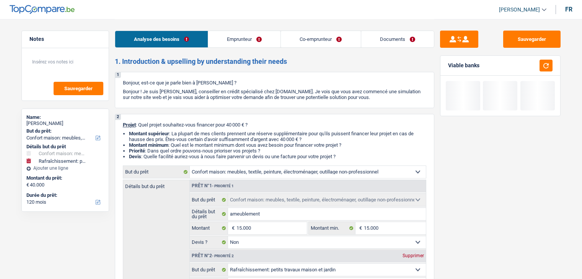
select select "worker"
select select "netSalary"
select select "familyAllowances"
select select "netSalary"
select select "familyAllowances"
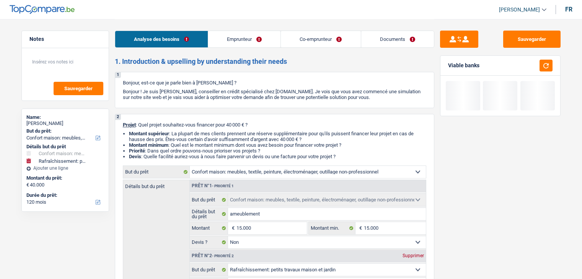
select select "ownerWithMortgage"
select select "mortgage"
select select "300"
select select "household"
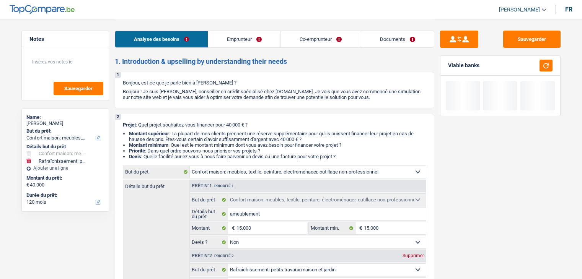
select select "false"
select select "houseOrGarden"
select select "120"
select select "32"
select select "married"
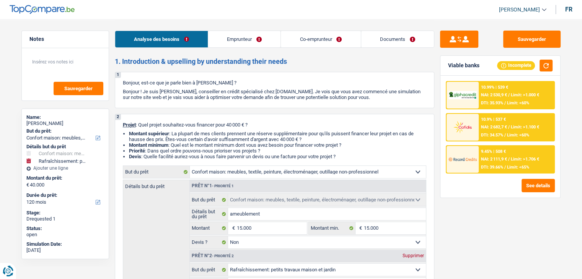
click at [234, 37] on link "Emprunteur" at bounding box center [244, 39] width 72 height 16
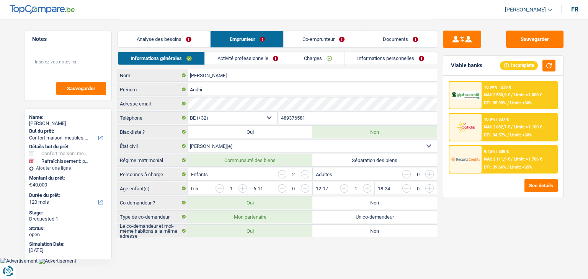
click at [219, 68] on div "Informations générales Activité professionnelle Charges Informations personnell…" at bounding box center [276, 60] width 319 height 17
click at [223, 63] on link "Activité professionnelle" at bounding box center [248, 58] width 86 height 13
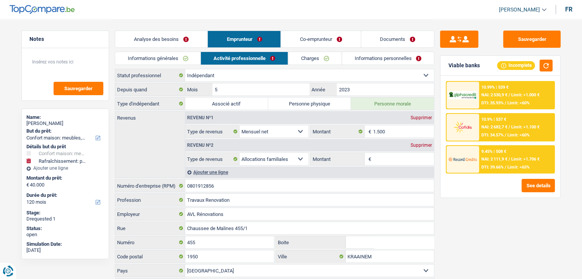
click at [154, 59] on link "Informations générales" at bounding box center [158, 58] width 86 height 13
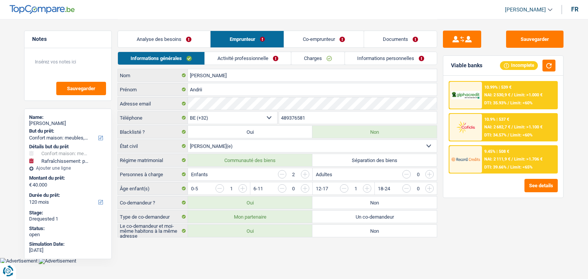
click at [226, 67] on div "Informations générales Activité professionnelle Charges Informations personnell…" at bounding box center [276, 60] width 319 height 17
click at [222, 55] on link "Activité professionnelle" at bounding box center [248, 58] width 86 height 13
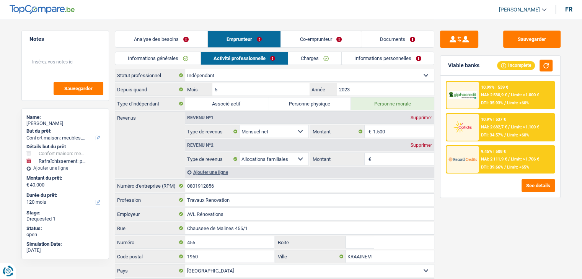
click at [306, 59] on link "Charges" at bounding box center [314, 58] width 53 height 13
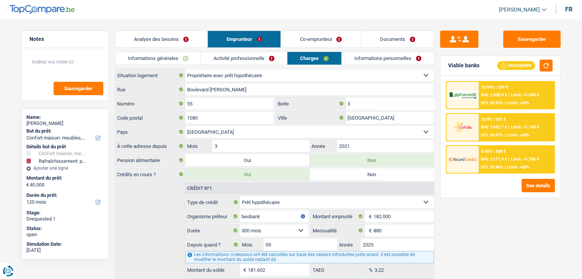
click at [358, 62] on link "Informations personnelles" at bounding box center [388, 58] width 92 height 13
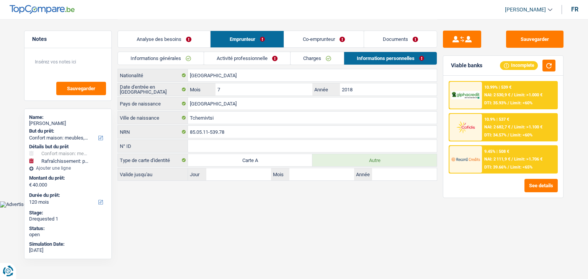
click at [309, 42] on link "Co-emprunteur" at bounding box center [324, 39] width 80 height 16
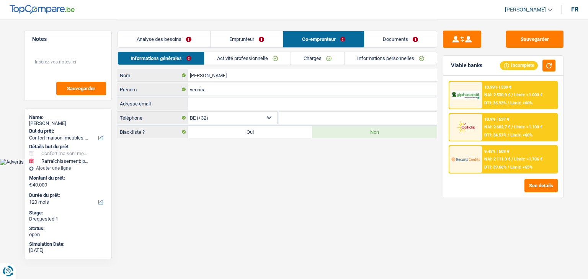
click at [241, 60] on link "Activité professionnelle" at bounding box center [247, 58] width 86 height 13
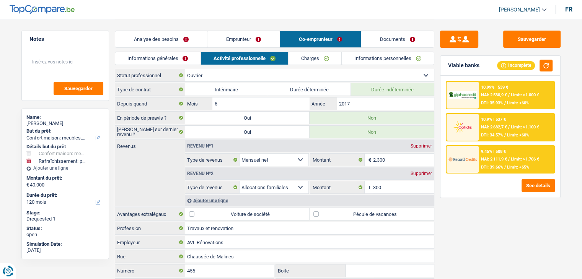
drag, startPoint x: 116, startPoint y: 76, endPoint x: 145, endPoint y: 143, distance: 72.3
click at [145, 143] on div "Ouvrier Employé privé Employé public Invalide Indépendant Pensionné Chômeur Mut…" at bounding box center [274, 195] width 319 height 252
click at [145, 143] on label "Revenus" at bounding box center [150, 144] width 70 height 9
drag, startPoint x: 140, startPoint y: 146, endPoint x: 117, endPoint y: 77, distance: 72.7
click at [117, 77] on div "Ouvrier Employé privé Employé public Invalide Indépendant Pensionné Chômeur Mut…" at bounding box center [274, 195] width 319 height 252
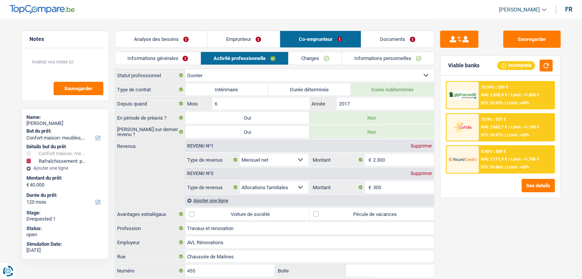
click at [117, 77] on label "Statut professionnel" at bounding box center [150, 75] width 70 height 12
click at [0, 0] on select "Ouvrier Employé privé Employé public Invalide Indépendant Pensionné Chômeur Mut…" at bounding box center [0, 0] width 0 height 0
drag, startPoint x: 116, startPoint y: 74, endPoint x: 161, endPoint y: 78, distance: 45.3
click at [161, 78] on label "Statut professionnel" at bounding box center [150, 75] width 70 height 12
drag, startPoint x: 156, startPoint y: 88, endPoint x: 116, endPoint y: 93, distance: 39.7
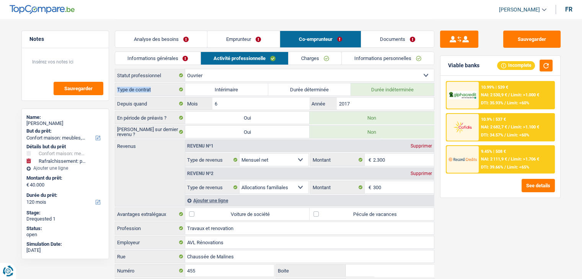
click at [116, 90] on label "Type de contrat" at bounding box center [150, 89] width 70 height 12
drag, startPoint x: 116, startPoint y: 103, endPoint x: 159, endPoint y: 105, distance: 42.9
click at [159, 105] on label "Depuis quand" at bounding box center [150, 104] width 70 height 12
drag, startPoint x: 167, startPoint y: 115, endPoint x: 115, endPoint y: 117, distance: 52.4
click at [115, 117] on label "En période de préavis ?" at bounding box center [150, 118] width 70 height 12
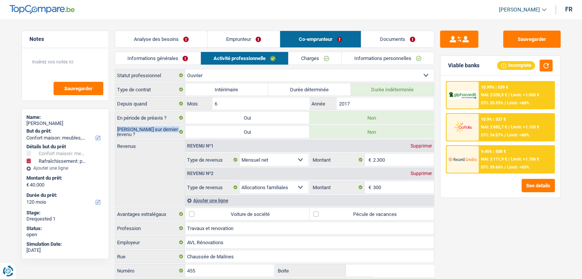
drag, startPoint x: 121, startPoint y: 130, endPoint x: 173, endPoint y: 132, distance: 52.5
click at [173, 132] on label "[PERSON_NAME] sur dernier revenu ?" at bounding box center [150, 132] width 70 height 12
click at [300, 63] on link "Charges" at bounding box center [314, 58] width 53 height 13
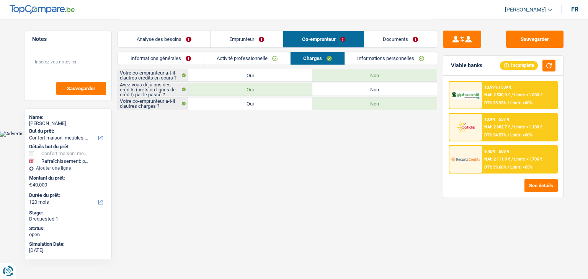
click at [360, 64] on link "Informations personnelles" at bounding box center [391, 58] width 92 height 13
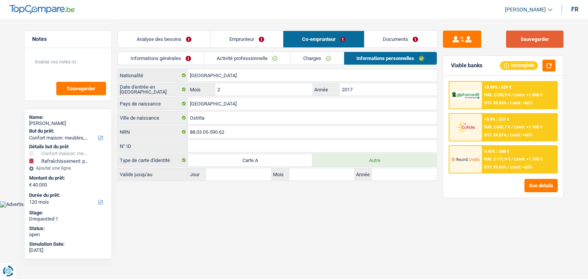
click at [535, 38] on button "Sauvegarder" at bounding box center [534, 39] width 57 height 17
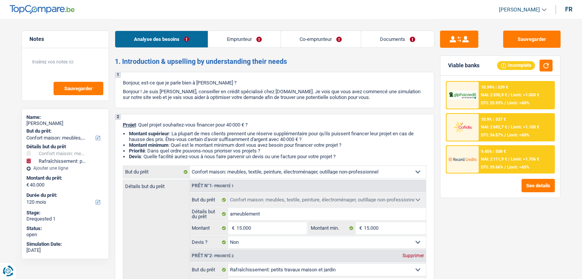
select select "household"
select select "houseOrGarden"
select select "120"
select select "household"
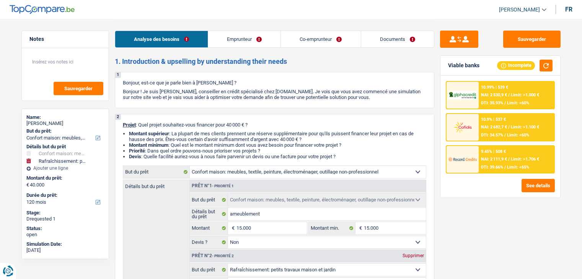
select select "household"
select select "false"
select select "houseOrGarden"
select select "120"
select select "independent"
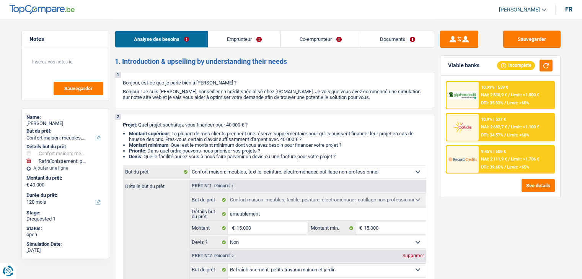
select select "worker"
select select "netSalary"
select select "familyAllowances"
select select "netSalary"
select select "familyAllowances"
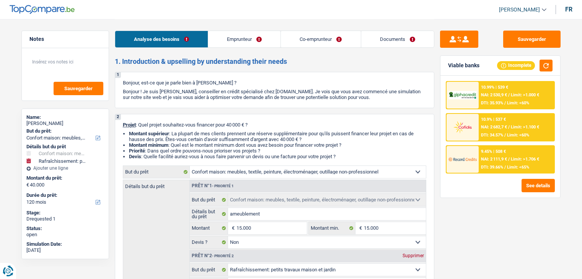
select select "ownerWithMortgage"
select select "mortgage"
select select "300"
select select "household"
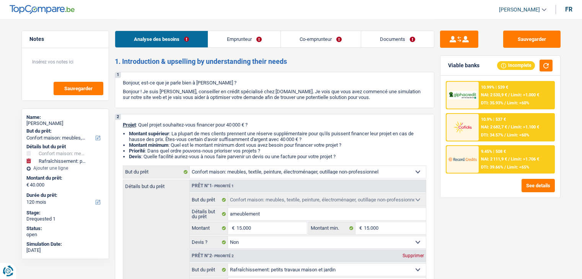
select select "false"
select select "houseOrGarden"
select select "120"
select select "applicant"
select select "coApplicant"
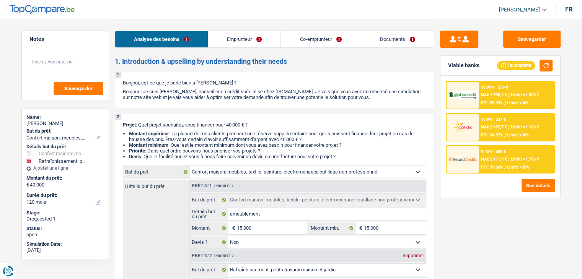
click at [361, 42] on li "Documents" at bounding box center [397, 39] width 73 height 17
click at [369, 40] on link "Documents" at bounding box center [397, 39] width 73 height 16
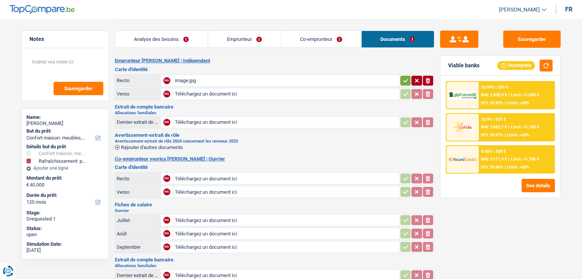
click at [194, 83] on div "image.jpg" at bounding box center [286, 80] width 223 height 11
drag, startPoint x: 225, startPoint y: 57, endPoint x: 121, endPoint y: 59, distance: 104.8
click at [121, 59] on h2 "Emprunteur [PERSON_NAME] | Indépendant" at bounding box center [274, 61] width 319 height 6
click at [129, 41] on link "Analyse des besoins" at bounding box center [161, 39] width 93 height 16
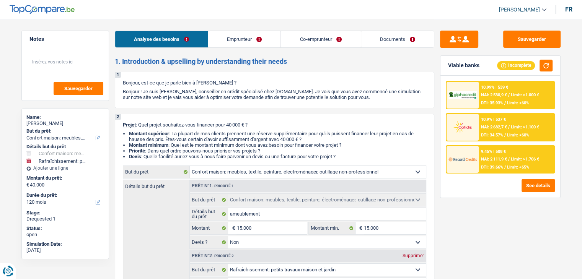
click at [228, 39] on link "Emprunteur" at bounding box center [244, 39] width 72 height 16
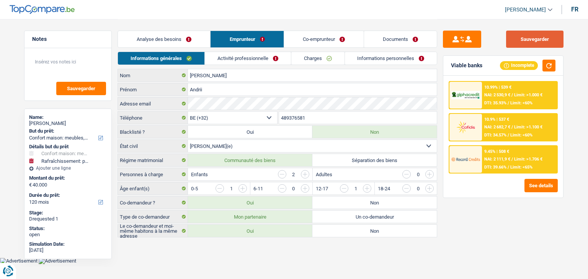
click at [514, 39] on button "Sauvegarder" at bounding box center [534, 39] width 57 height 17
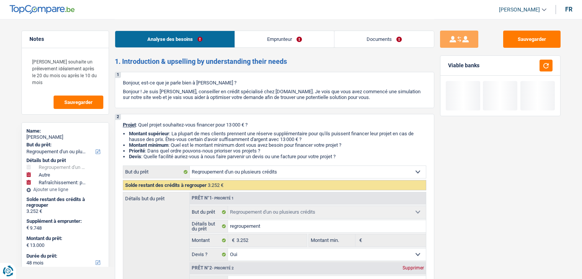
select select "refinancing"
select select "other"
select select "houseOrGarden"
select select "48"
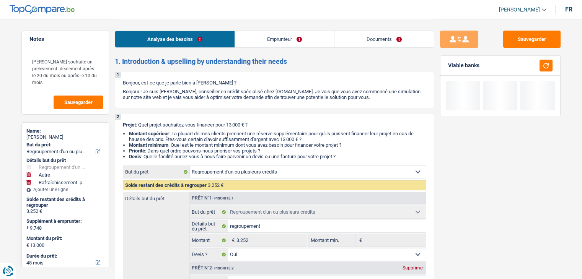
select select "refinancing"
select select "yes"
select select "other"
select select "false"
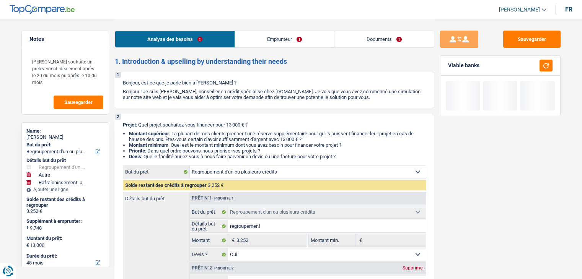
select select "houseOrGarden"
select select "false"
select select "48"
select select "worker"
select select "netSalary"
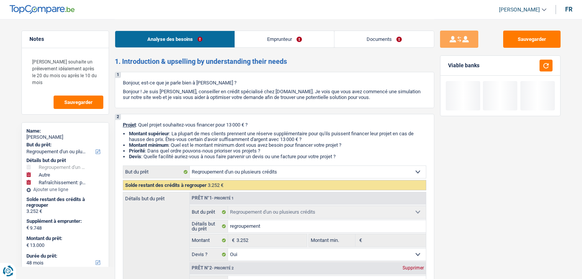
select select "mealVouchers"
select select "ownerWithMortgage"
select select "mortgage"
select select "360"
select select "cardOrCredit"
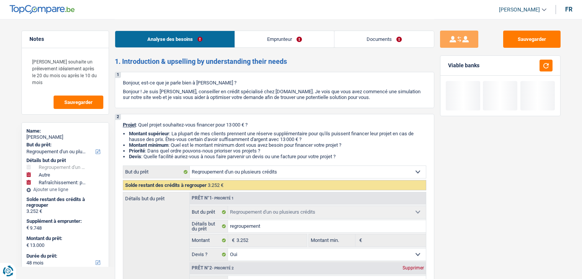
select select "refinancing"
select select "yes"
select select "other"
select select "false"
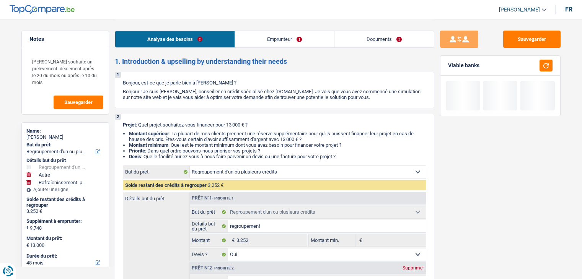
select select "houseOrGarden"
select select "false"
select select "48"
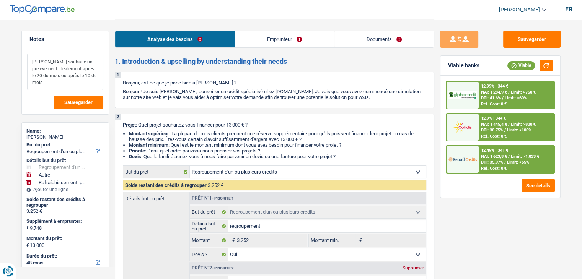
click at [35, 62] on textarea "[PERSON_NAME] souhaite un prélevement idéalement après le 20 du mois ou après l…" at bounding box center [65, 72] width 76 height 37
click at [542, 37] on button "Sauvegarder" at bounding box center [531, 39] width 57 height 17
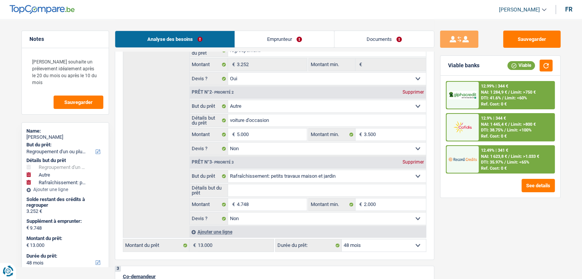
scroll to position [230, 0]
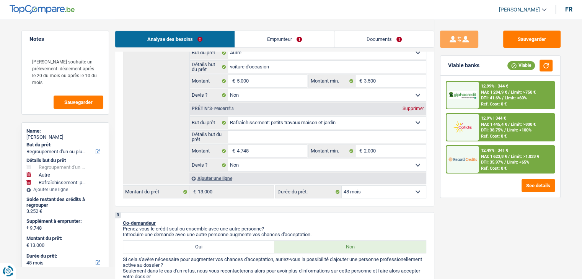
click at [309, 137] on input "Détails but du prêt" at bounding box center [327, 137] width 198 height 12
type input "p"
type input "pe"
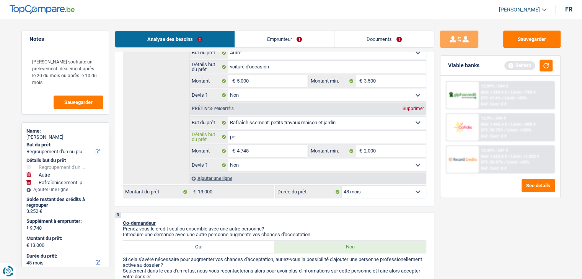
type input "pet"
type input "peti"
type input "petit"
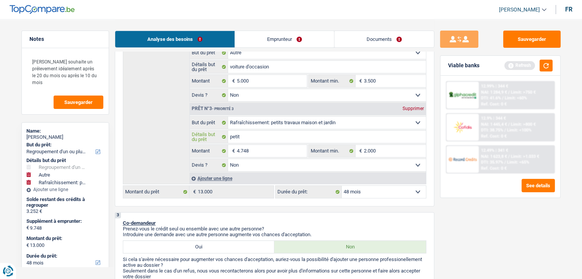
type input "petit"
type input "petit t"
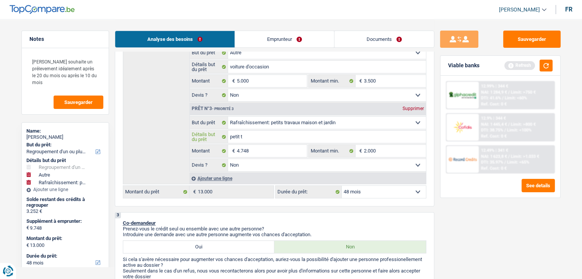
type input "petit tr"
type input "petit tra"
type input "petit trav"
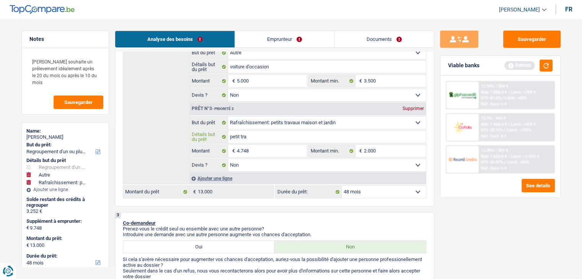
type input "petit trav"
type input "petit trava"
type input "petit travau"
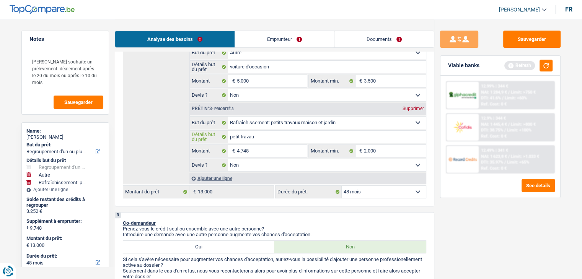
type input "petit travaux"
type input "petit travauxx"
click at [543, 65] on button "button" at bounding box center [545, 66] width 13 height 12
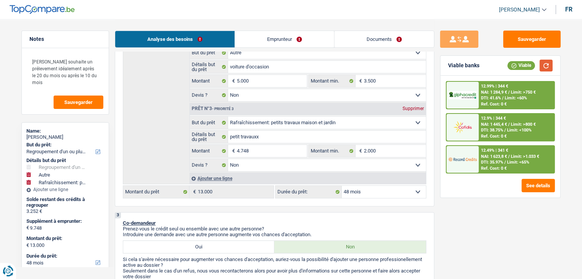
click at [546, 60] on button "button" at bounding box center [545, 66] width 13 height 12
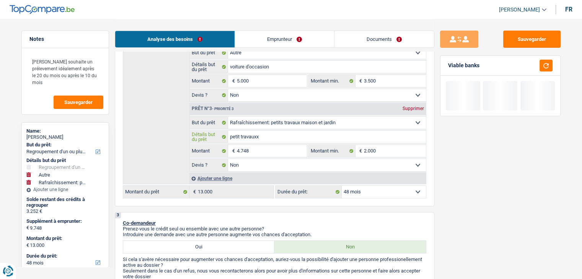
click at [277, 140] on input "petit travauxx" at bounding box center [327, 137] width 198 height 12
type input "petit travaux"
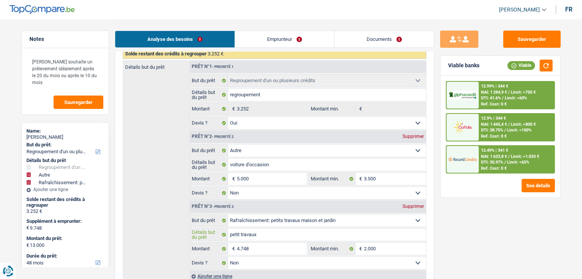
scroll to position [115, 0]
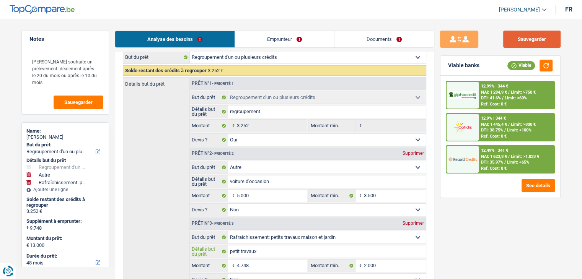
type input "petit travaux"
click at [525, 36] on button "Sauvegarder" at bounding box center [531, 39] width 57 height 17
